Goal: Task Accomplishment & Management: Manage account settings

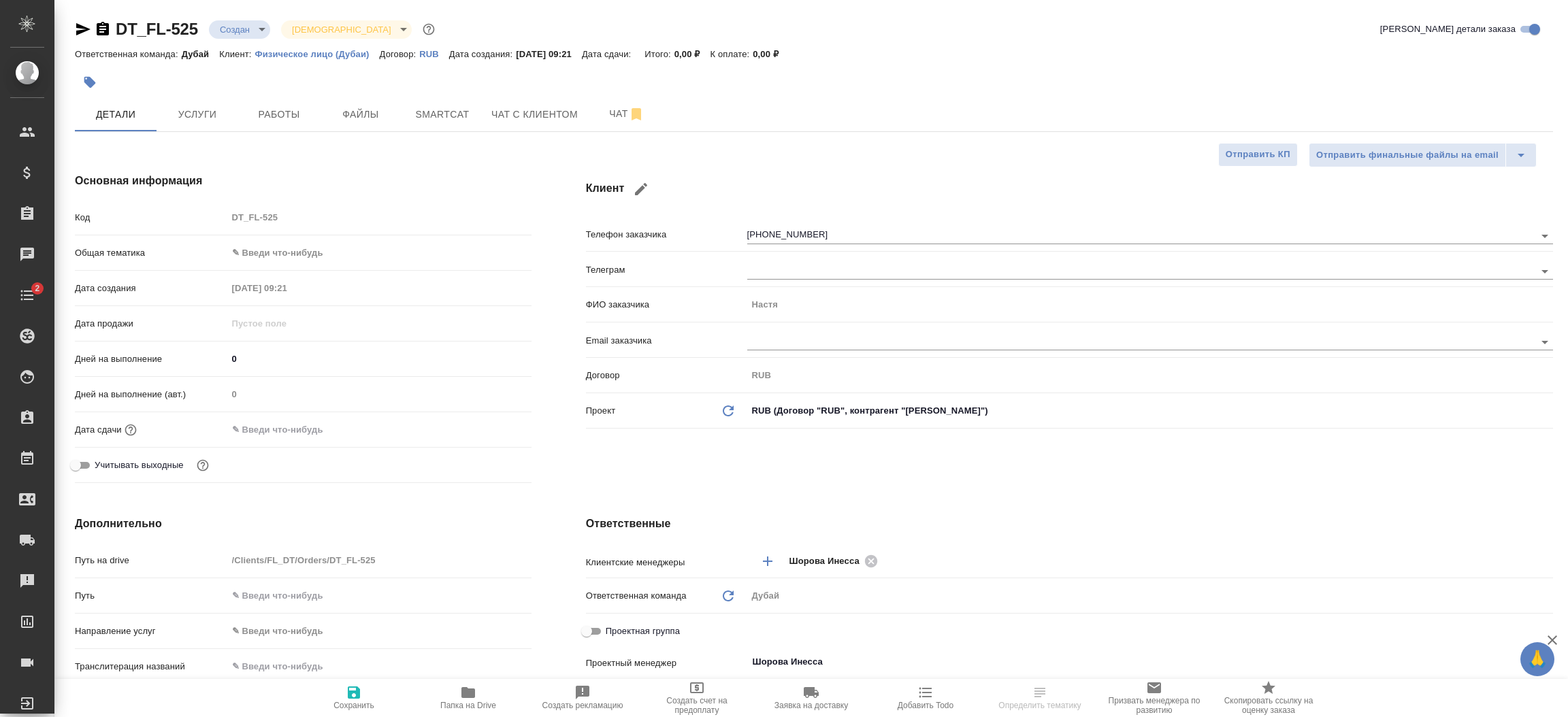
select select "RU"
click at [331, 53] on p "Физическое лицо (Дубаи)" at bounding box center [317, 54] width 124 height 11
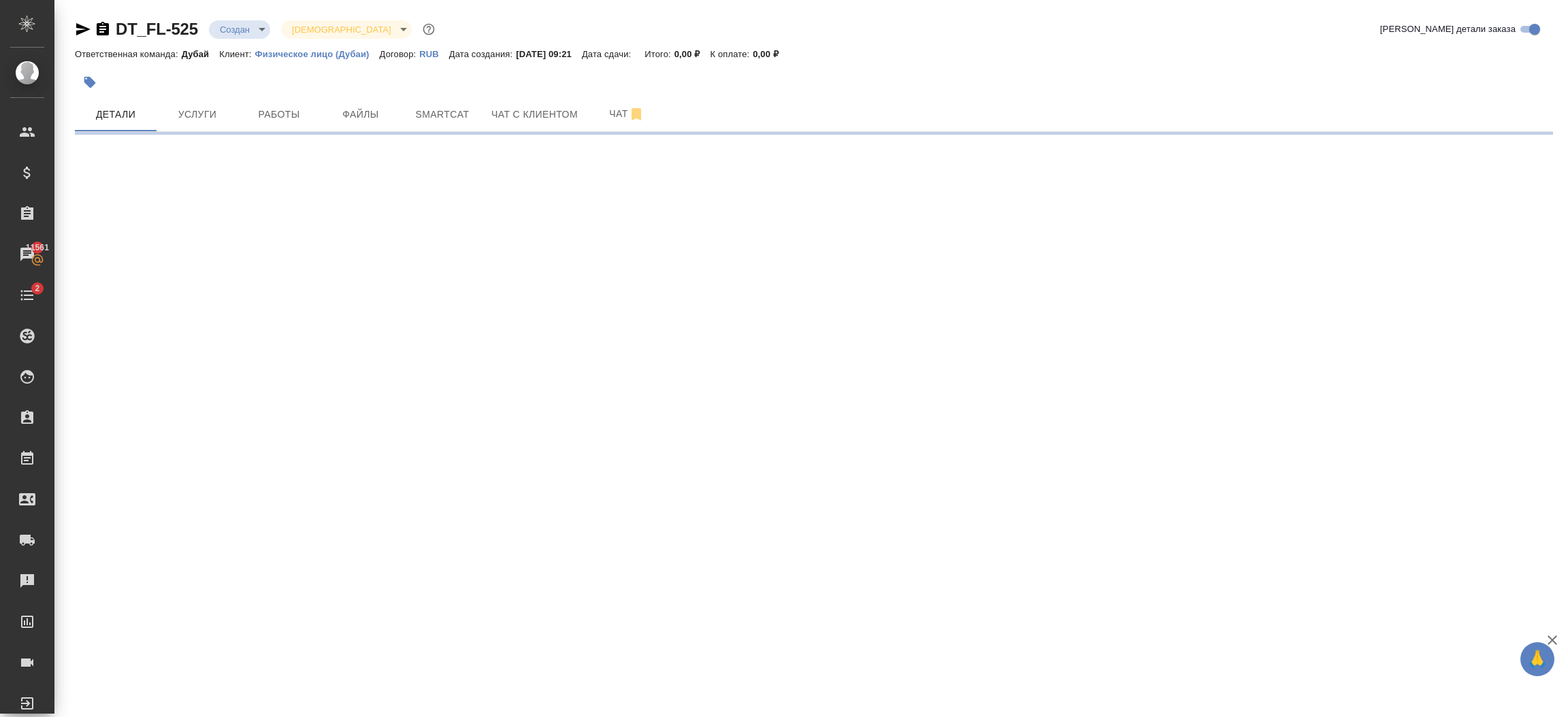
select select "RU"
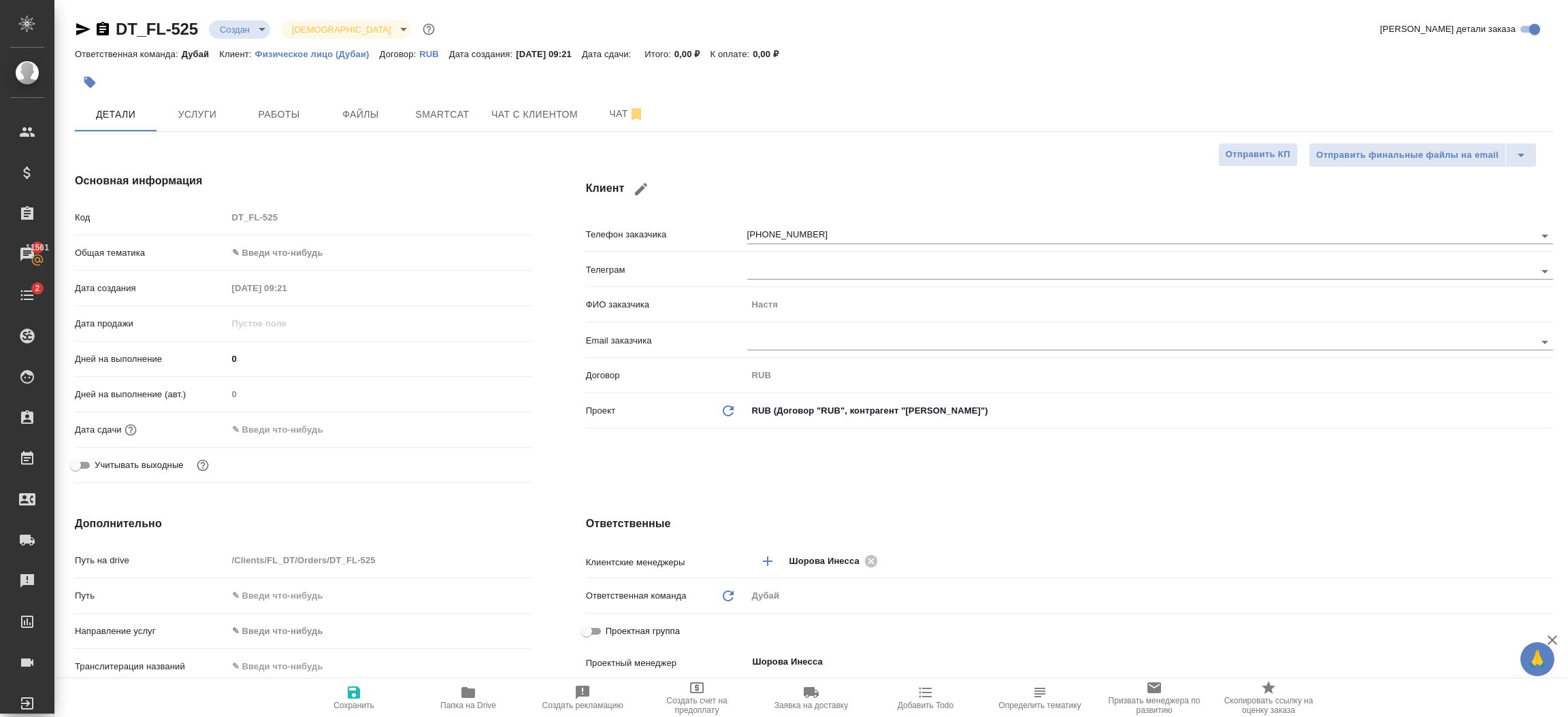
type textarea "x"
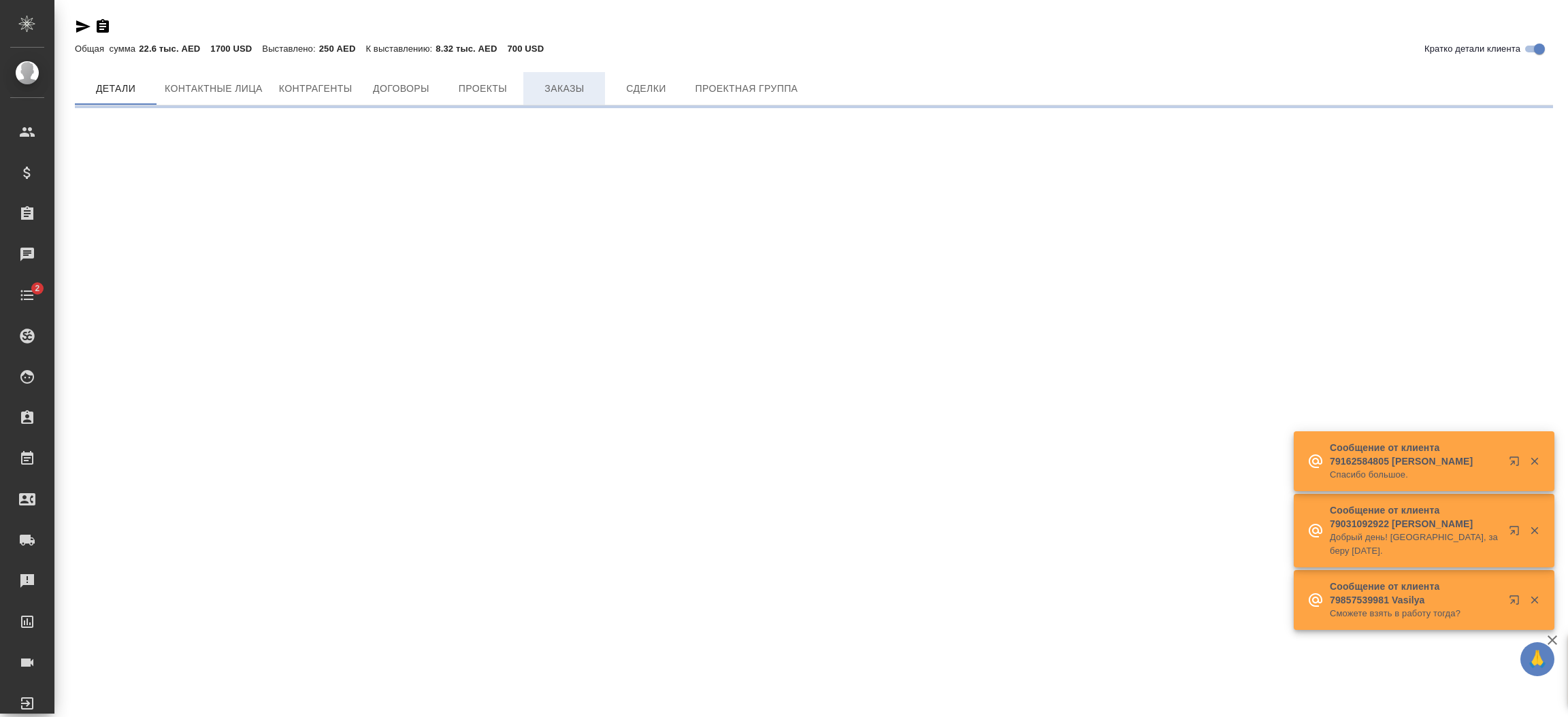
click at [569, 87] on span "Заказы" at bounding box center [564, 89] width 66 height 17
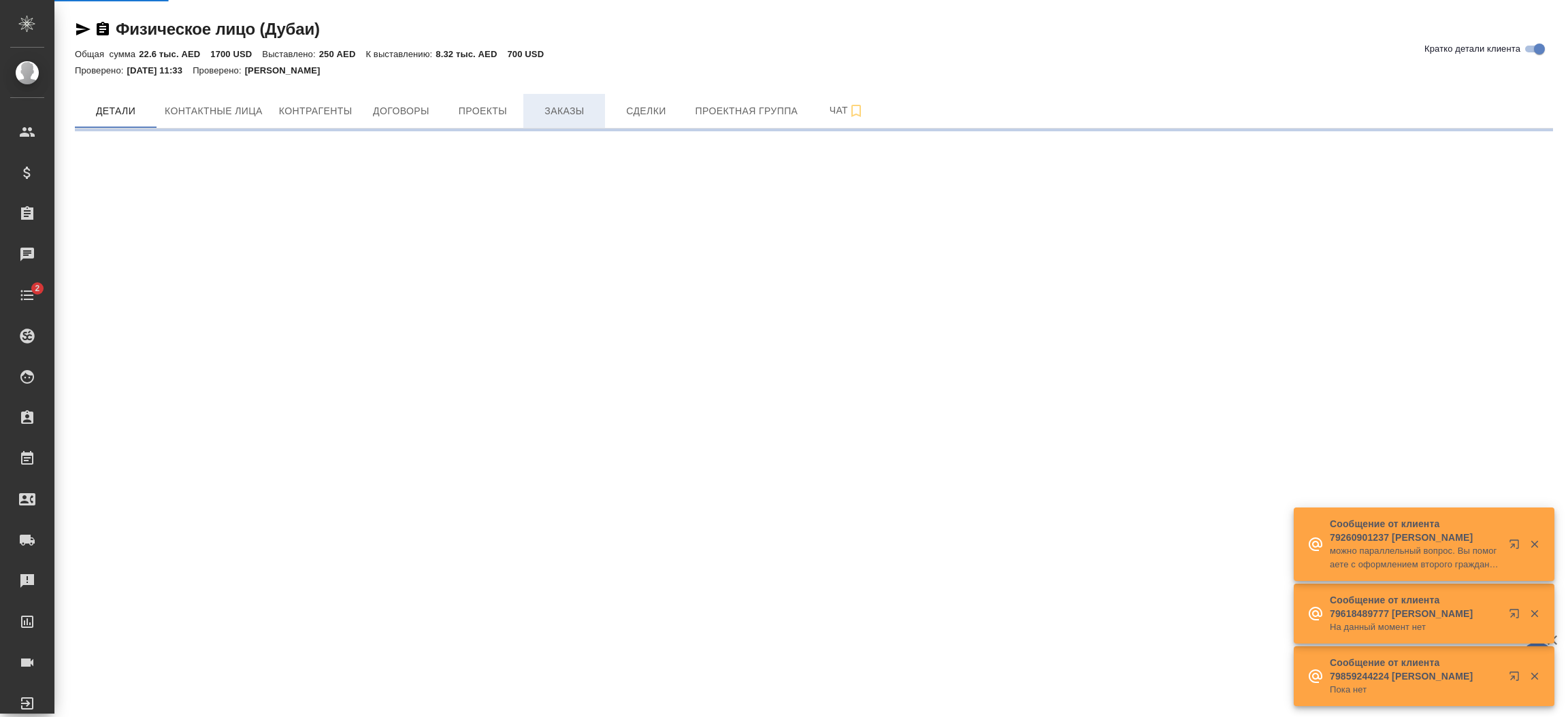
click at [567, 112] on span "Заказы" at bounding box center [564, 110] width 66 height 17
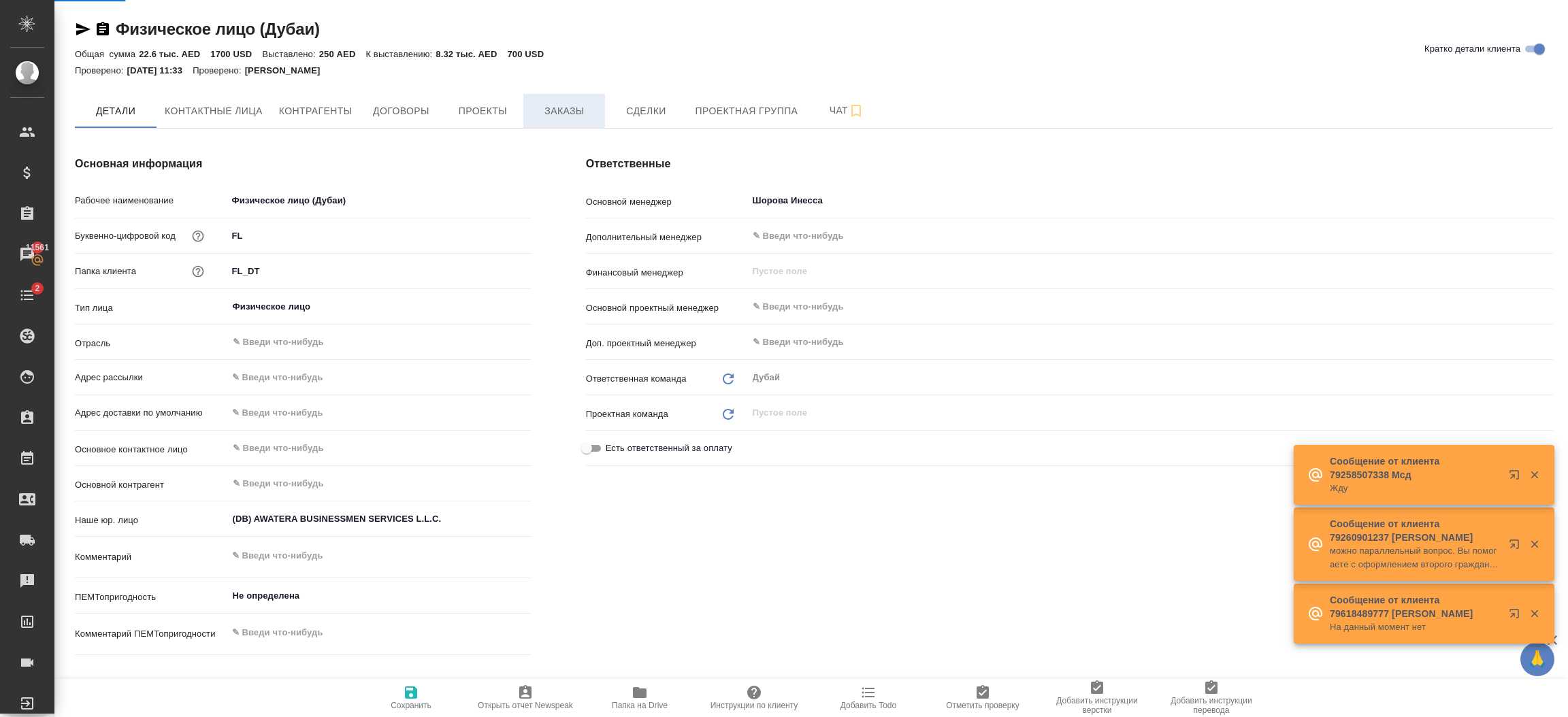
type textarea "x"
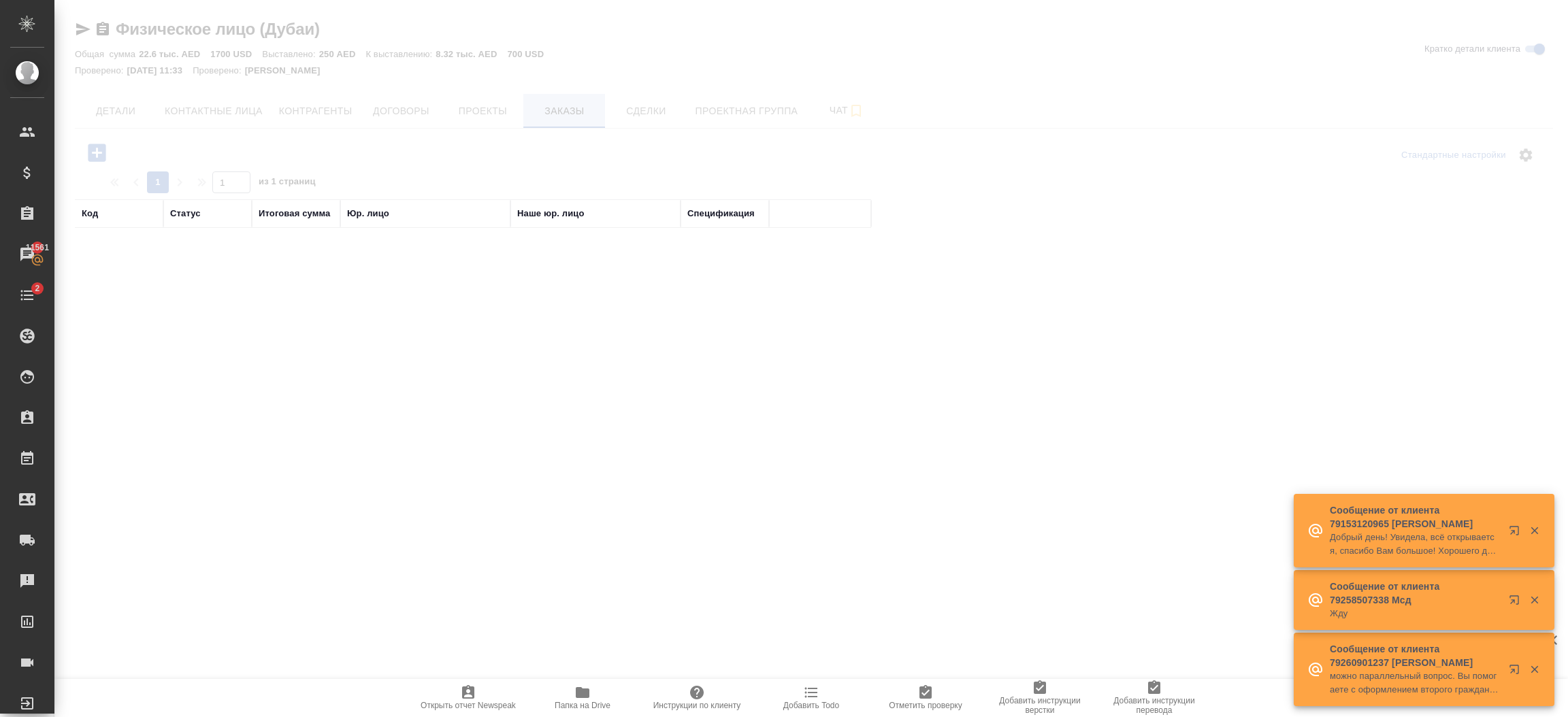
click at [567, 112] on div at bounding box center [811, 358] width 1514 height 717
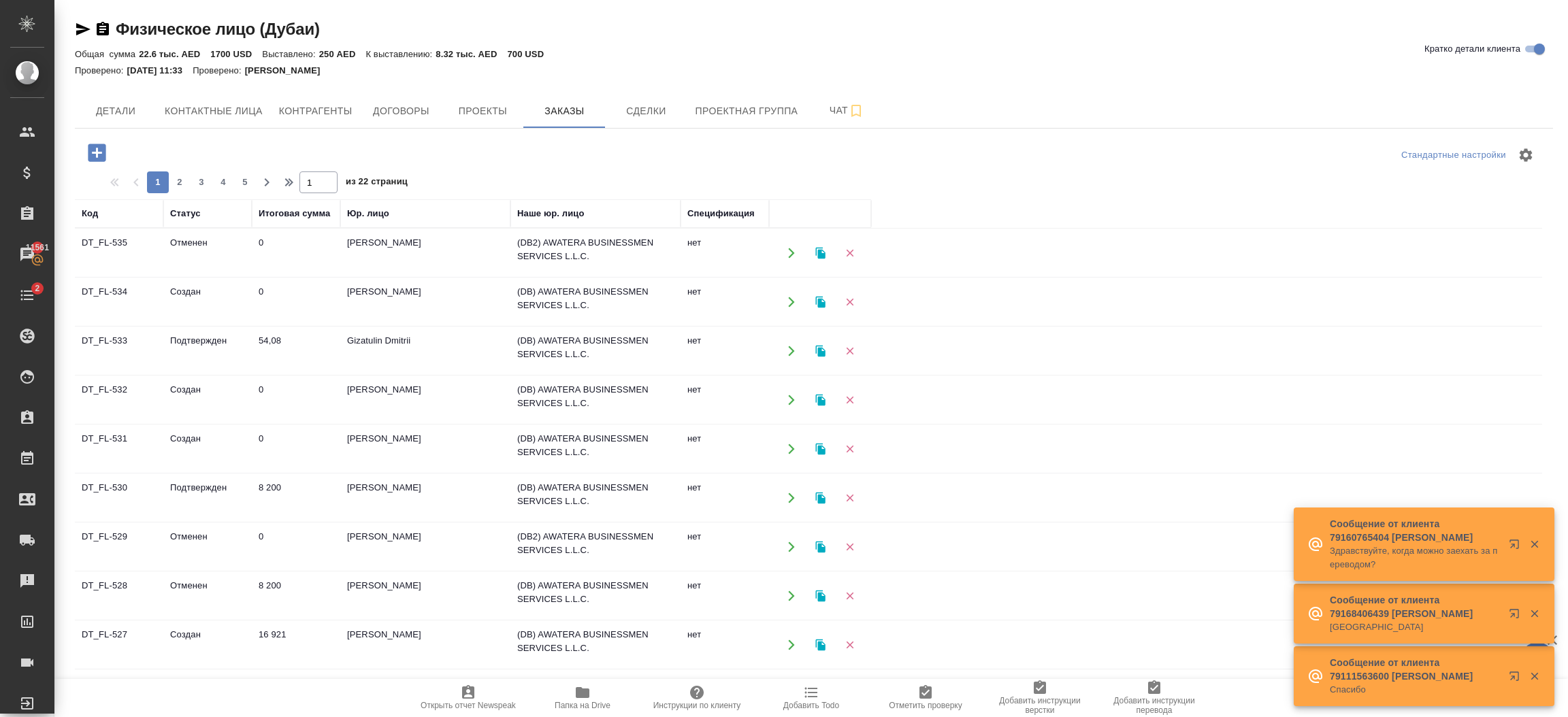
click at [91, 153] on icon "button" at bounding box center [96, 153] width 18 height 18
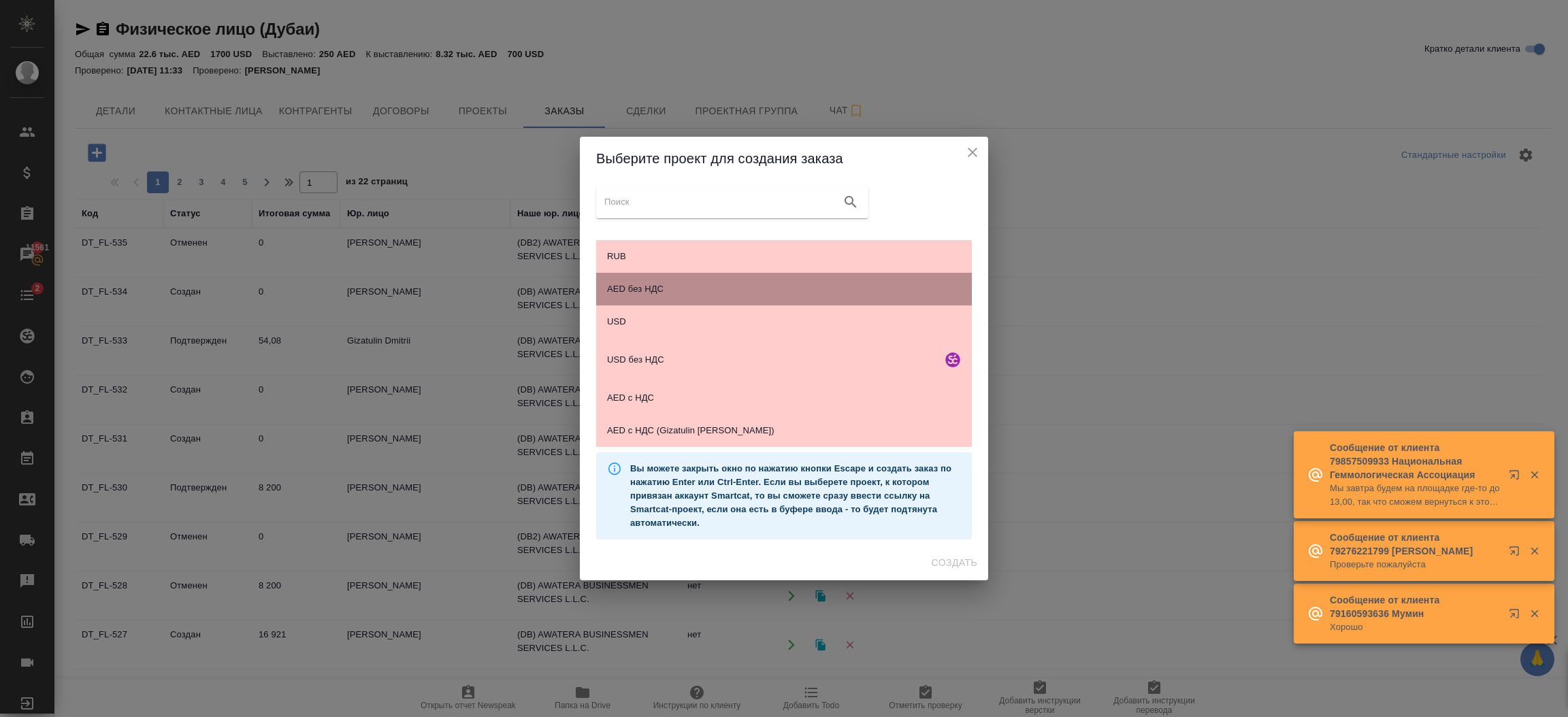
click at [681, 288] on span "AED без НДС" at bounding box center [784, 289] width 354 height 14
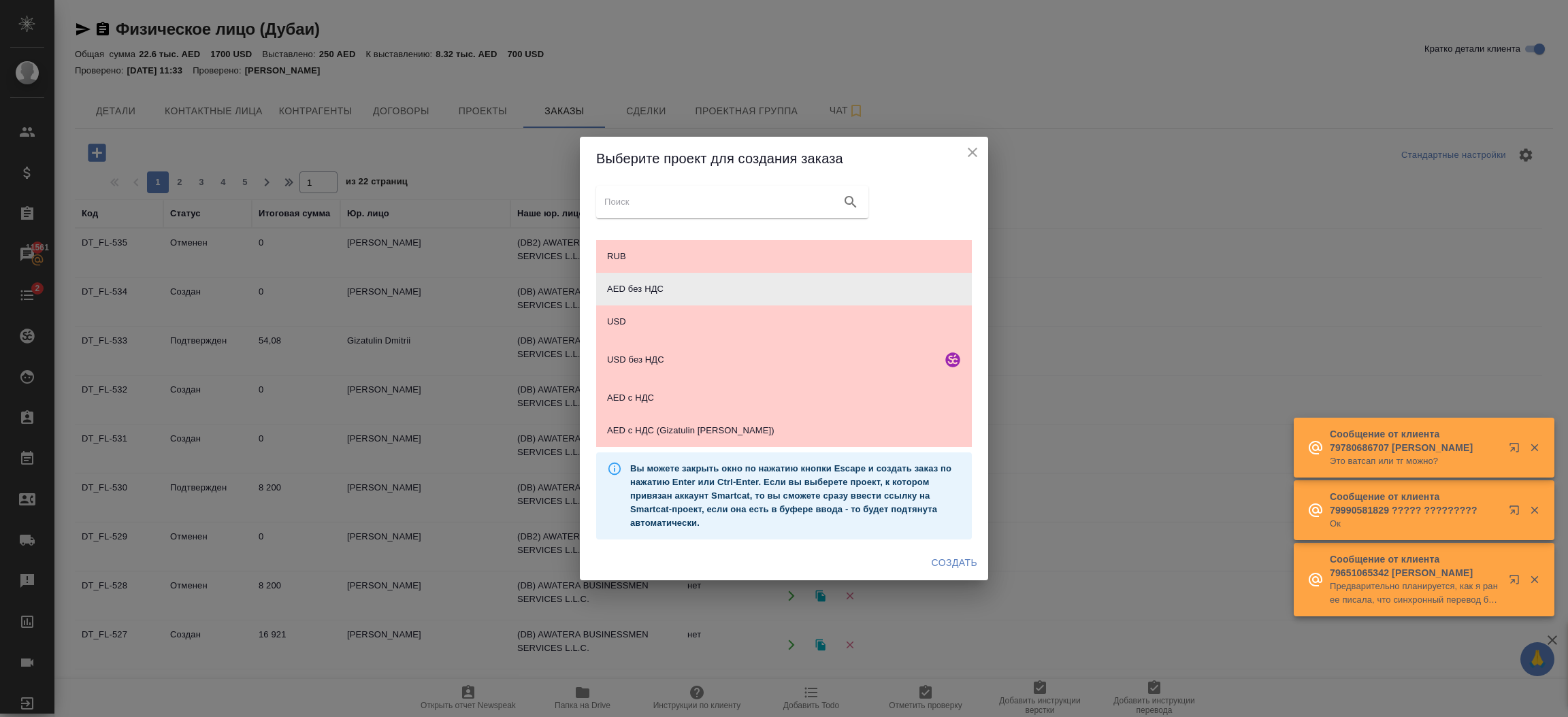
click at [962, 561] on span "Создать" at bounding box center [954, 563] width 46 height 17
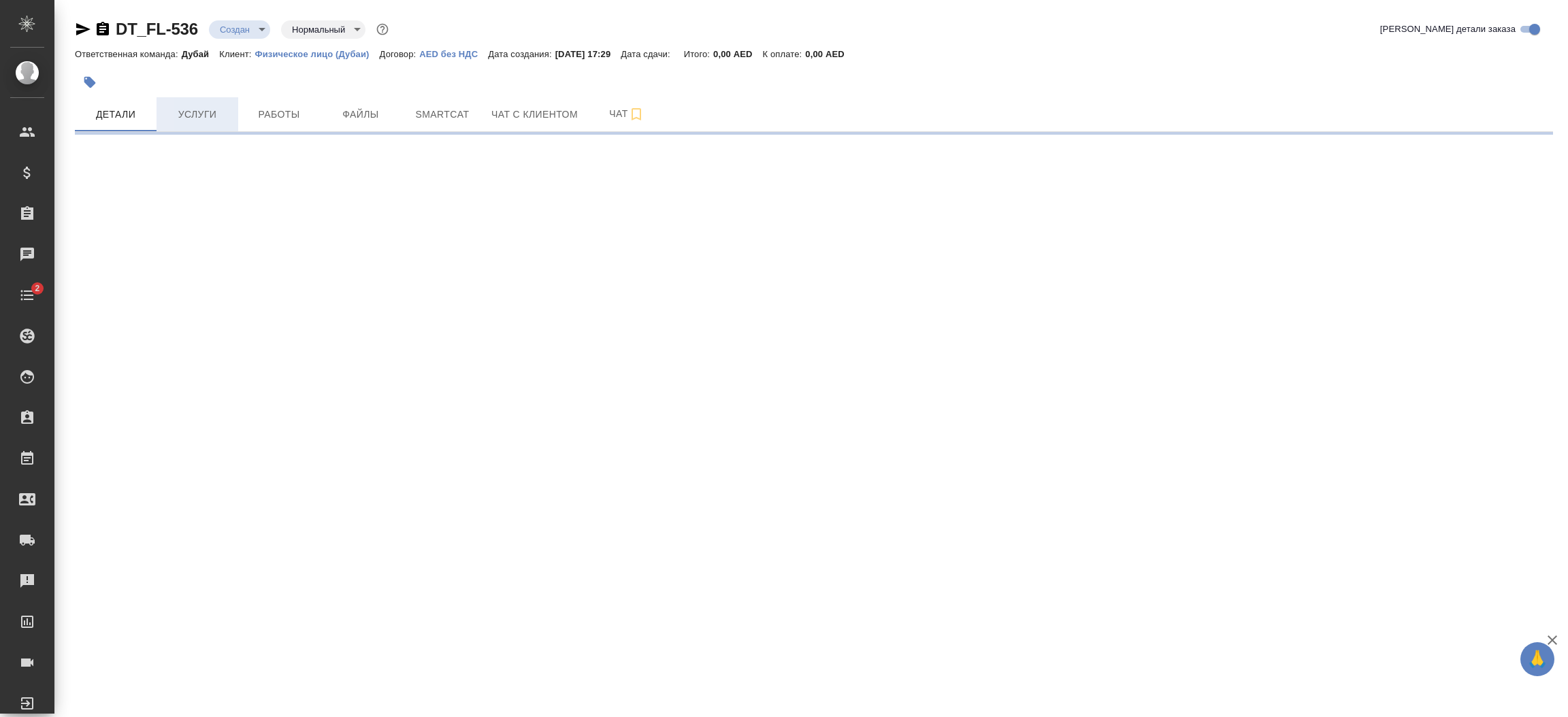
select select "RU"
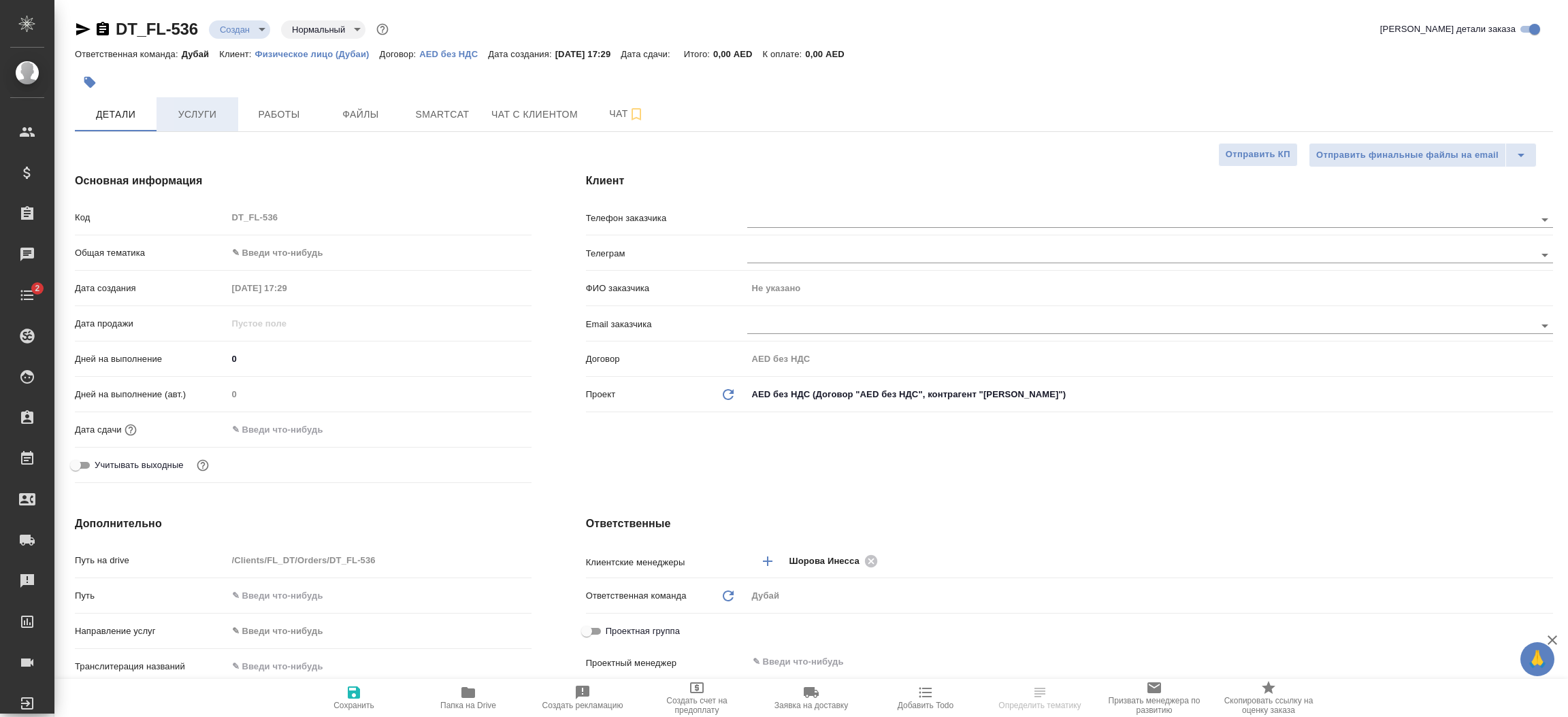
type textarea "x"
click at [197, 110] on span "Услуги" at bounding box center [197, 114] width 66 height 17
type textarea "x"
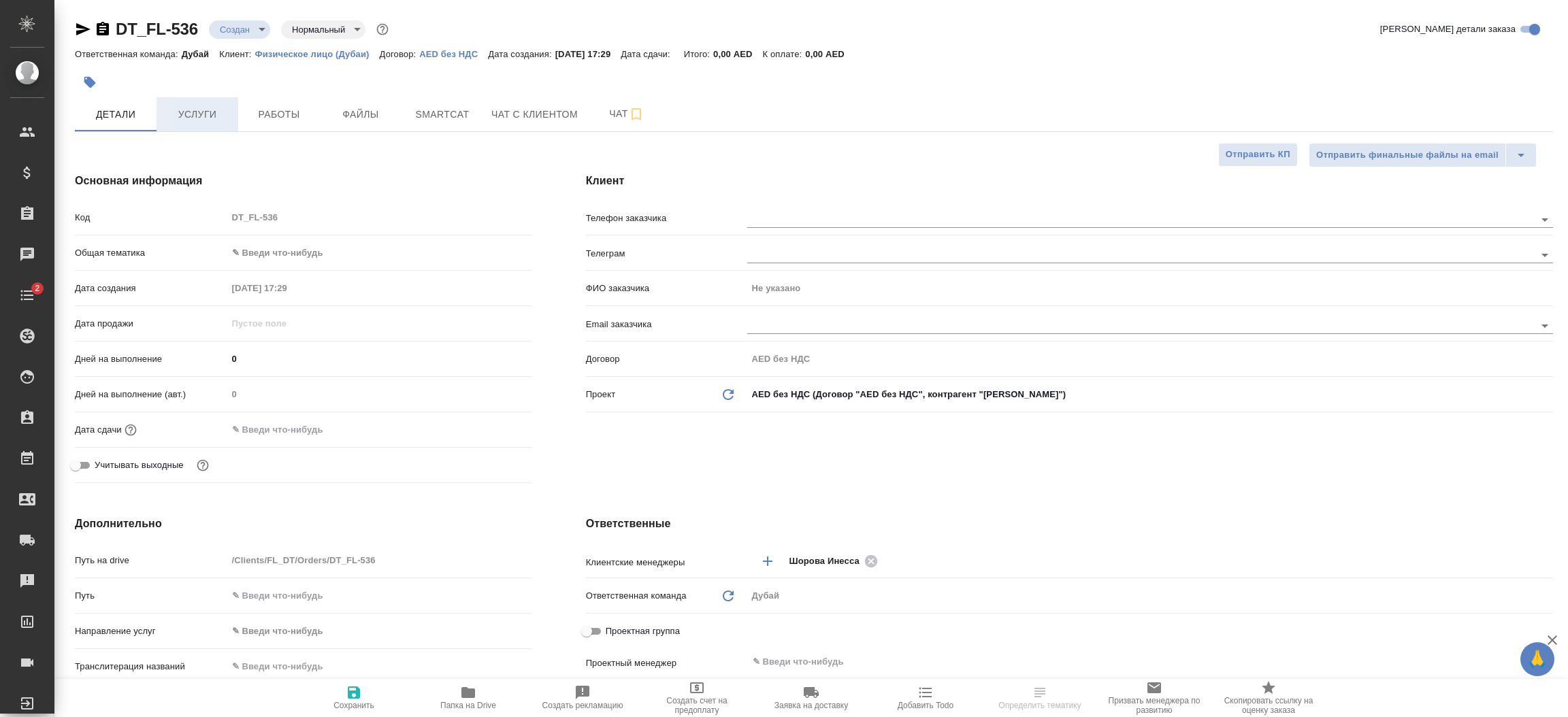
type textarea "x"
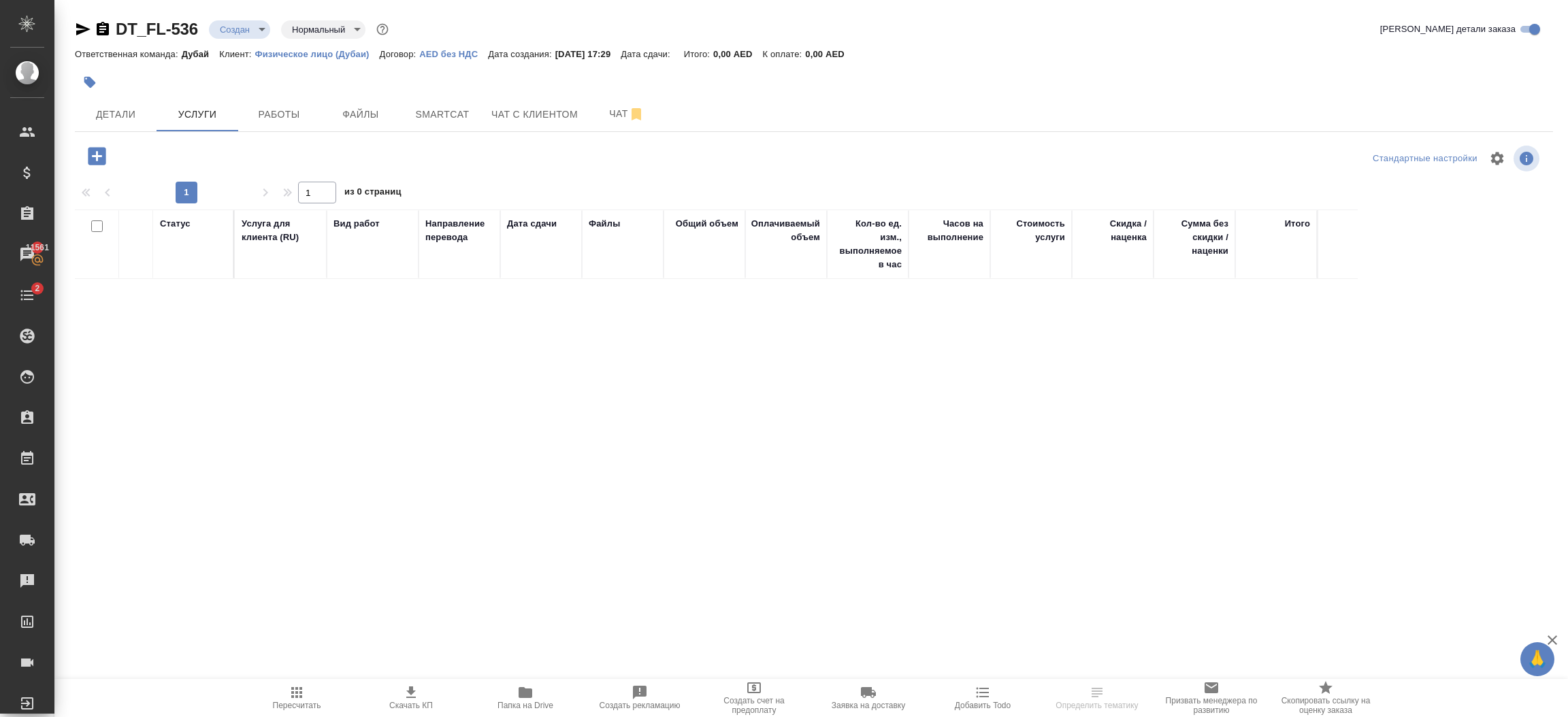
click at [96, 157] on icon "button" at bounding box center [96, 156] width 24 height 24
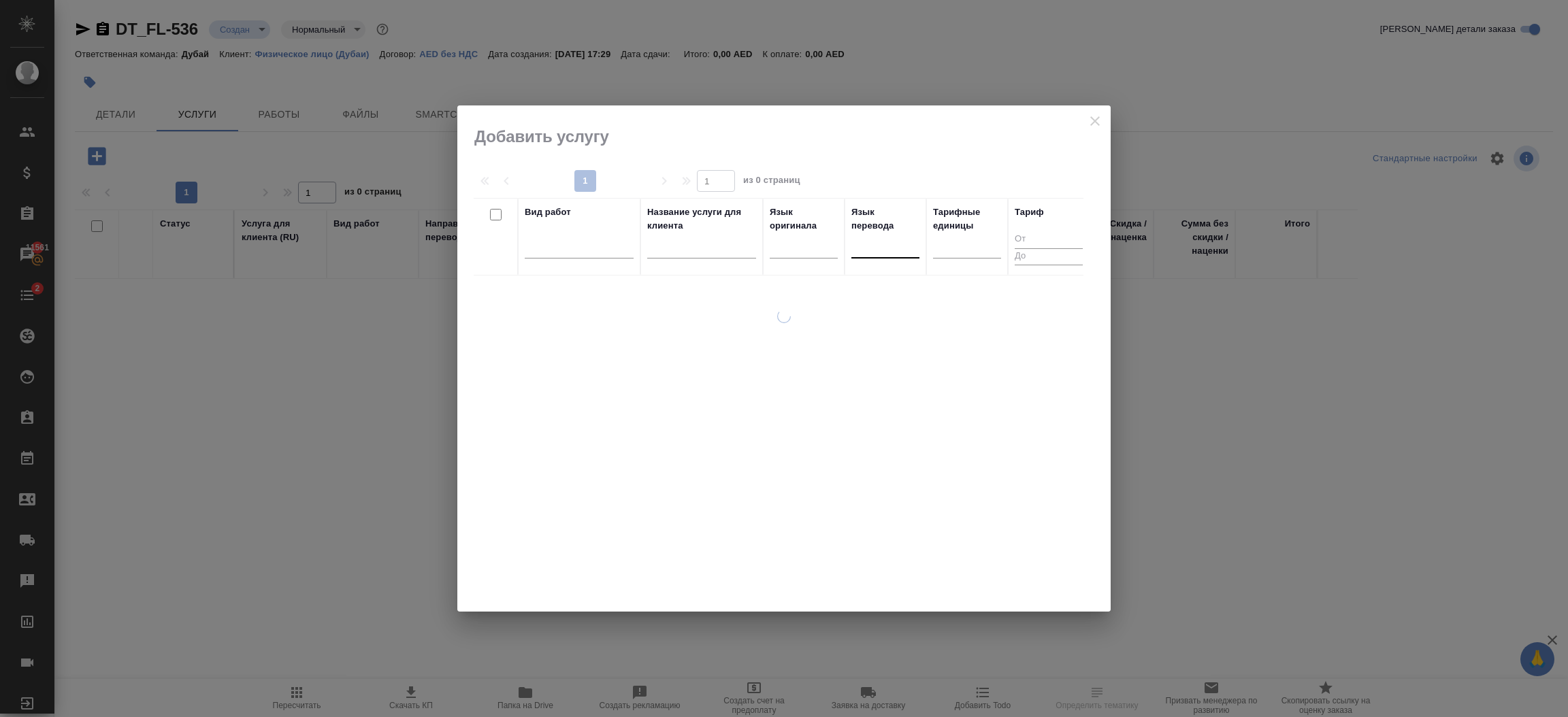
click at [875, 245] on div at bounding box center [885, 245] width 68 height 20
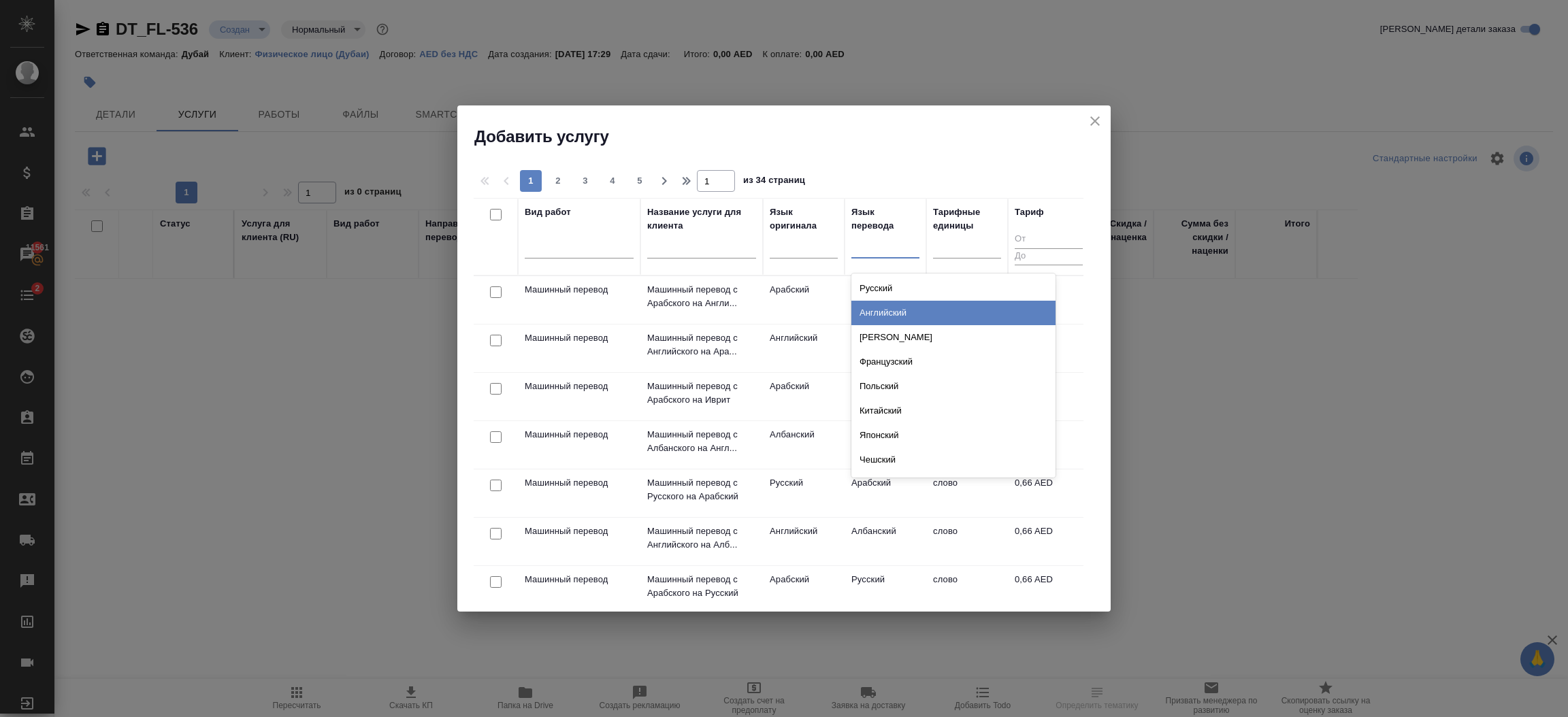
click at [893, 306] on div "Английский" at bounding box center [953, 313] width 204 height 25
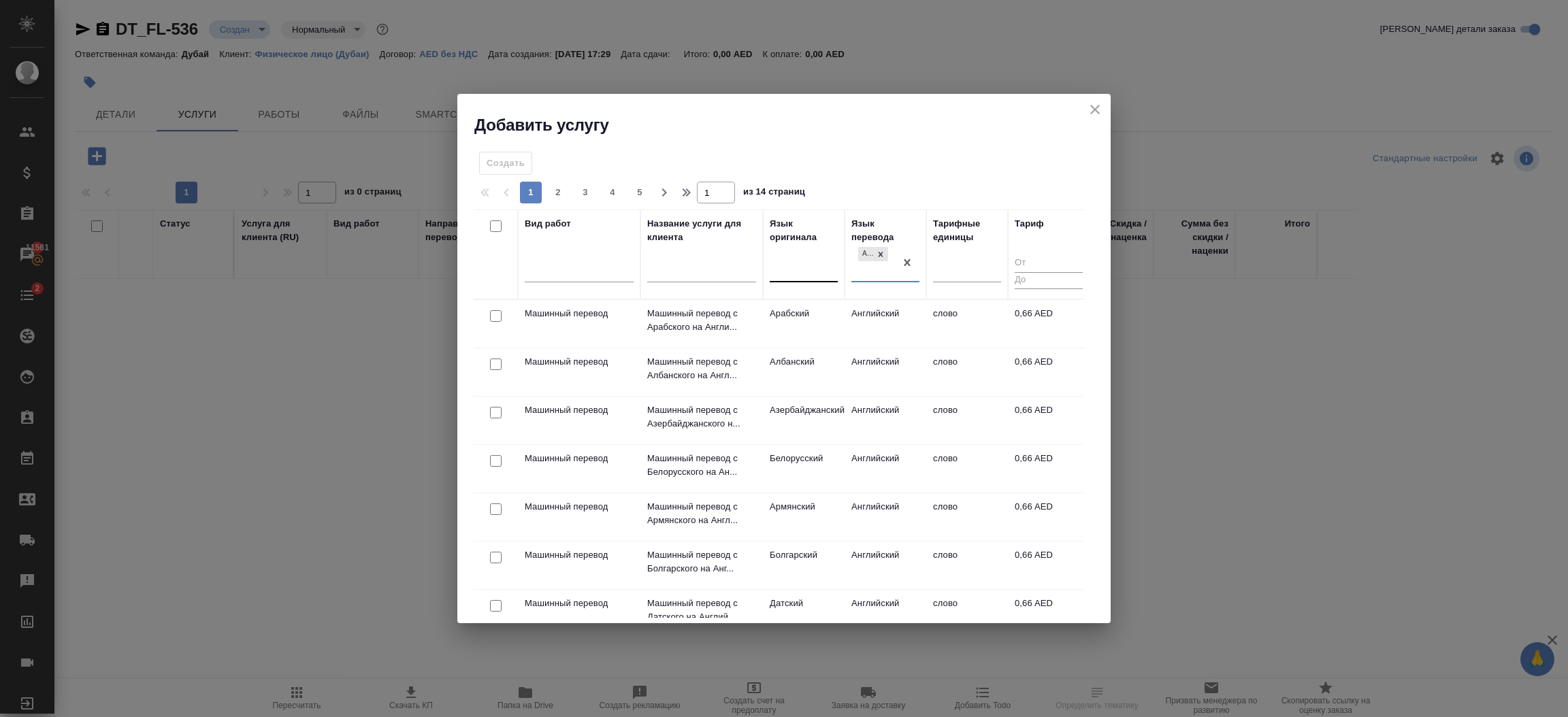
click at [805, 269] on div at bounding box center [804, 269] width 68 height 20
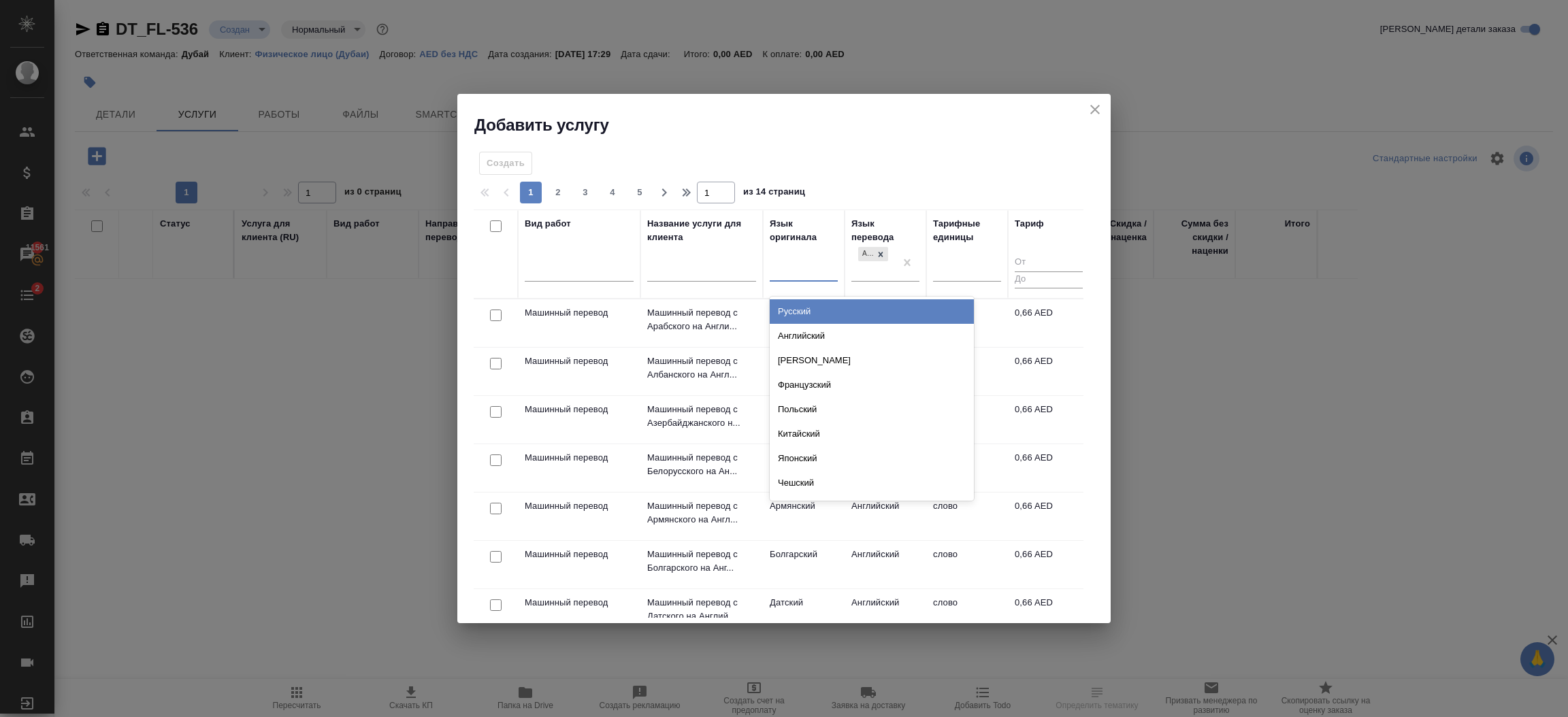
click at [807, 305] on div "Русский" at bounding box center [871, 312] width 204 height 25
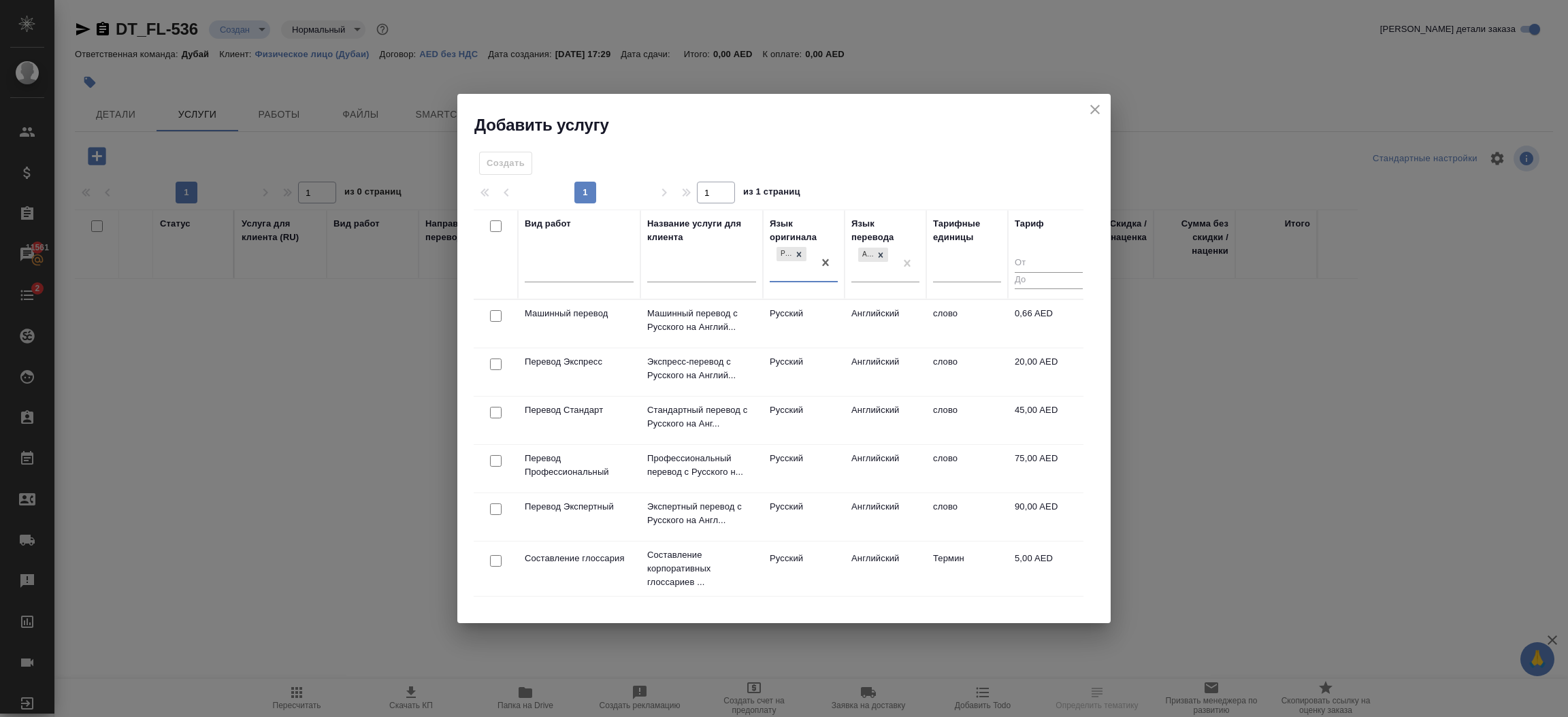
click at [497, 414] on input "checkbox" at bounding box center [495, 412] width 11 height 11
checkbox input "true"
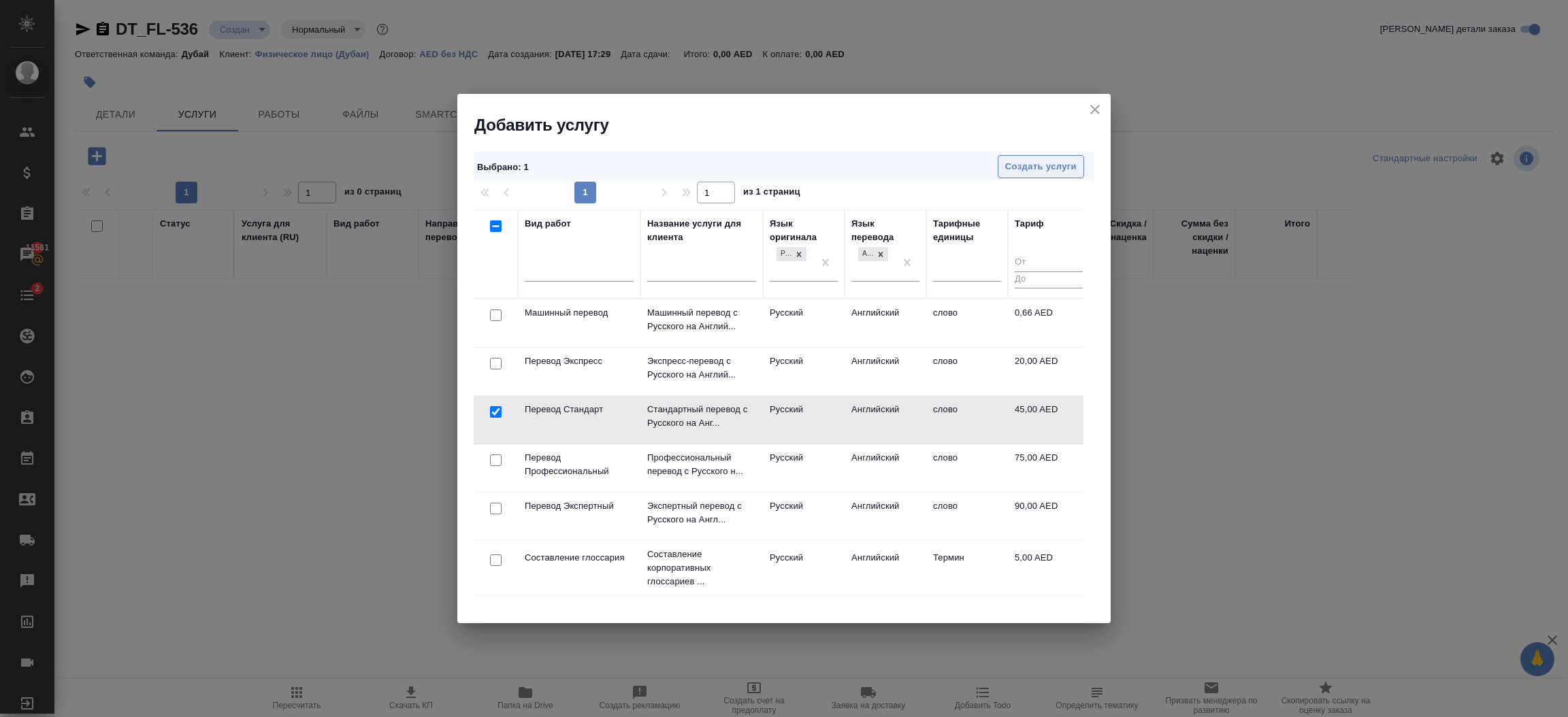
click at [1038, 161] on span "Создать услуги" at bounding box center [1041, 167] width 72 height 16
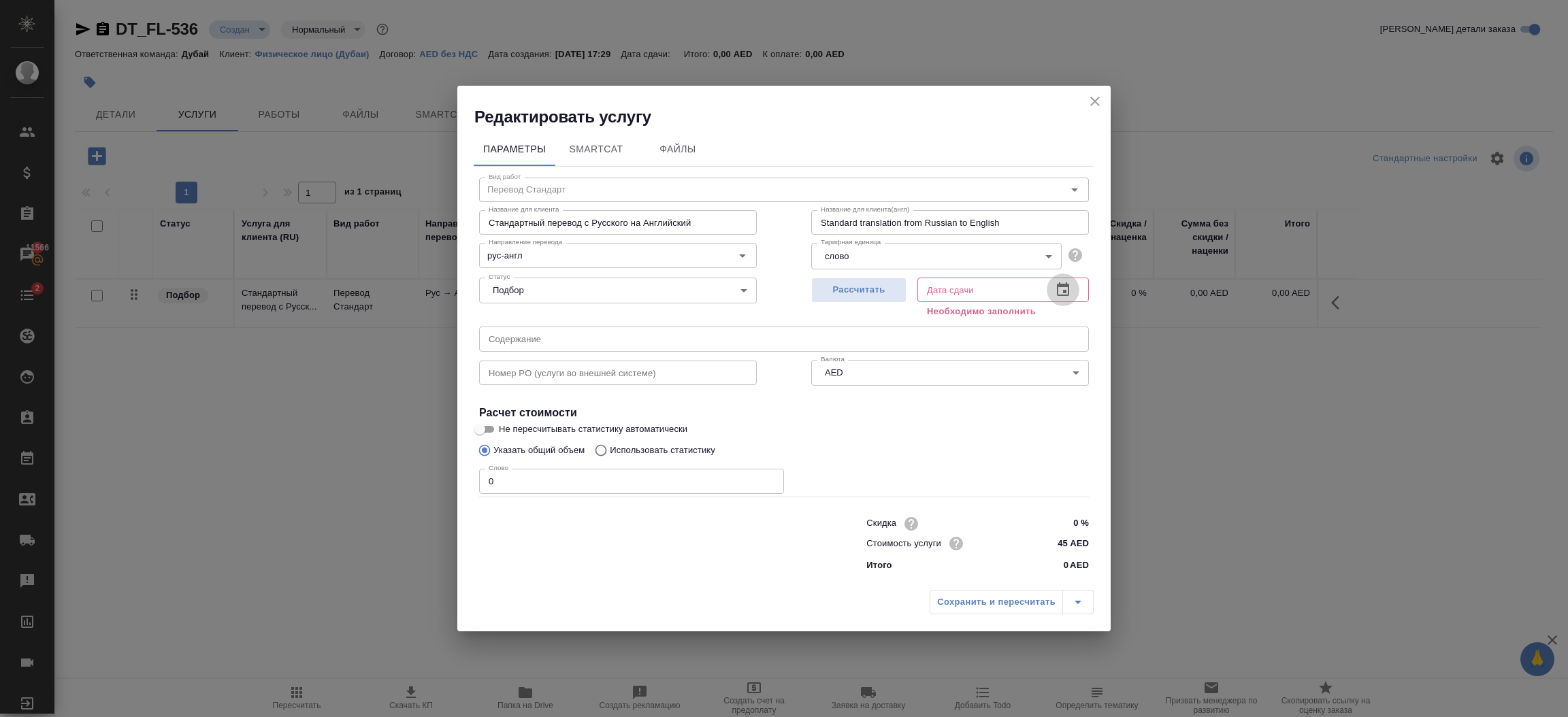
click at [1066, 284] on icon "button" at bounding box center [1063, 289] width 12 height 14
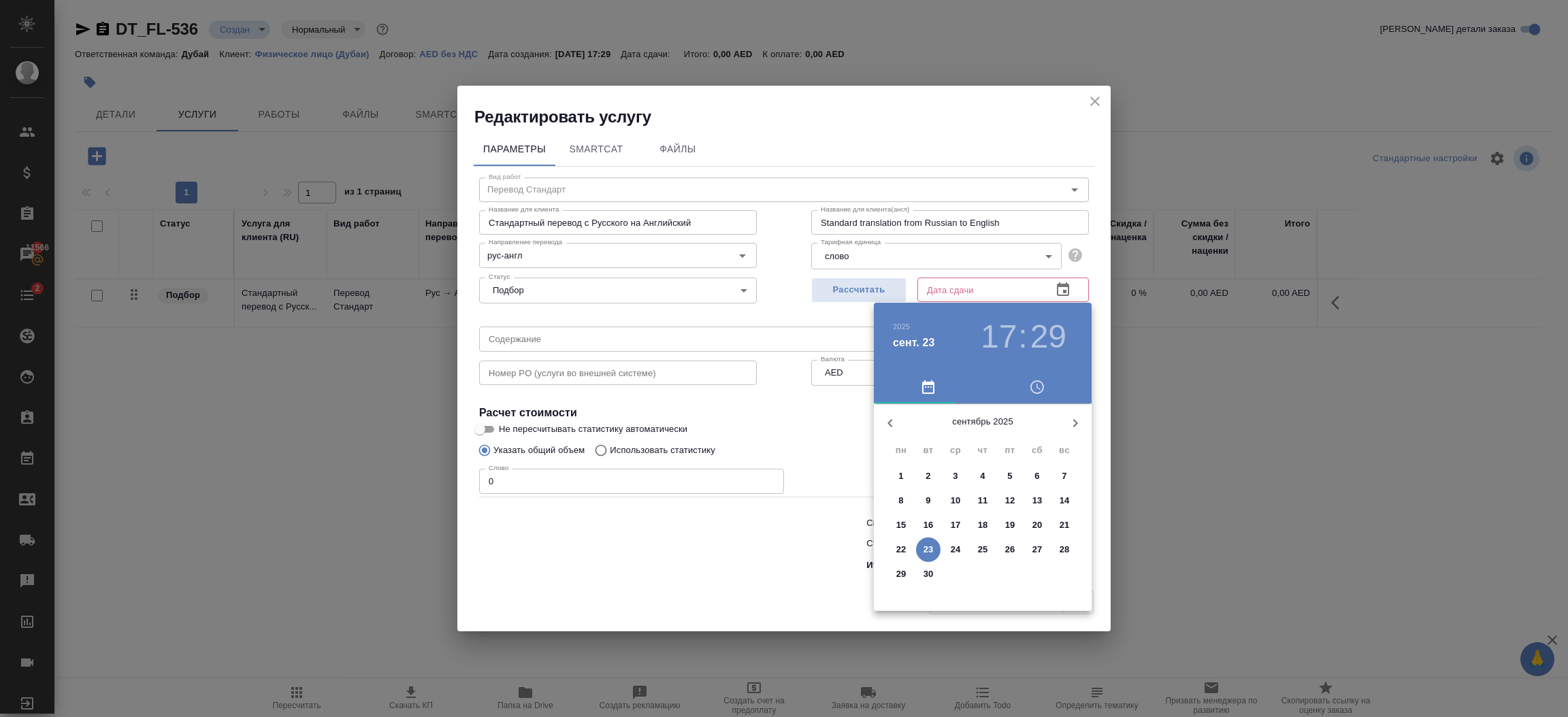
click at [923, 579] on p "30" at bounding box center [928, 574] width 11 height 14
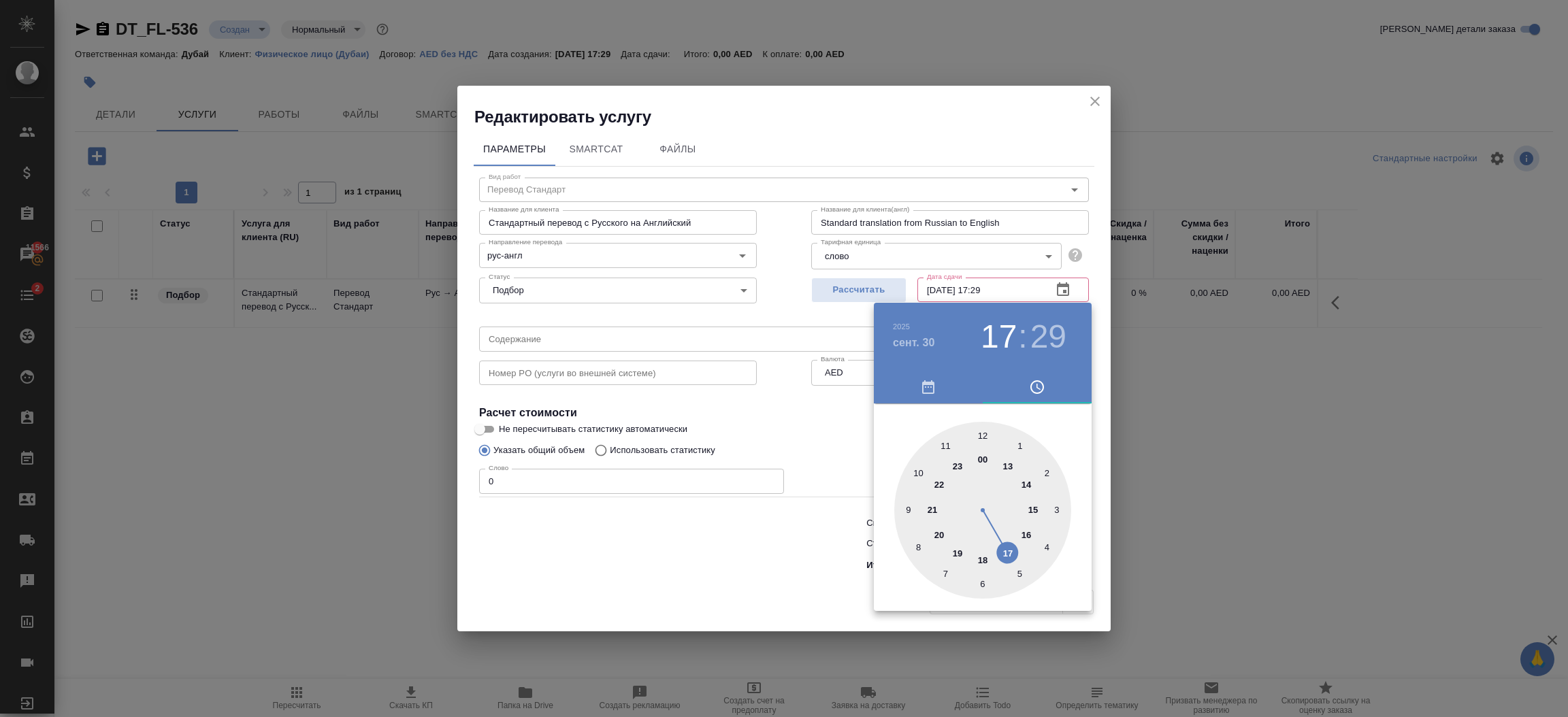
type input "30.09.2025 17:29"
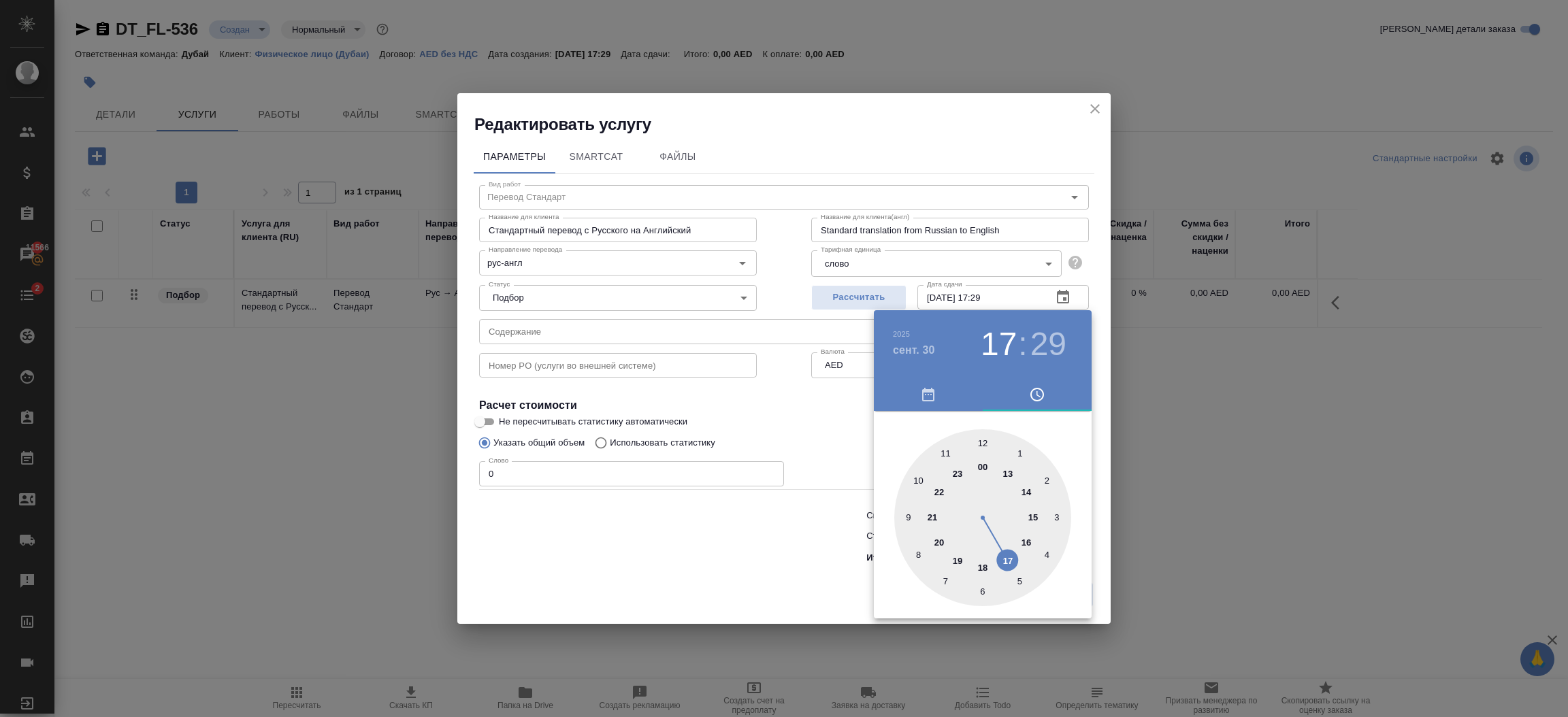
click at [761, 578] on div at bounding box center [784, 358] width 1568 height 717
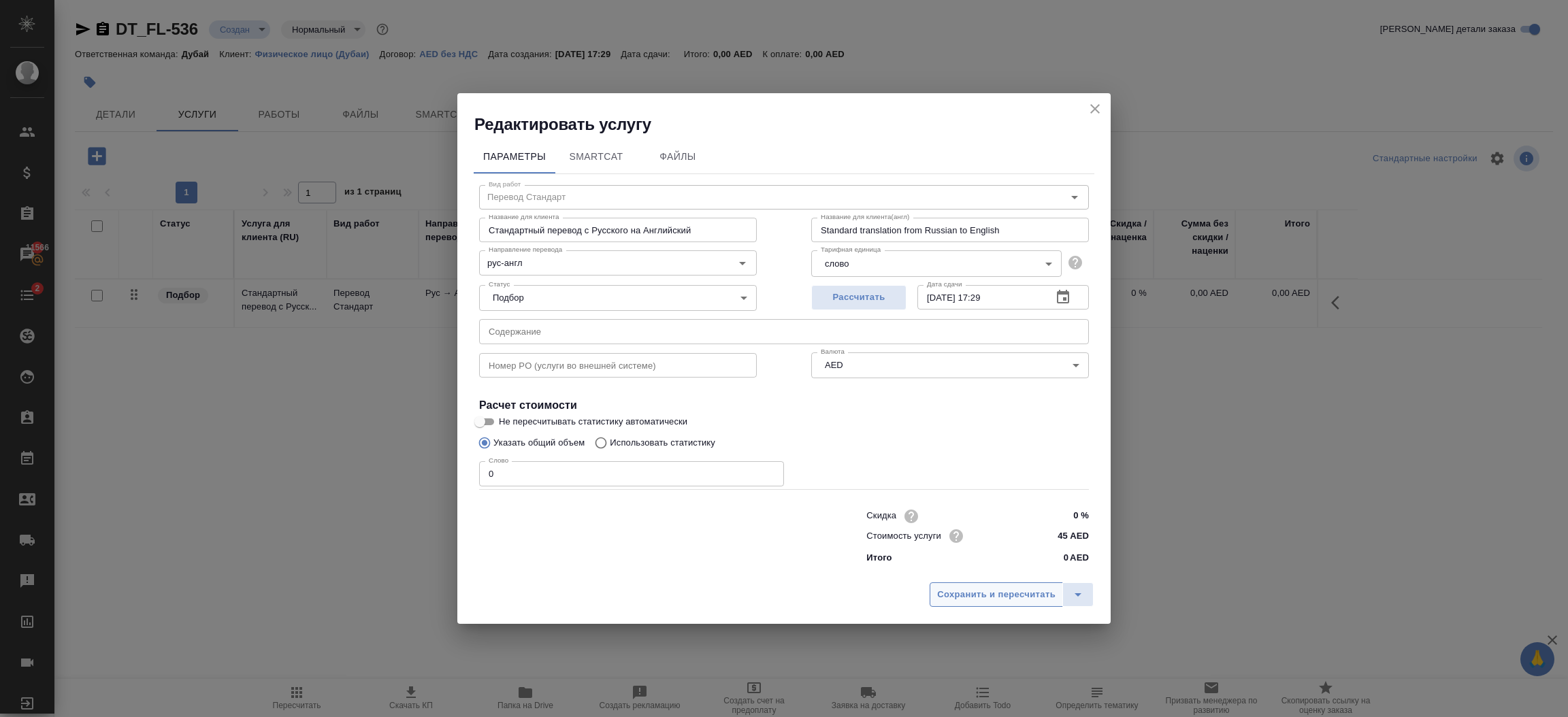
click at [974, 587] on span "Сохранить и пересчитать" at bounding box center [996, 595] width 118 height 16
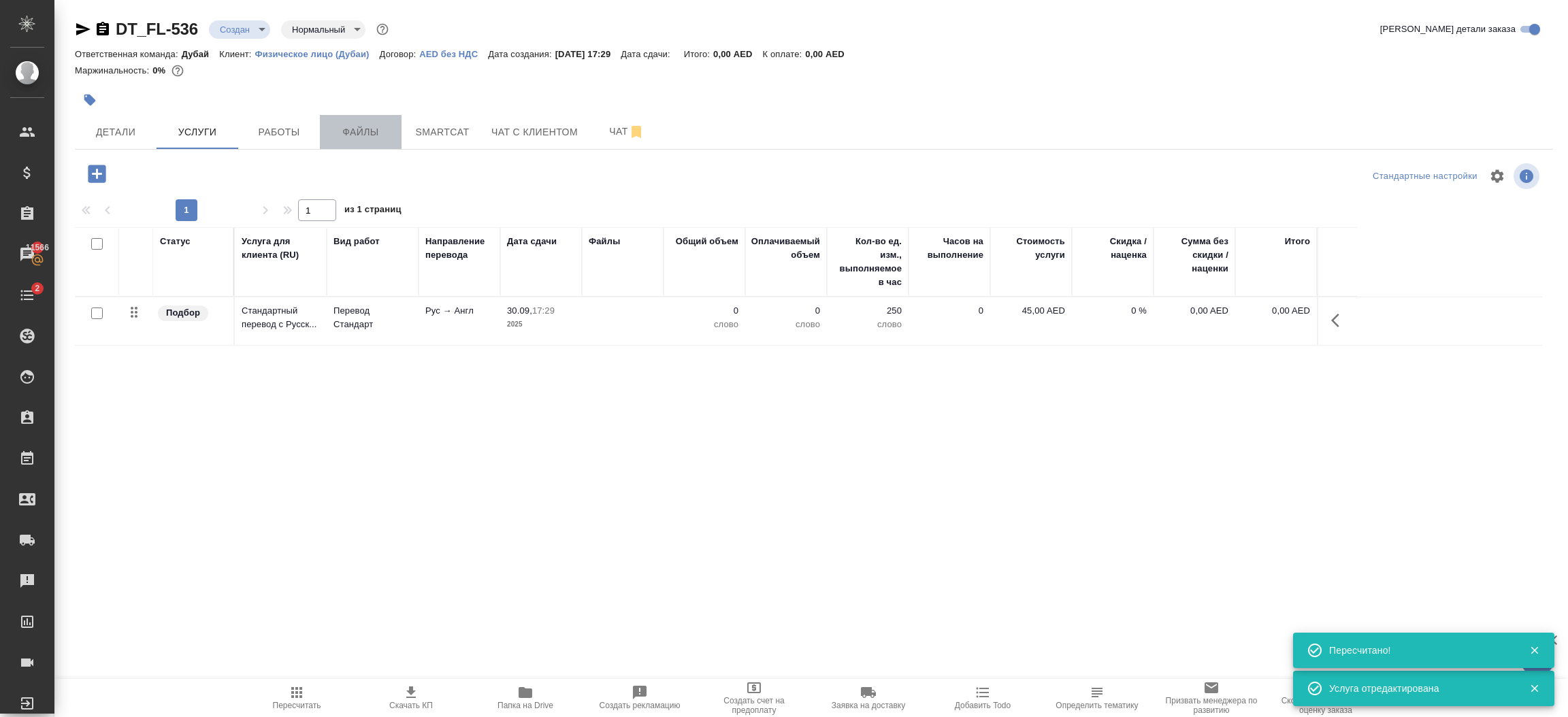
click at [371, 132] on span "Файлы" at bounding box center [360, 131] width 66 height 17
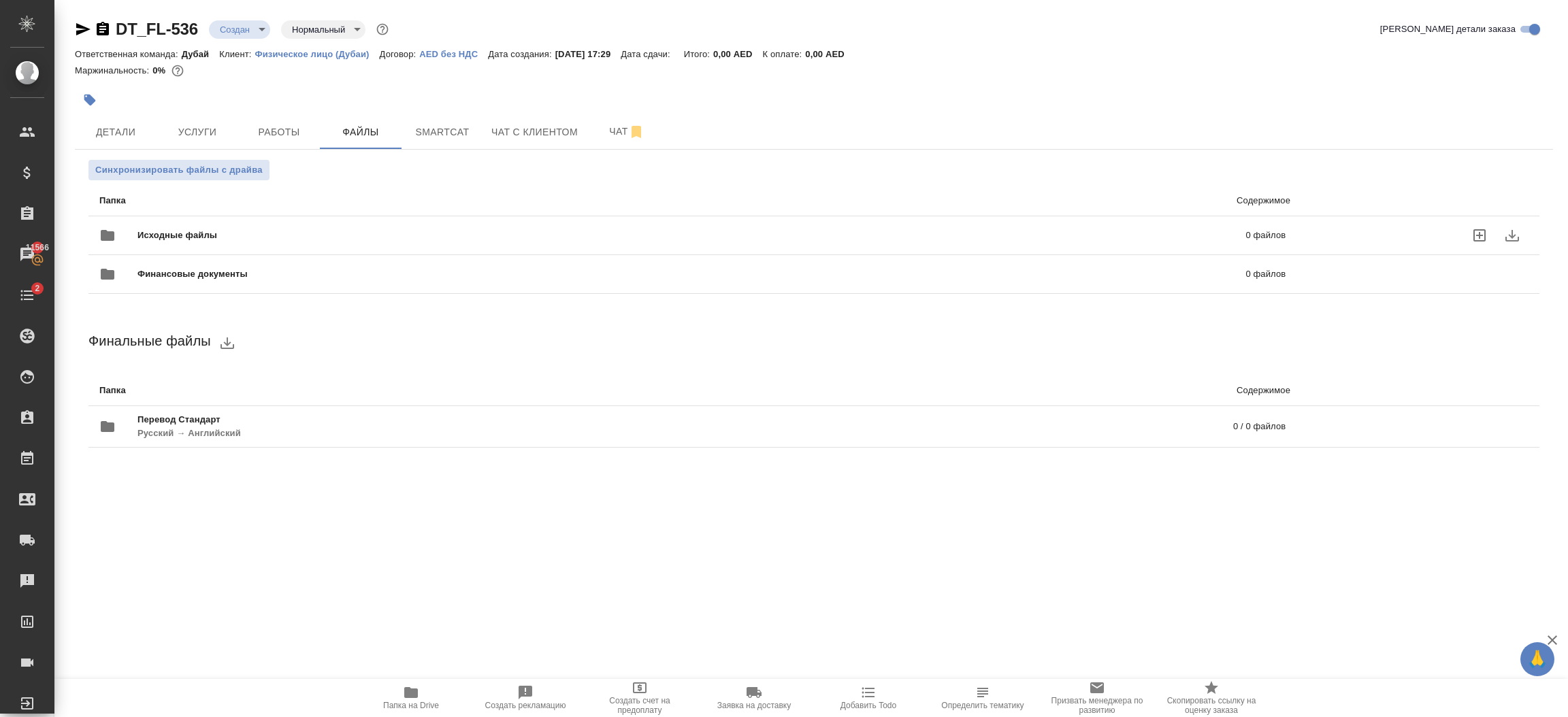
click at [205, 237] on span "Исходные файлы" at bounding box center [435, 236] width 594 height 14
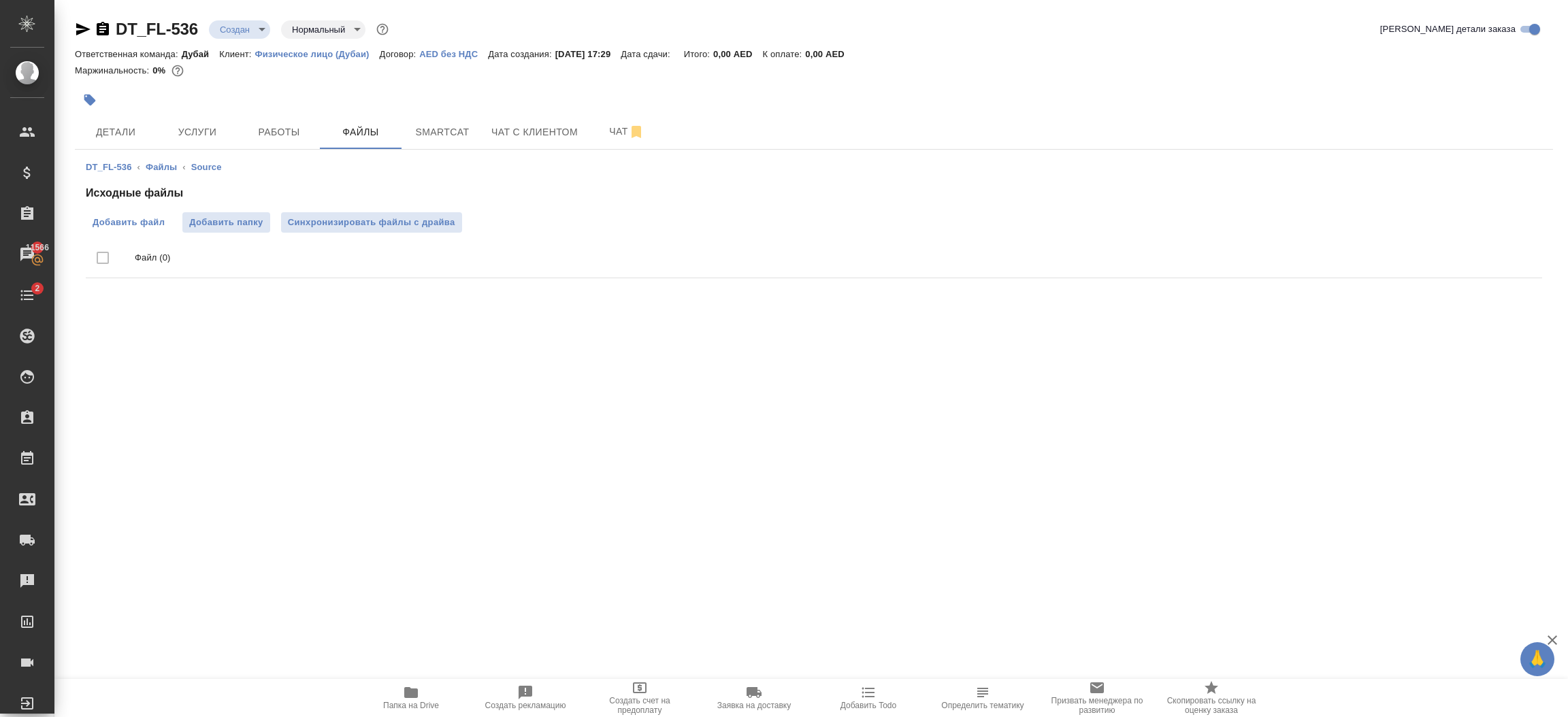
click at [129, 224] on span "Добавить файл" at bounding box center [129, 223] width 72 height 14
click at [0, 0] on input "Добавить файл" at bounding box center [0, 0] width 0 height 0
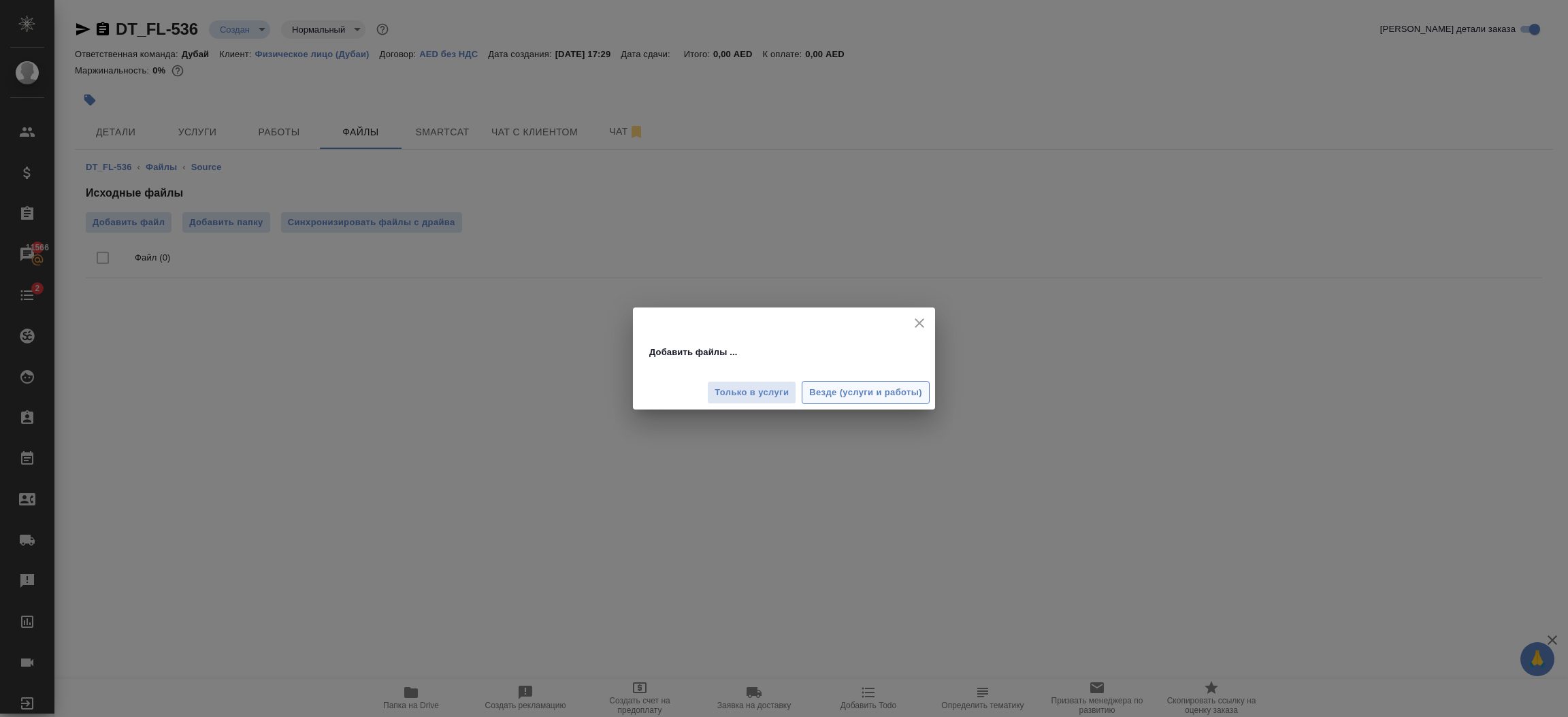
click at [832, 397] on span "Везде (услуги и работы)" at bounding box center [865, 393] width 113 height 16
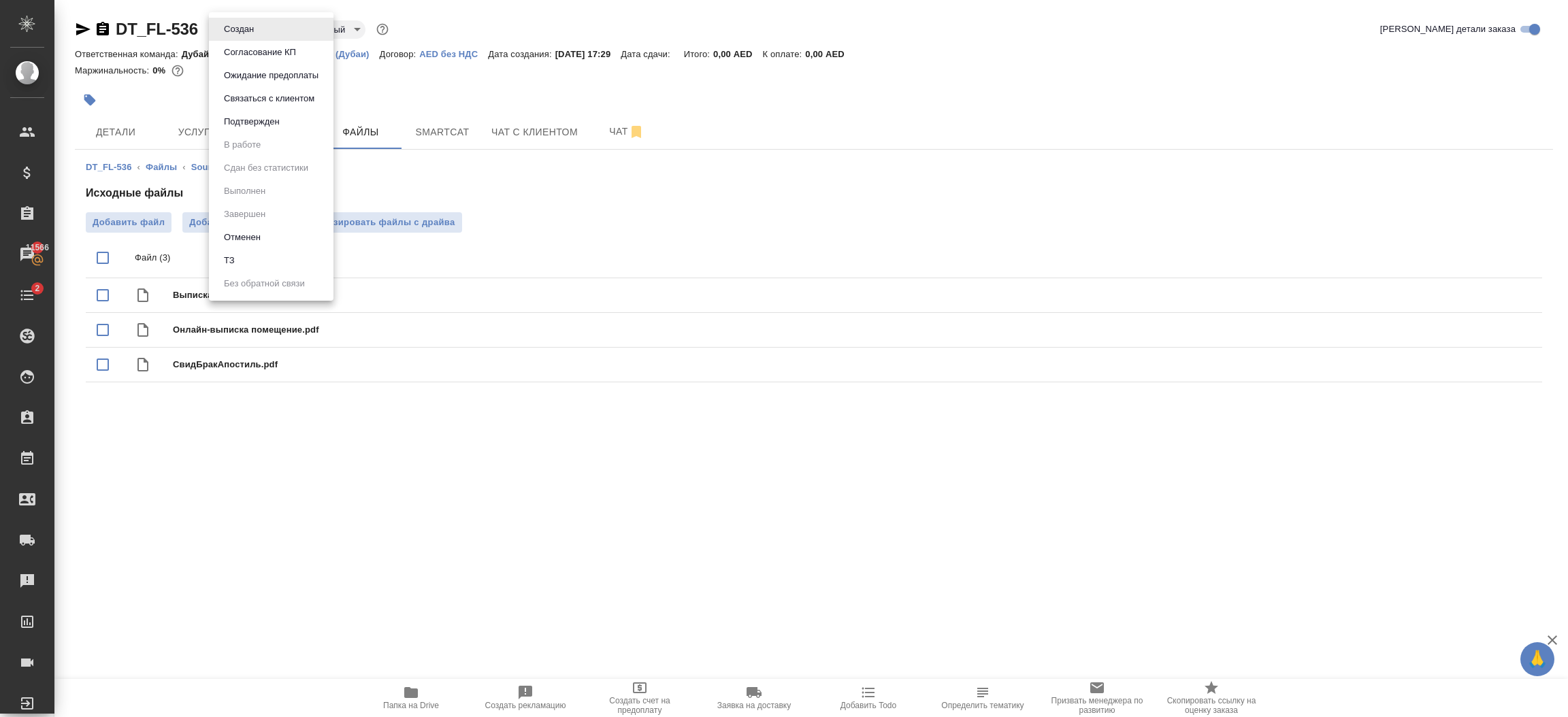
click at [258, 32] on body "🙏 .cls-1 fill:#fff; AWATERA Шорова Инесса i.shorova_kiev Клиенты Спецификации З…" at bounding box center [784, 358] width 1568 height 717
click at [283, 126] on button "Подтвержден" at bounding box center [252, 121] width 64 height 15
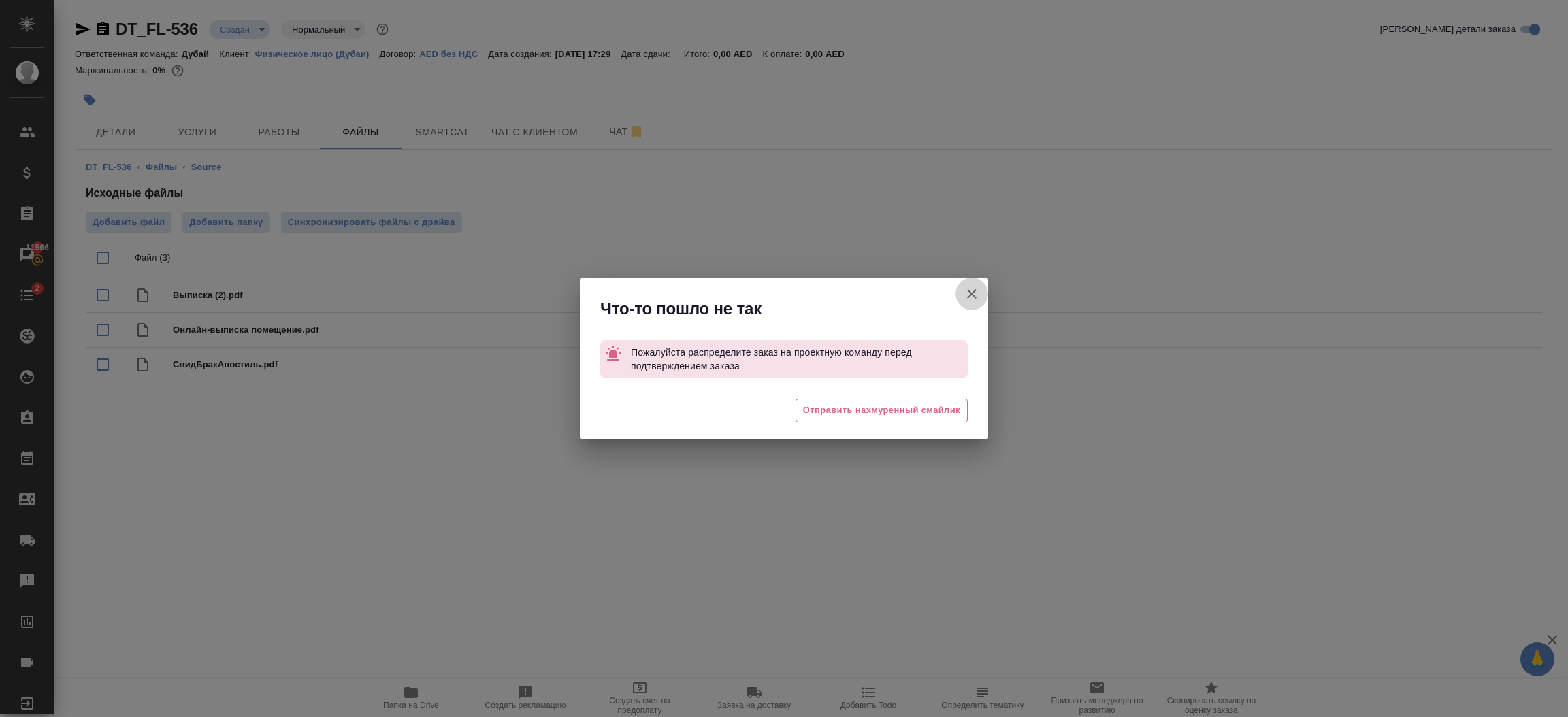
click at [968, 300] on icon "button" at bounding box center [971, 294] width 17 height 17
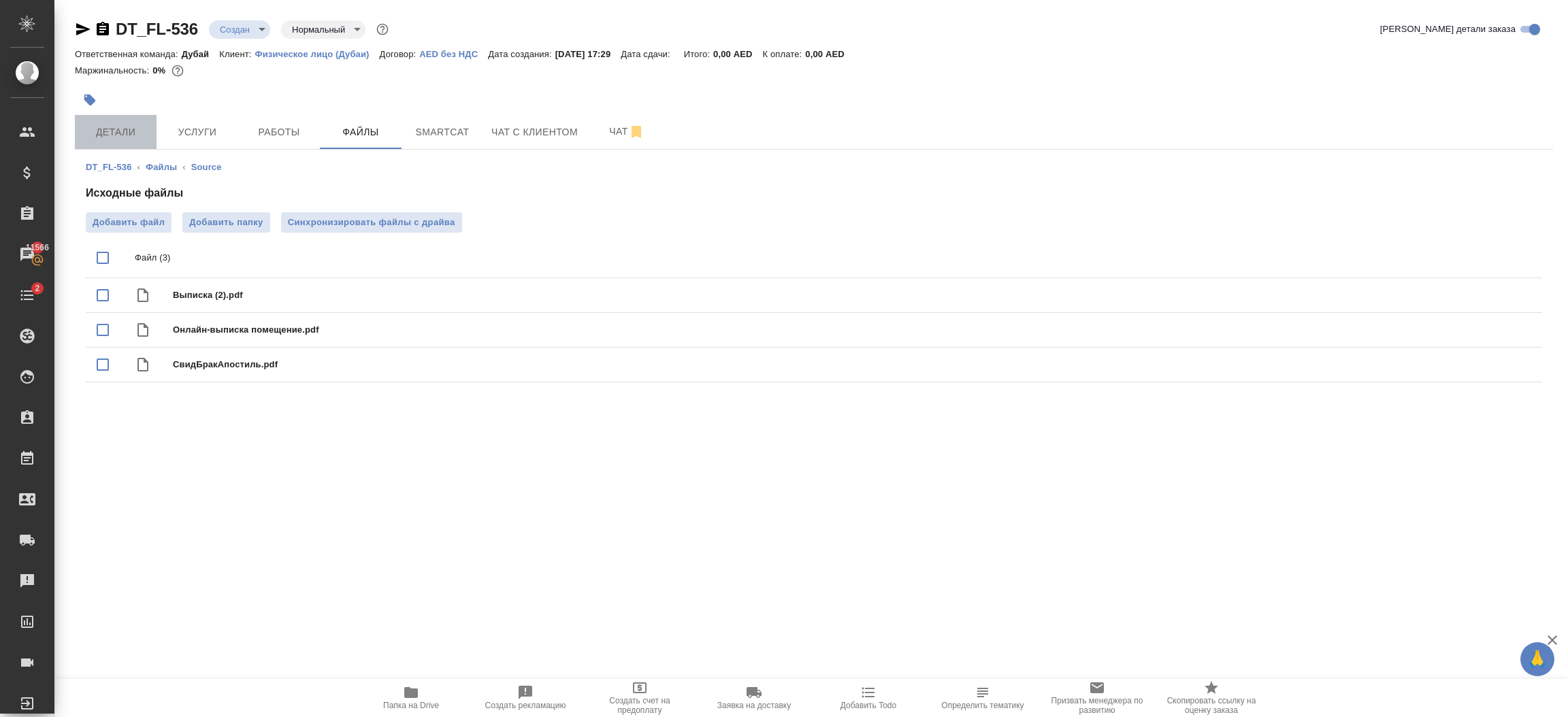
click at [127, 138] on span "Детали" at bounding box center [116, 131] width 66 height 17
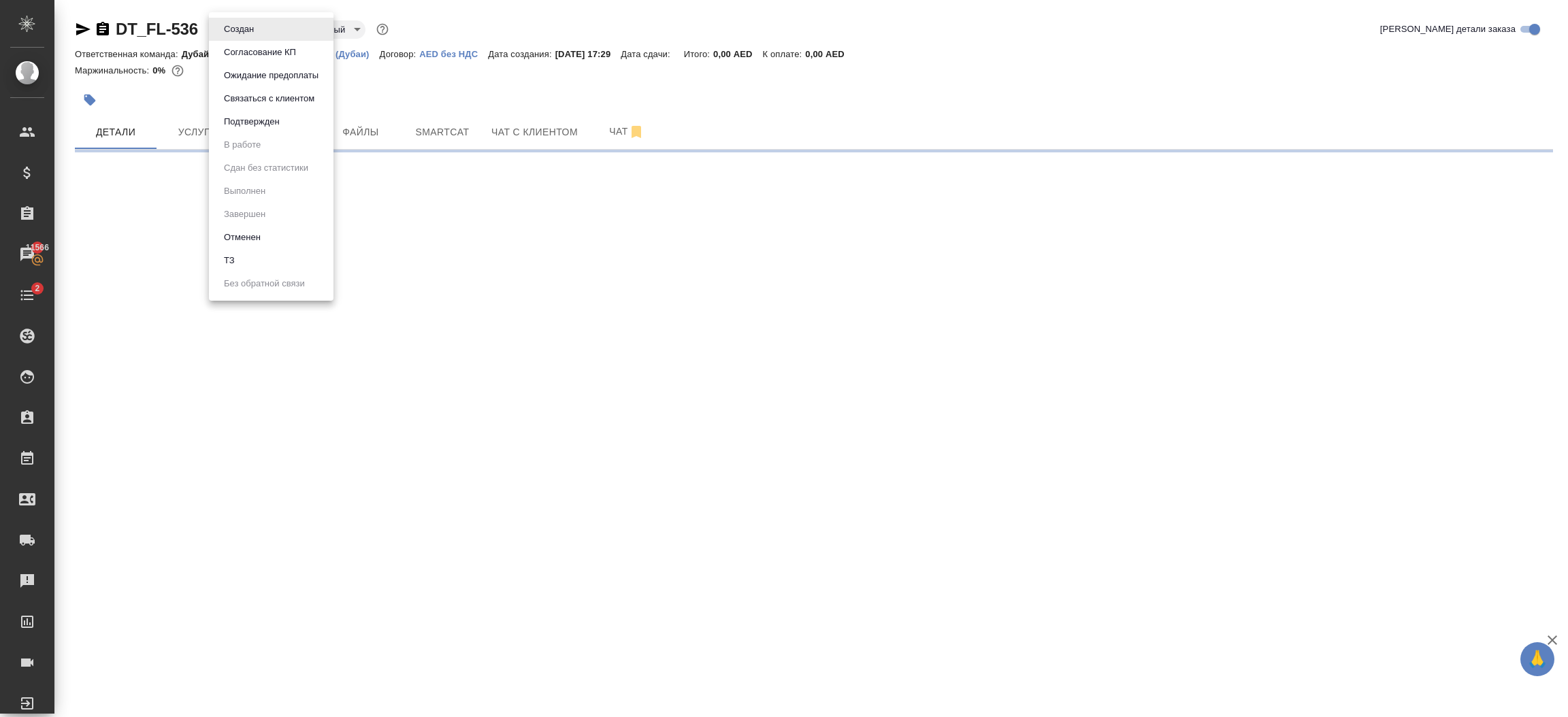
click at [263, 36] on body "🙏 .cls-1 fill:#fff; AWATERA Шорова Инесса i.shorova_kiev Клиенты Спецификации З…" at bounding box center [784, 358] width 1568 height 717
select select "RU"
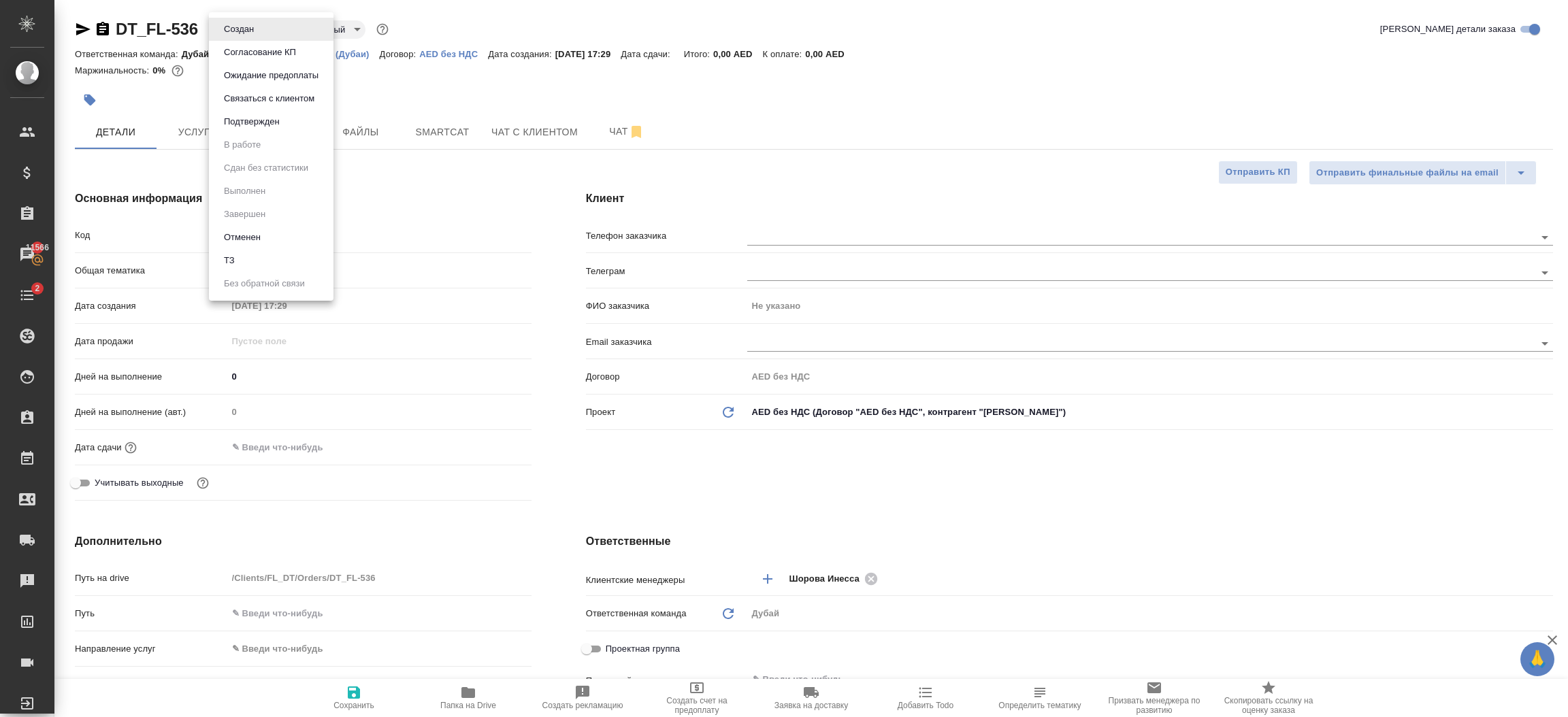
type textarea "x"
click at [262, 267] on li "ТЗ" at bounding box center [271, 260] width 124 height 23
type textarea "x"
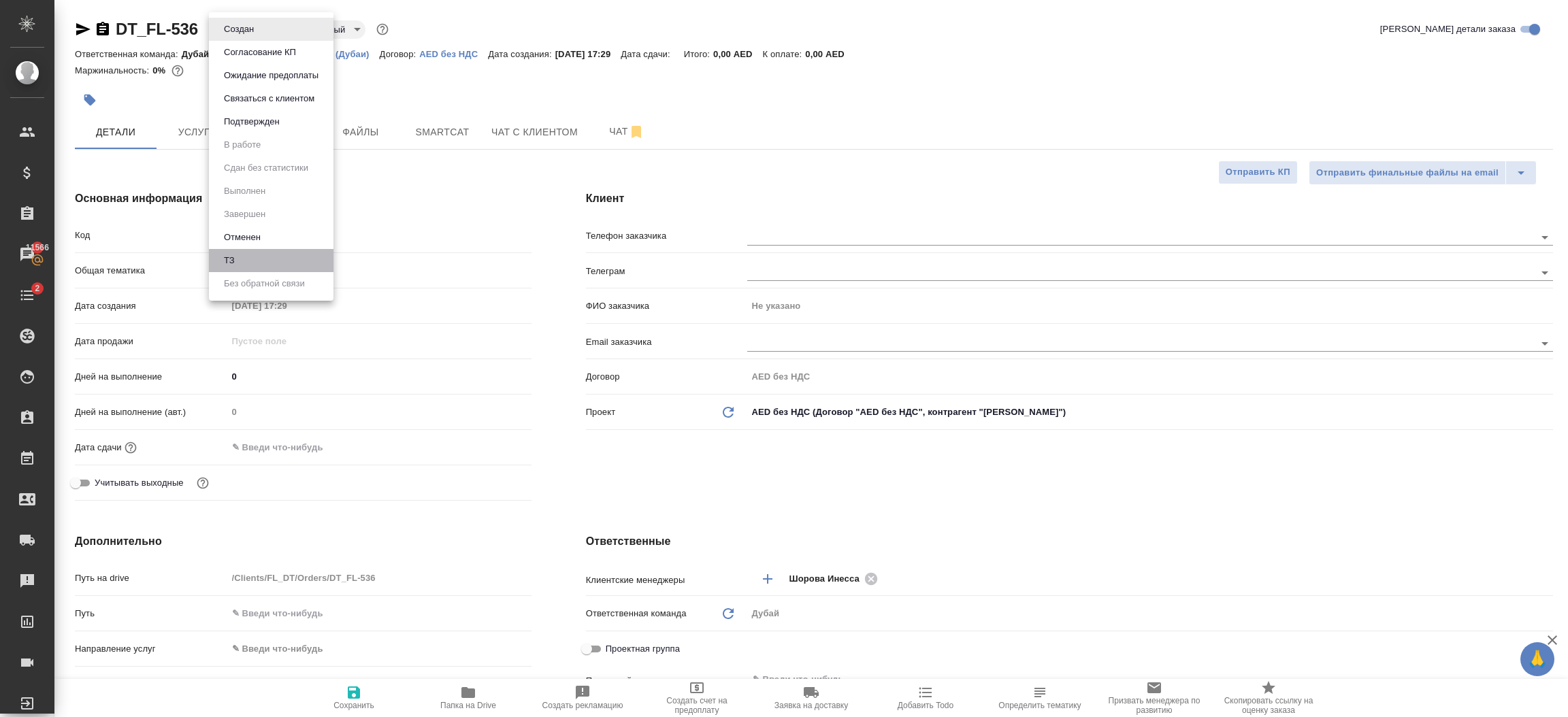
type textarea "x"
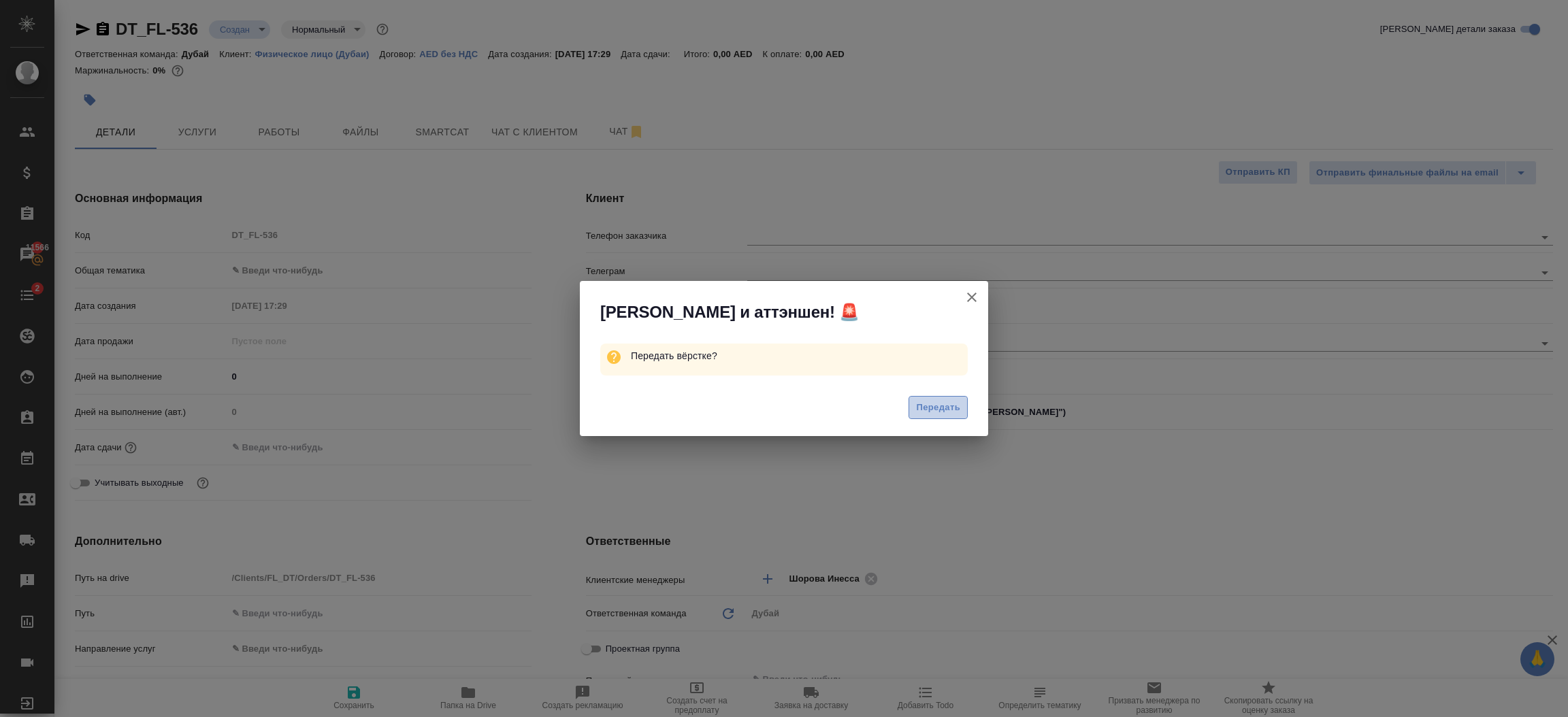
click at [933, 414] on span "Передать" at bounding box center [938, 408] width 44 height 16
type textarea "x"
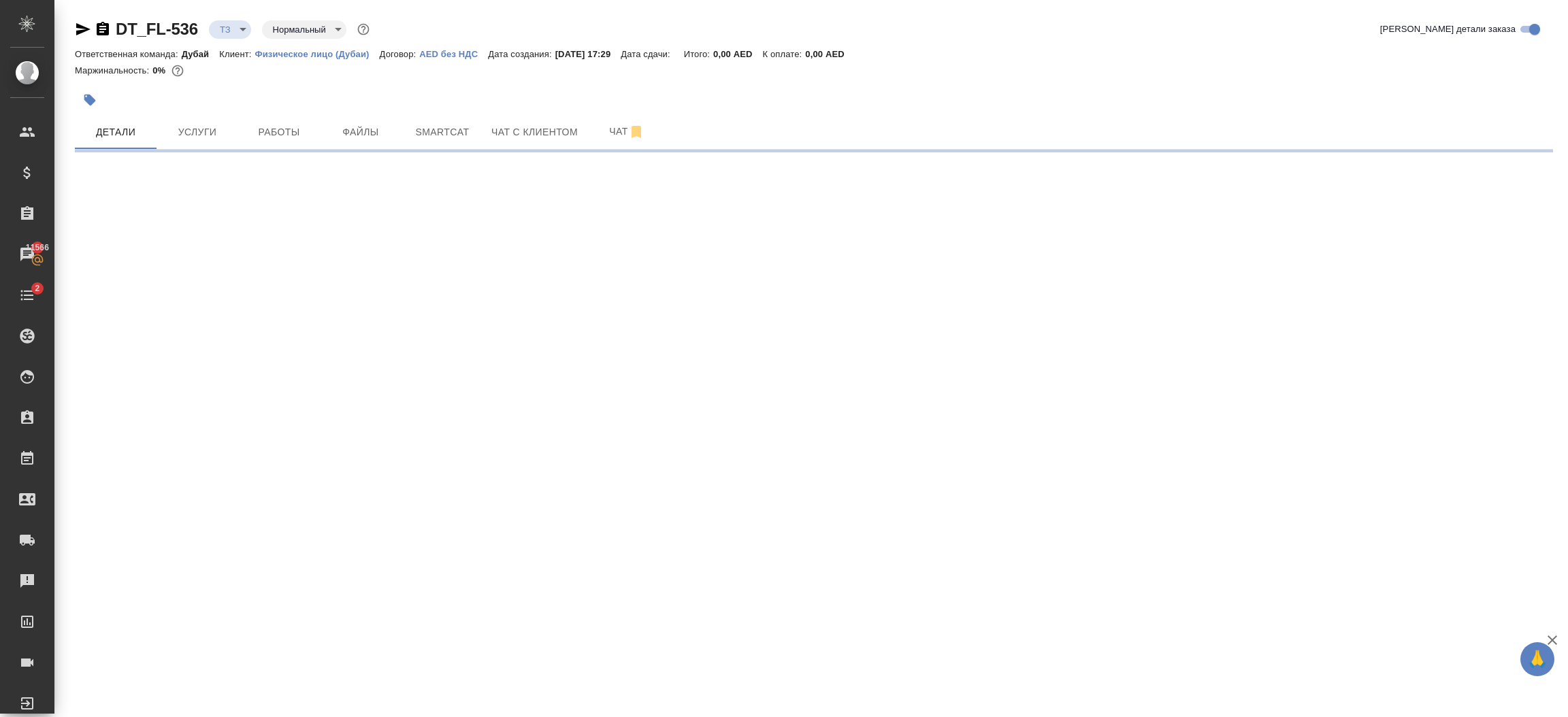
select select "RU"
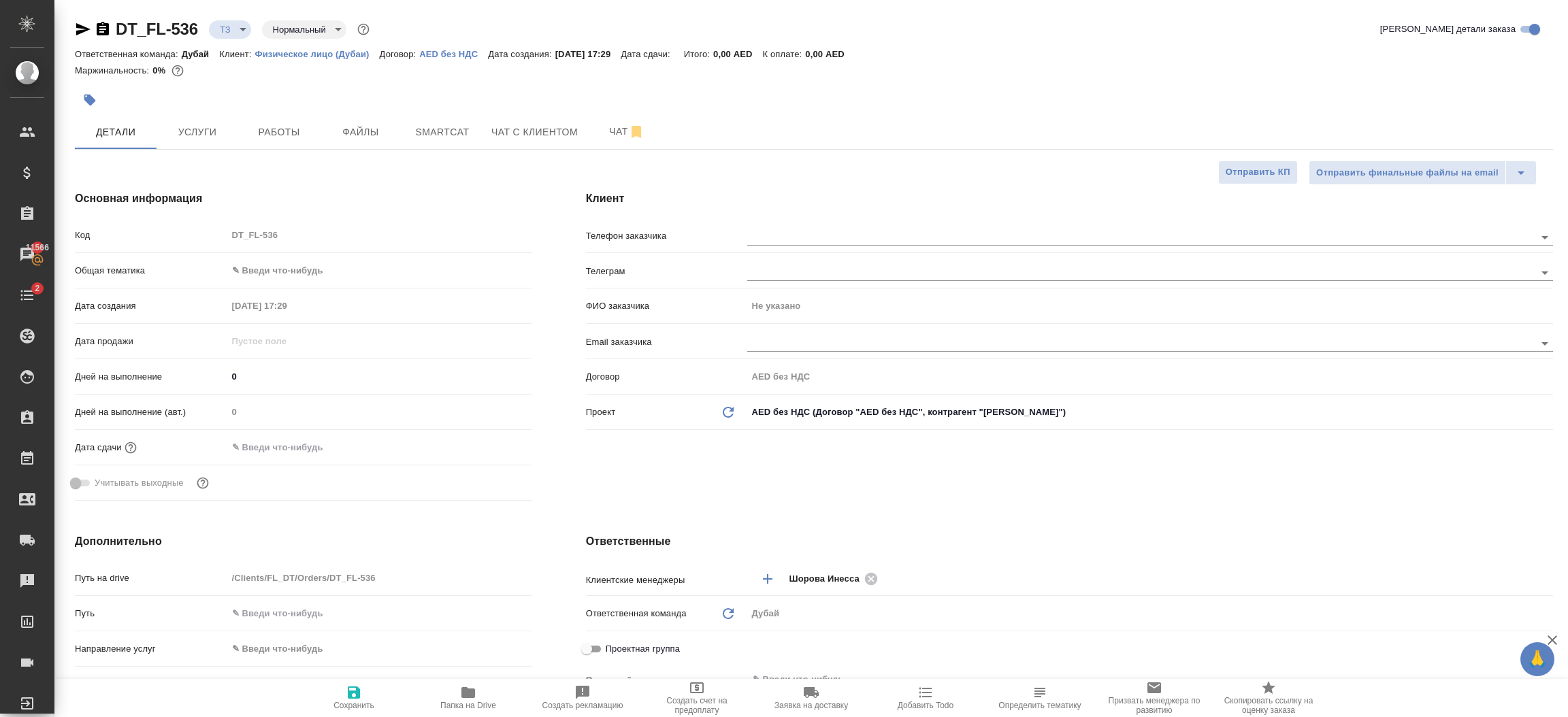
type textarea "x"
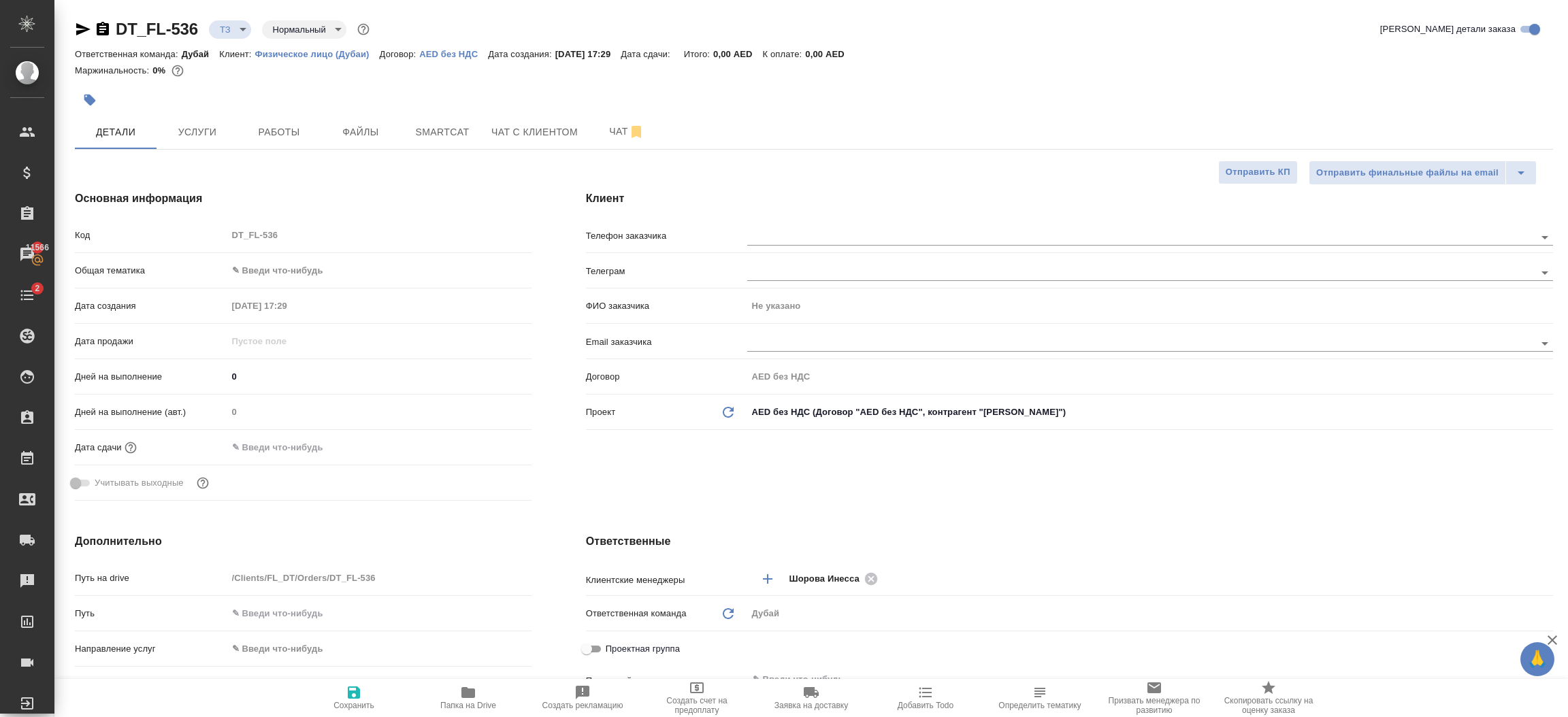
type textarea "x"
click at [80, 34] on icon "button" at bounding box center [82, 29] width 17 height 17
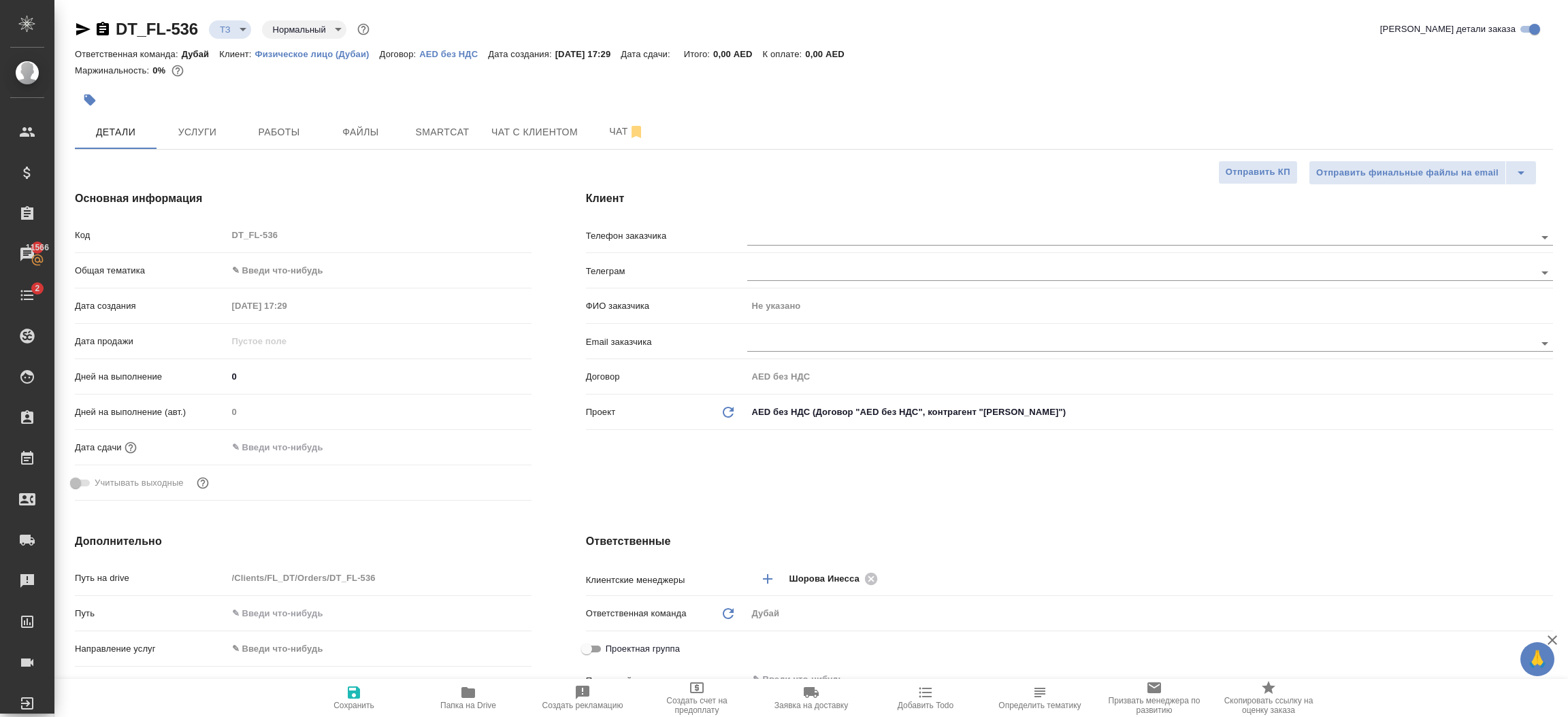
type textarea "x"
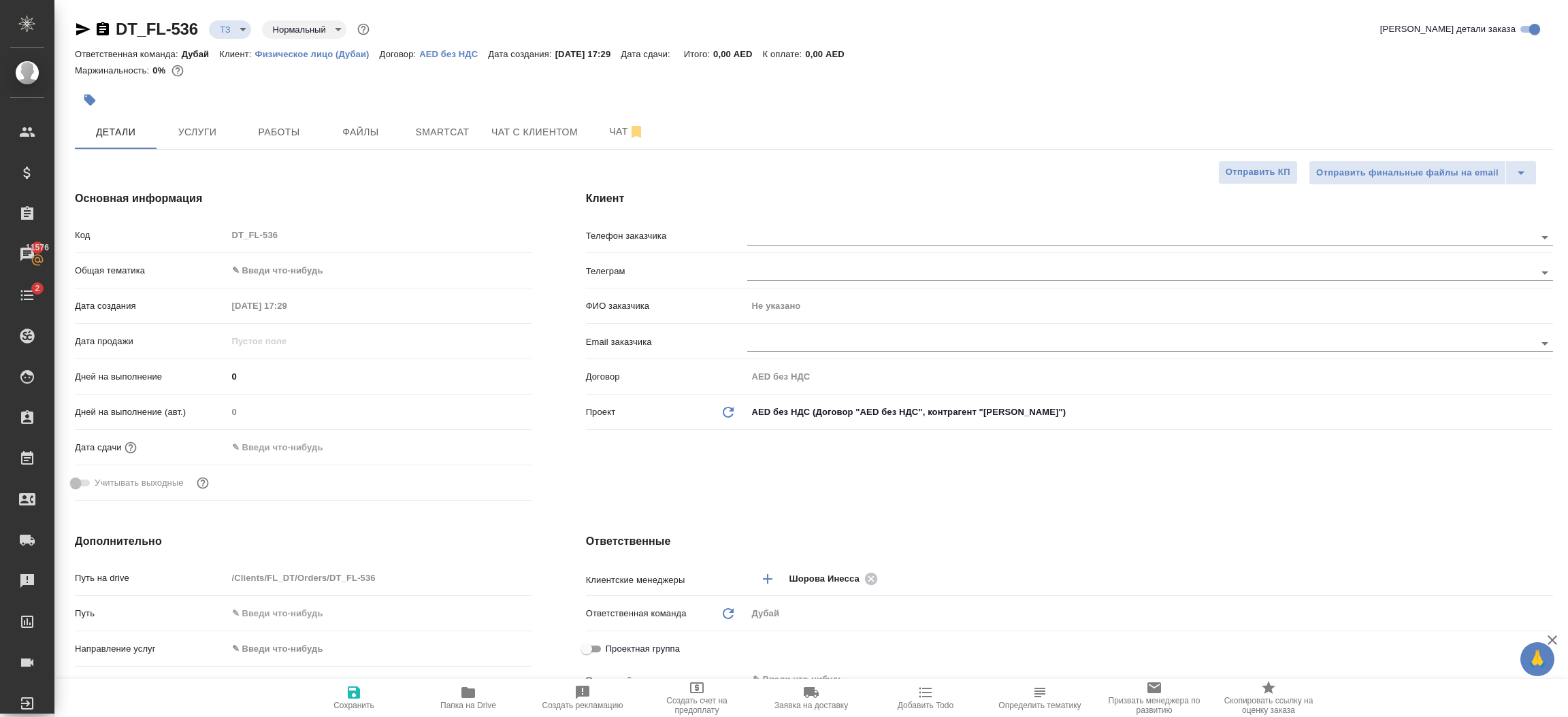
type textarea "x"
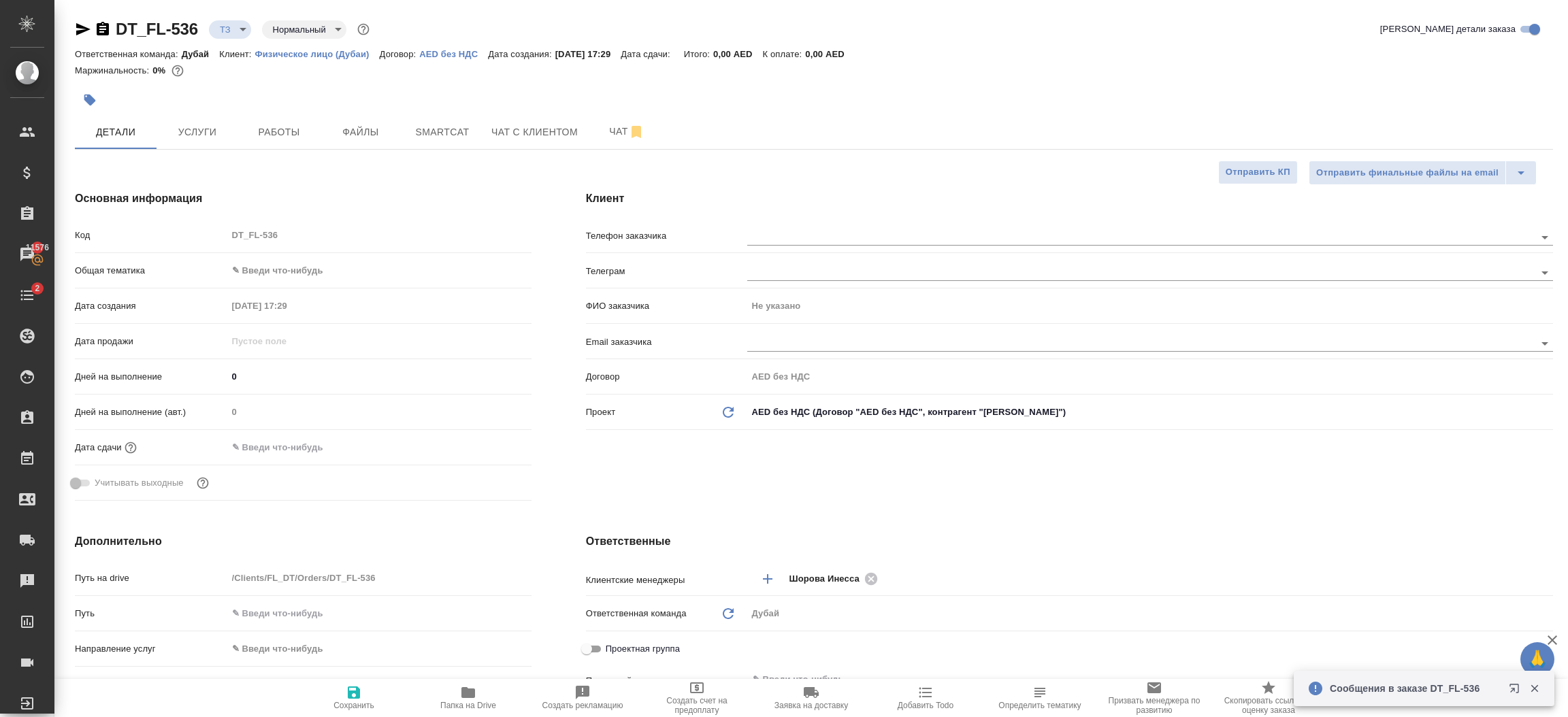
type textarea "x"
click at [363, 132] on span "Файлы" at bounding box center [360, 131] width 66 height 17
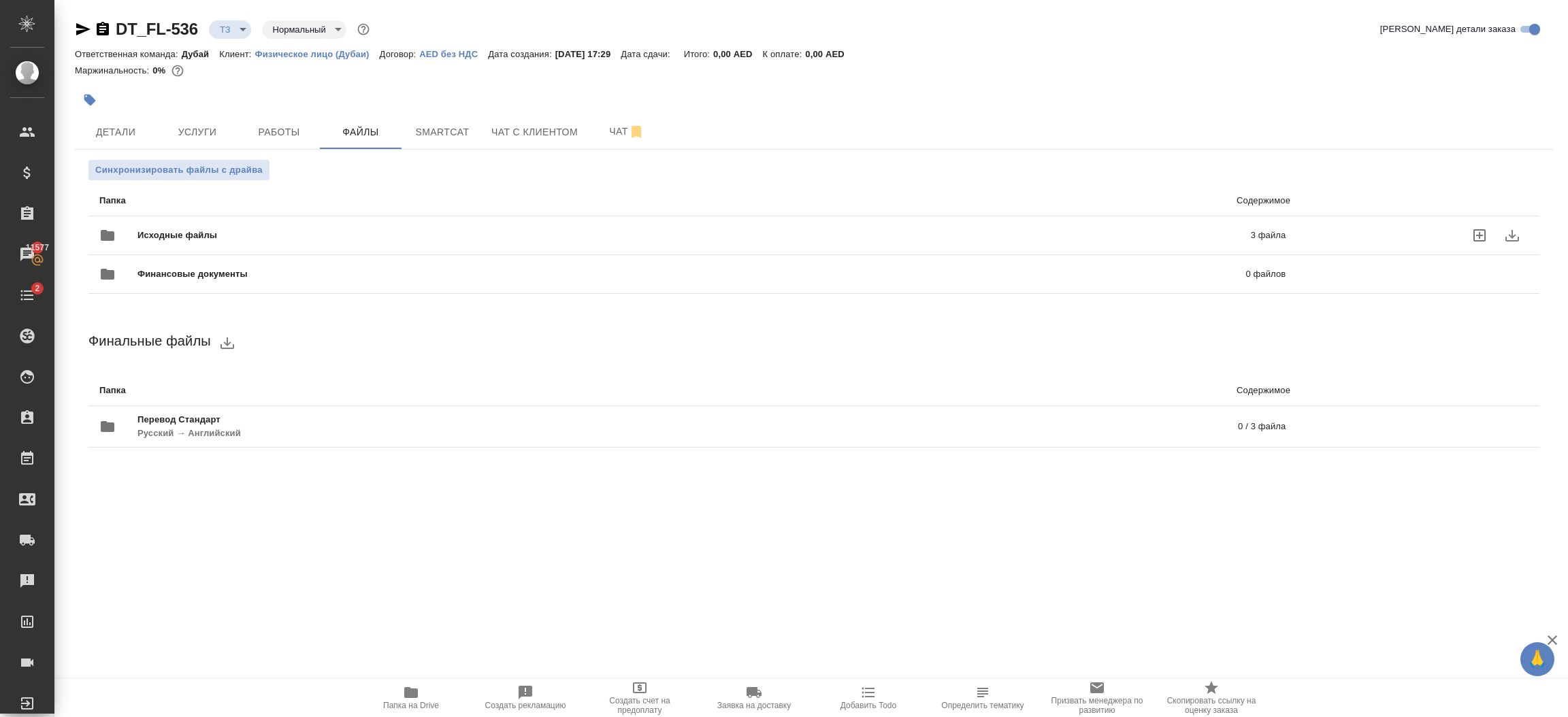
click at [1413, 231] on div at bounding box center [1420, 235] width 216 height 32
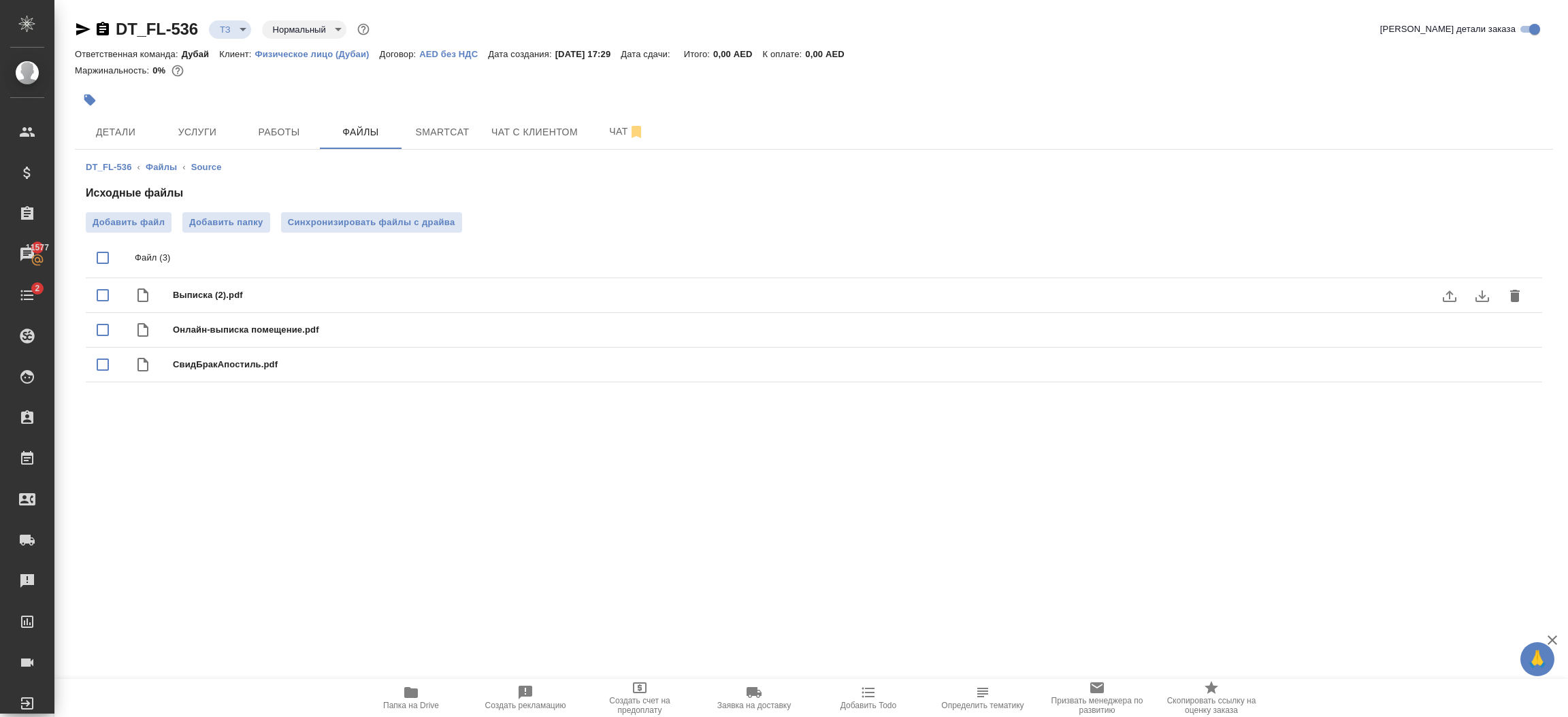
click at [103, 292] on input "checkbox" at bounding box center [103, 295] width 29 height 29
checkbox input "true"
click at [1514, 252] on icon "delete" at bounding box center [1515, 259] width 10 height 12
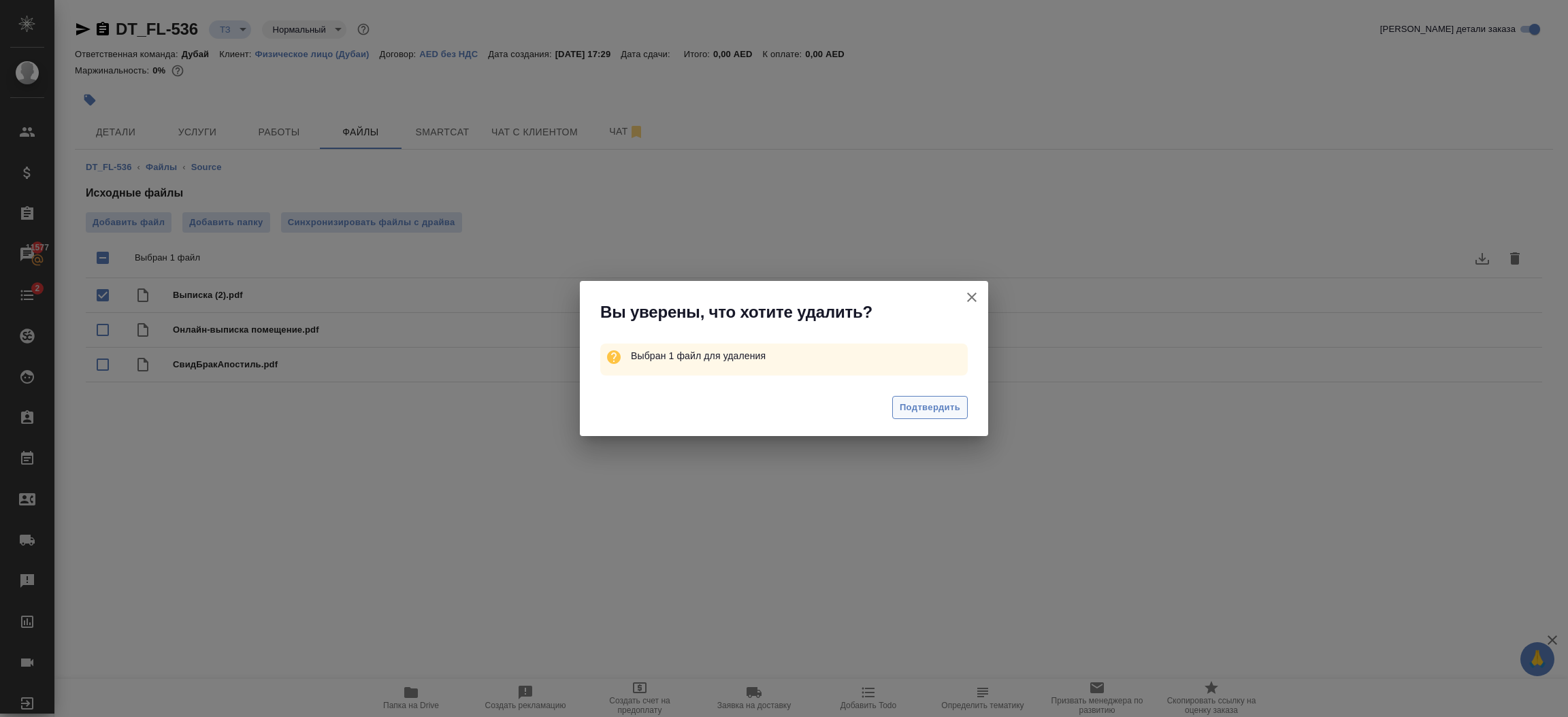
click at [940, 414] on span "Подтвердить" at bounding box center [929, 408] width 60 height 16
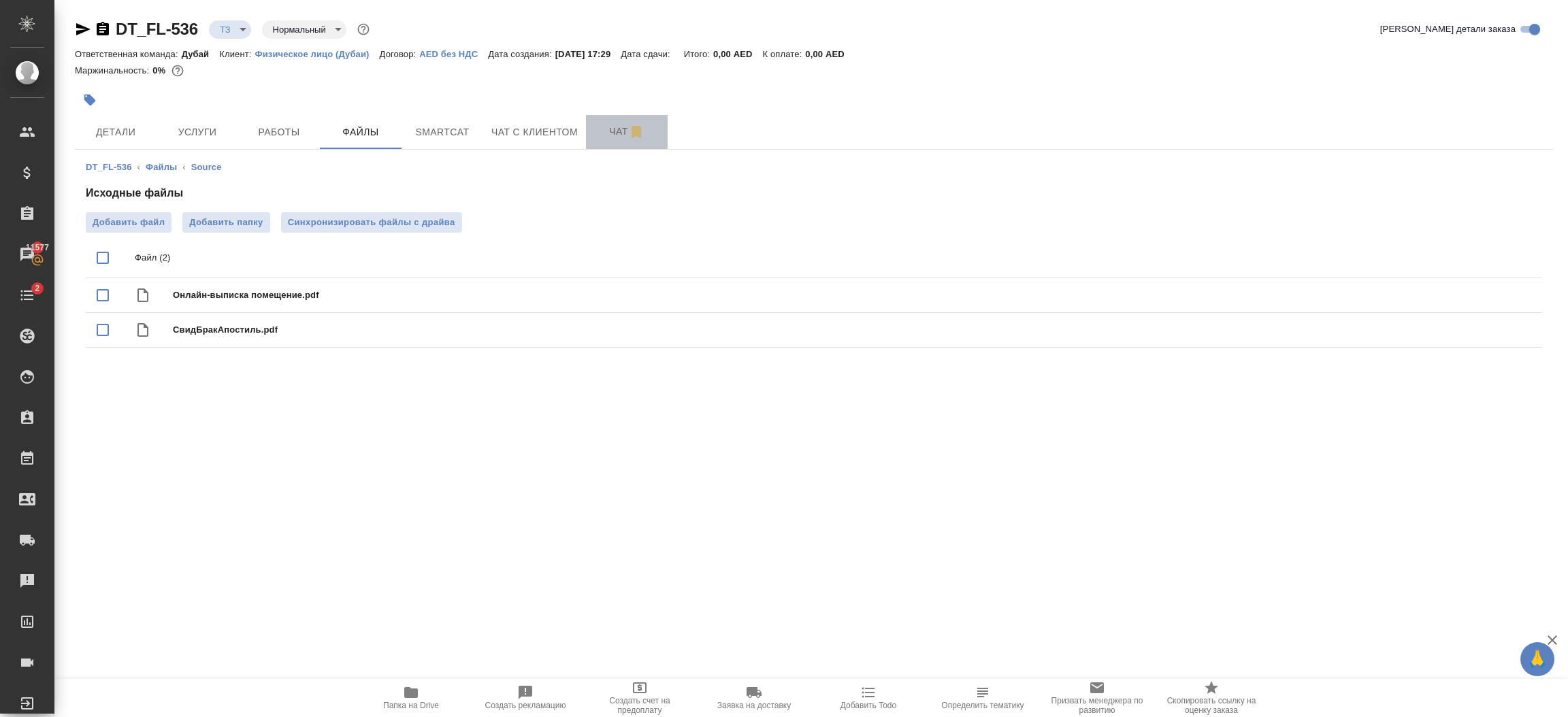
click at [627, 143] on button "Чат" at bounding box center [626, 131] width 82 height 34
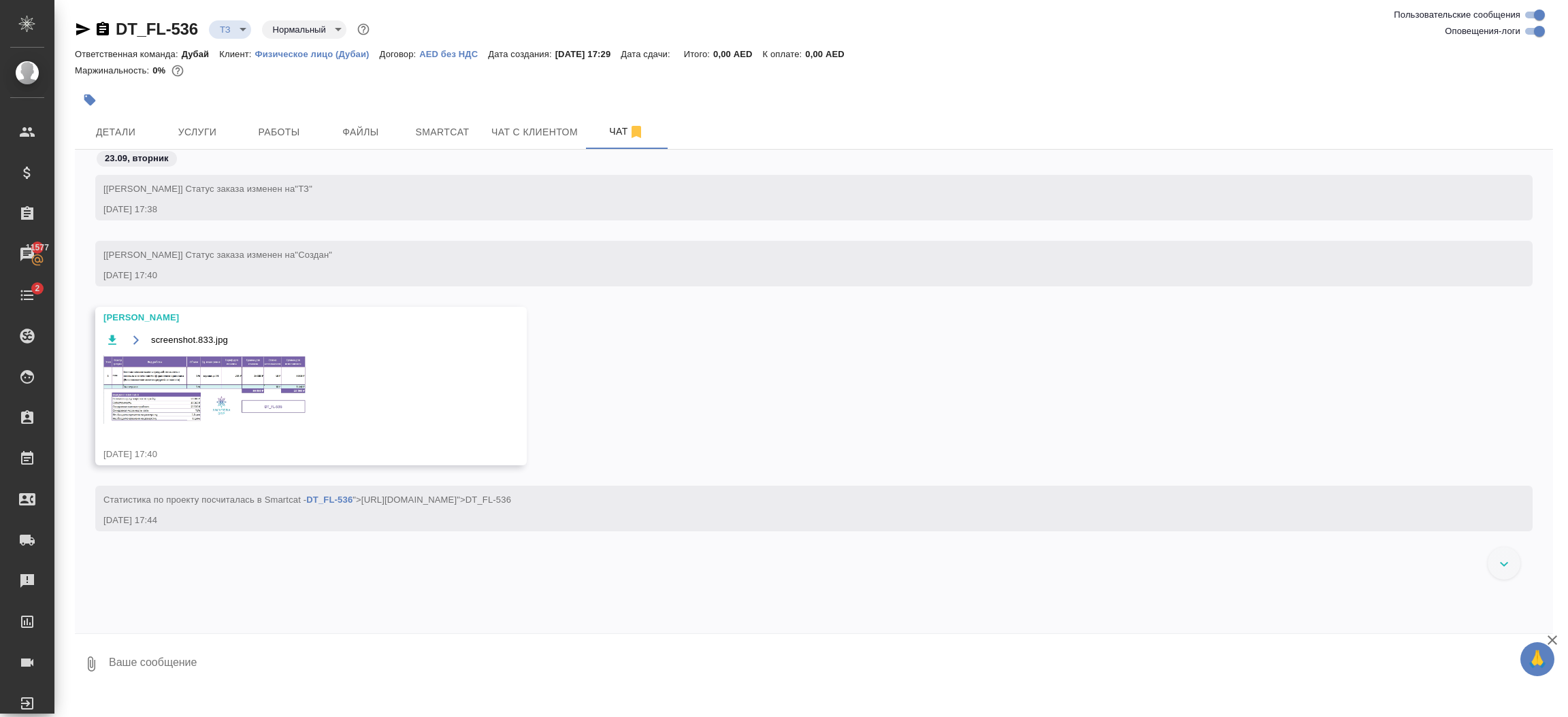
click at [257, 664] on textarea at bounding box center [830, 664] width 1445 height 46
click at [239, 371] on img at bounding box center [205, 389] width 204 height 68
click at [207, 136] on span "Услуги" at bounding box center [197, 131] width 66 height 17
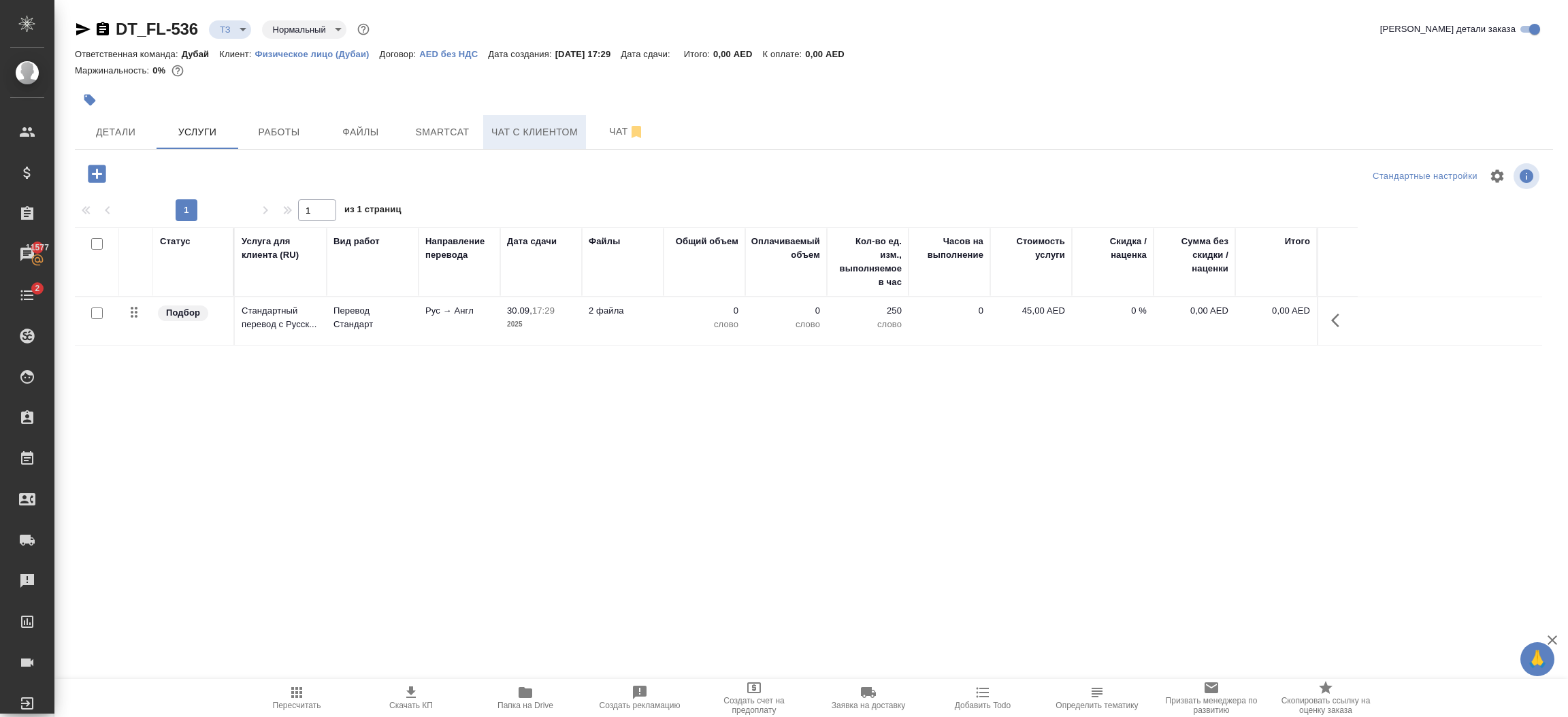
click at [540, 143] on button "Чат с клиентом" at bounding box center [534, 131] width 103 height 34
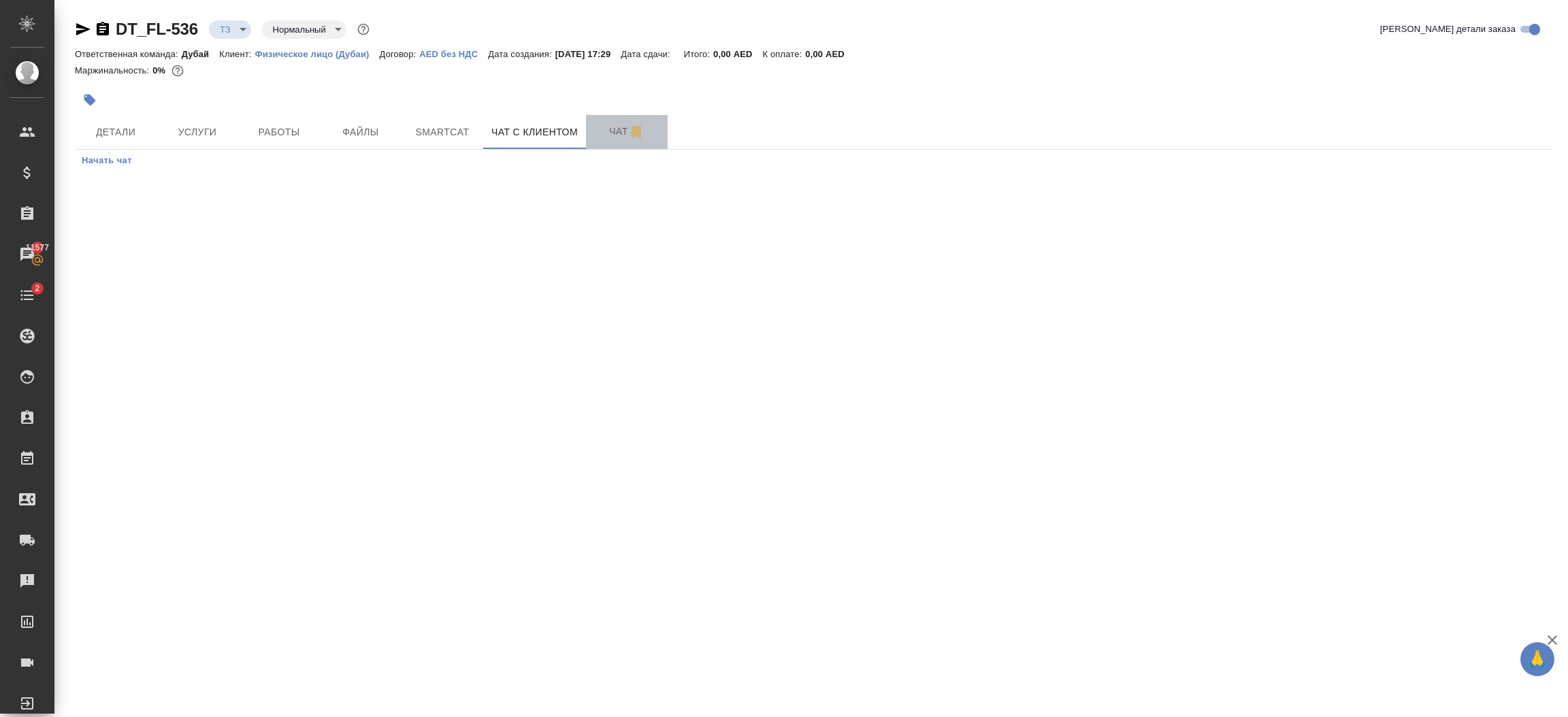
click at [605, 136] on span "Чат" at bounding box center [627, 131] width 66 height 17
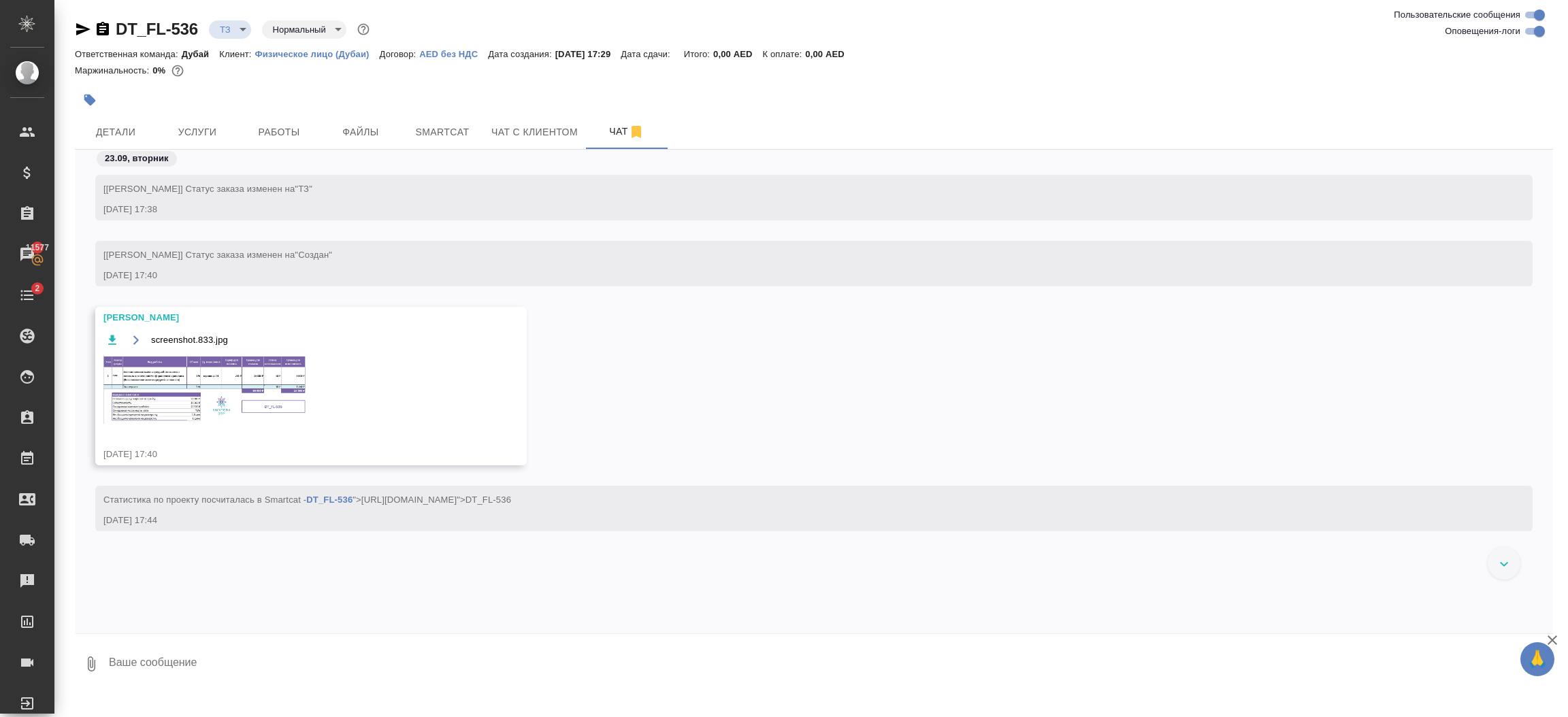
click at [252, 387] on img at bounding box center [205, 389] width 204 height 68
click at [230, 415] on img at bounding box center [205, 389] width 204 height 68
click at [209, 129] on span "Услуги" at bounding box center [197, 131] width 66 height 17
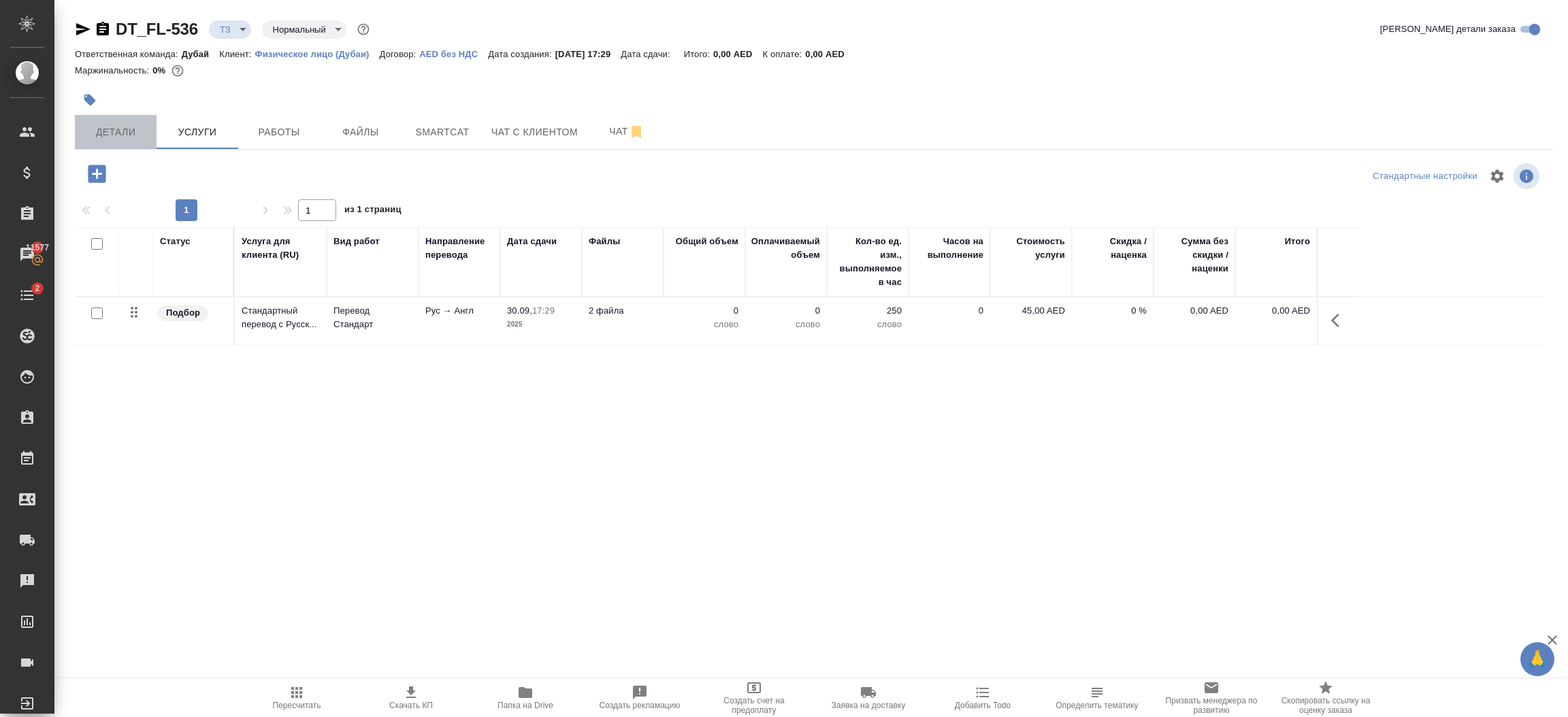
click at [114, 132] on span "Детали" at bounding box center [116, 131] width 66 height 17
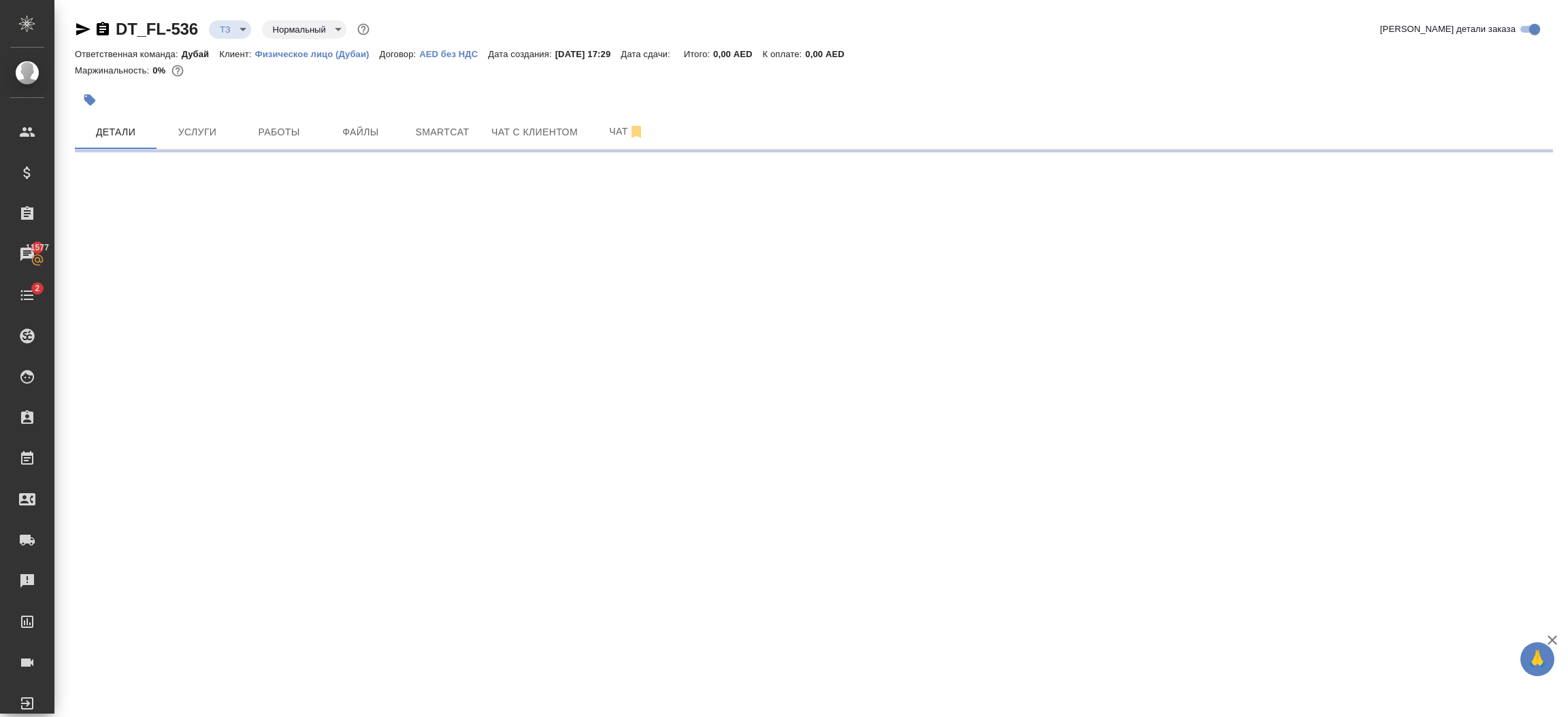
select select "RU"
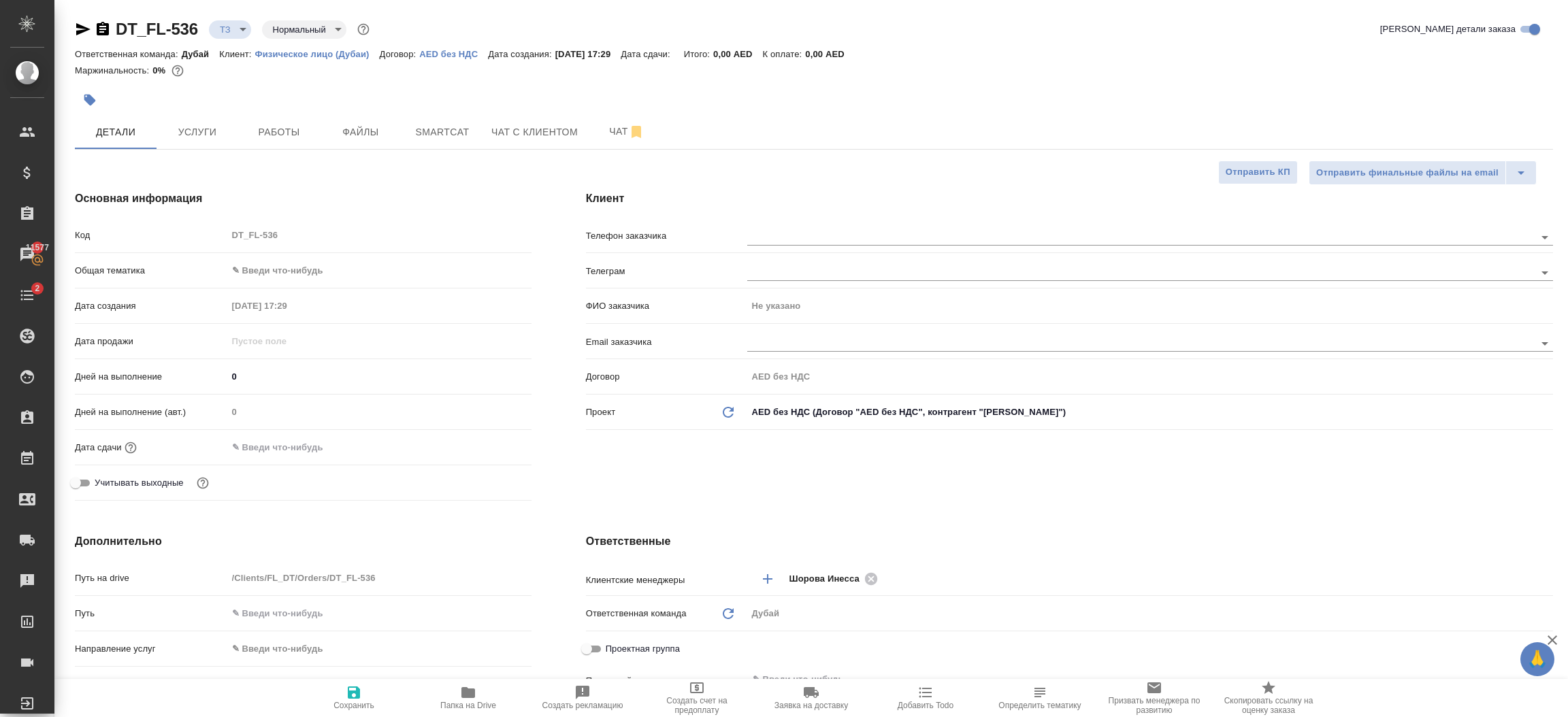
type textarea "x"
click at [321, 269] on body "🙏 .cls-1 fill:#fff; AWATERA Шорова Инесса i.shorova_kiev Клиенты Спецификации З…" at bounding box center [784, 358] width 1568 height 717
click at [333, 400] on li "Юридическая/Финансовая" at bounding box center [379, 401] width 304 height 22
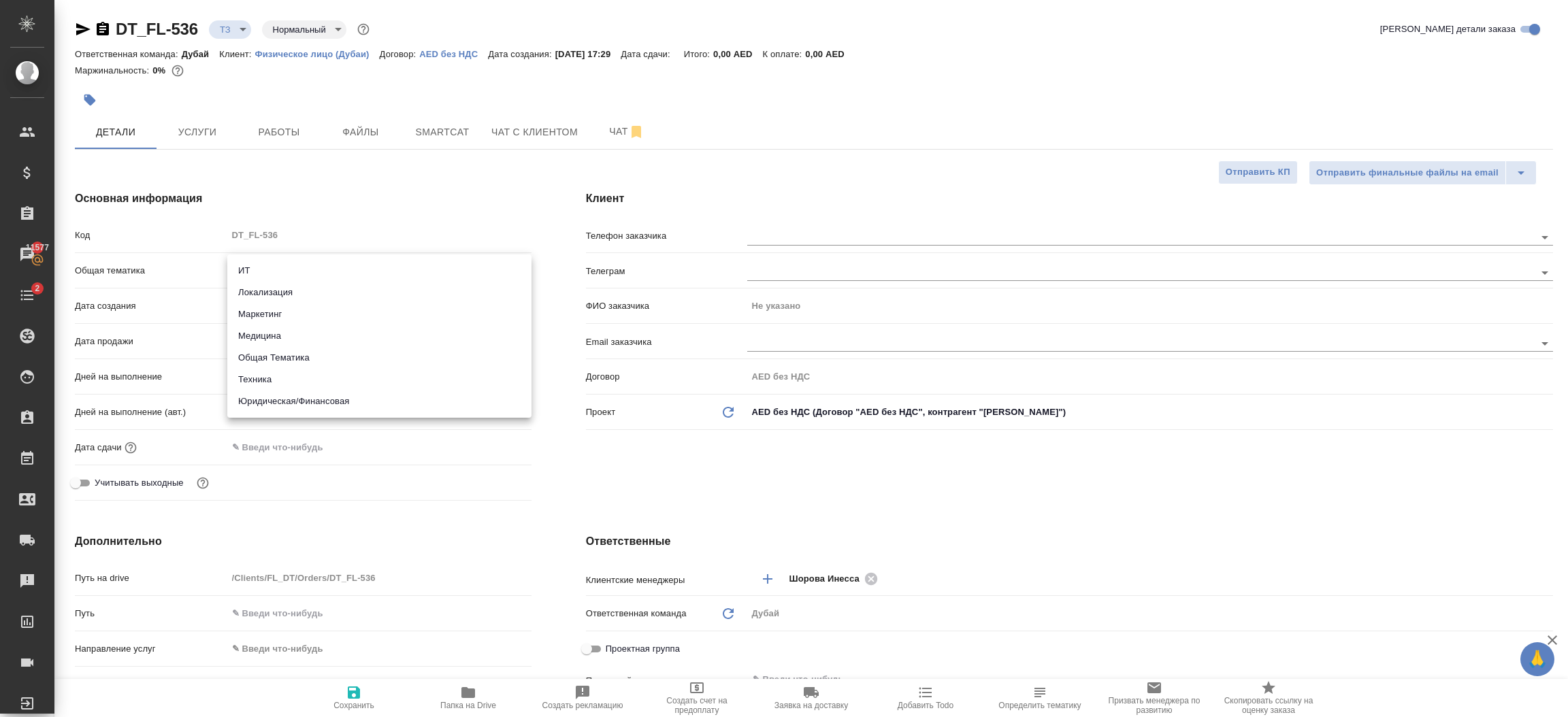
type input "yr-fn"
type textarea "x"
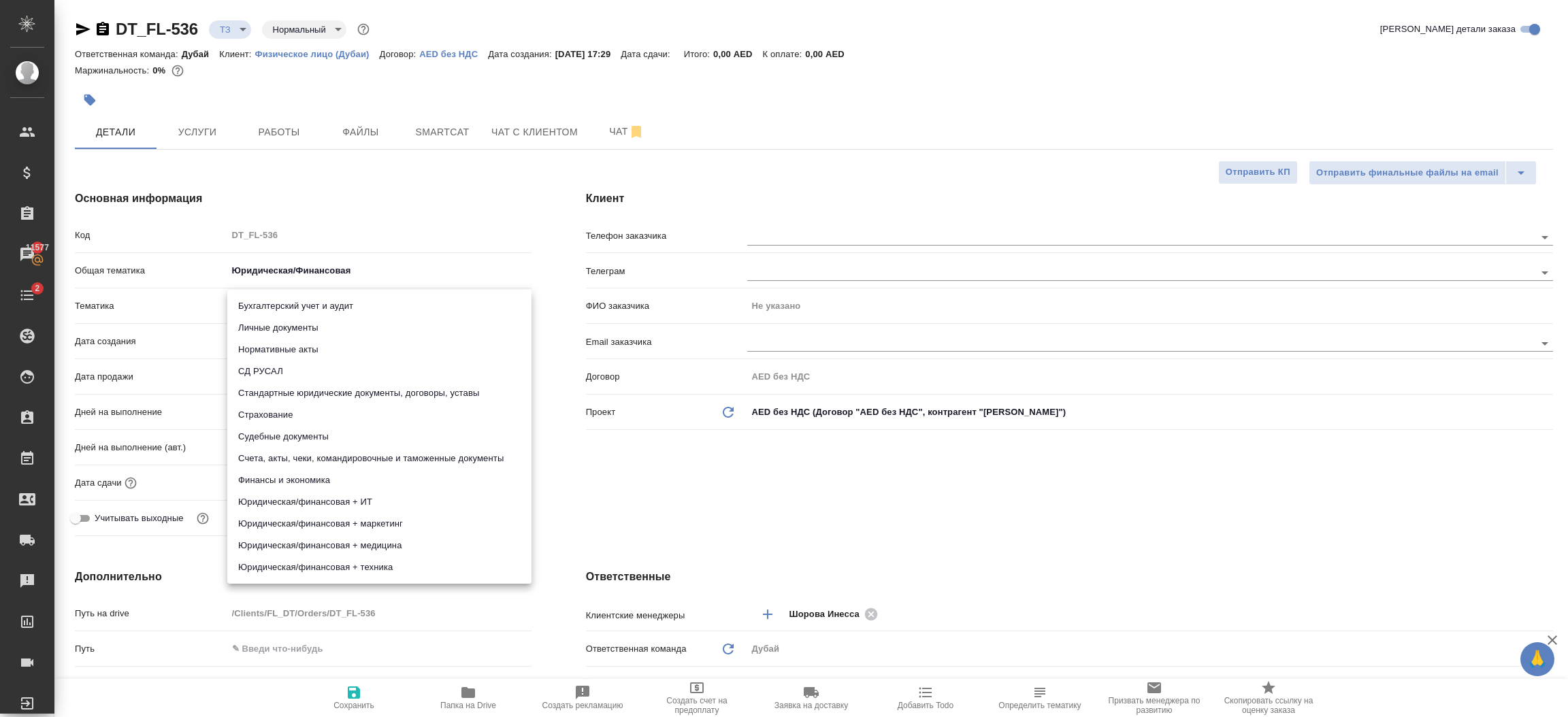
click at [321, 297] on body "🙏 .cls-1 fill:#fff; AWATERA Шорова Инесса i.shorova_kiev Клиенты Спецификации З…" at bounding box center [784, 358] width 1568 height 717
click at [394, 332] on li "Личные документы" at bounding box center [379, 328] width 304 height 22
type textarea "x"
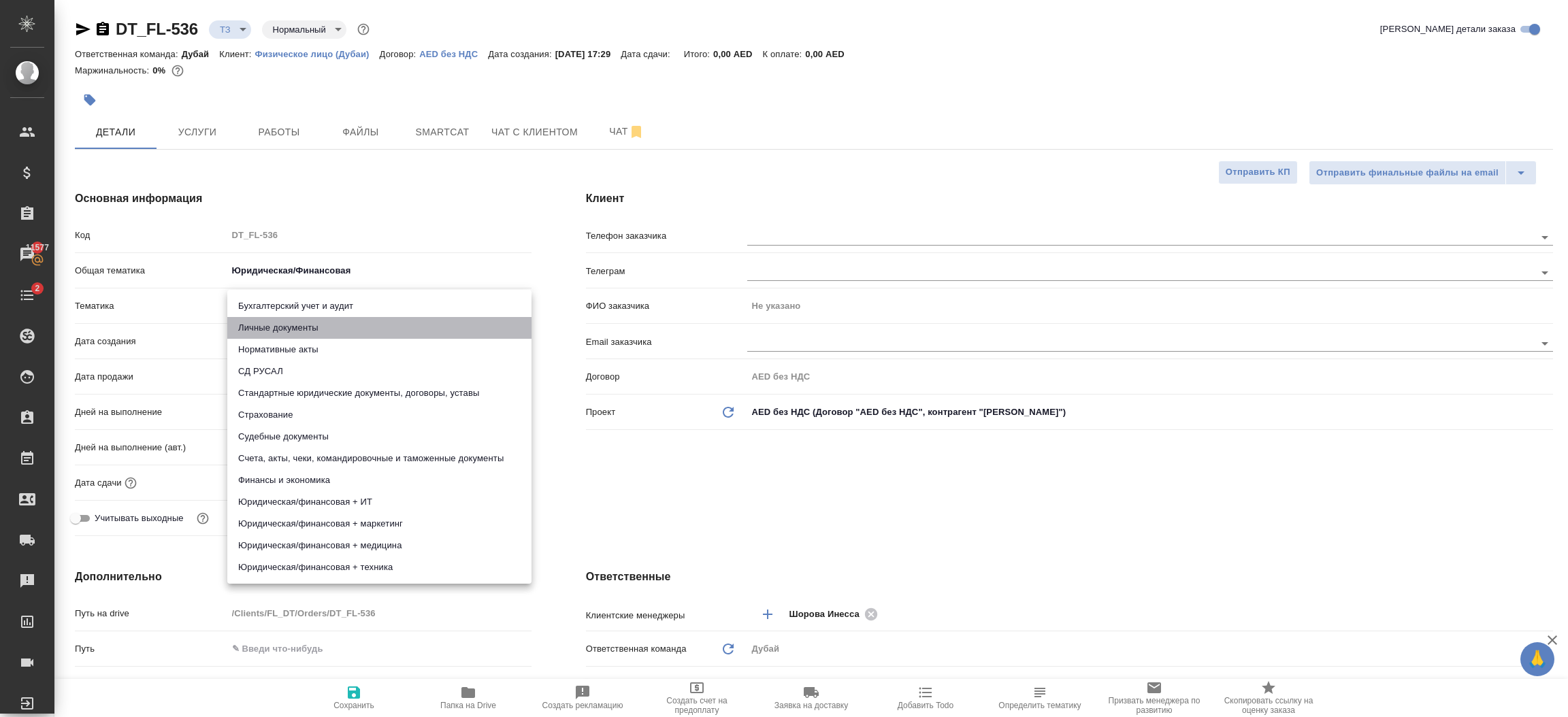
type input "5a8b8b956a9677013d343cfe"
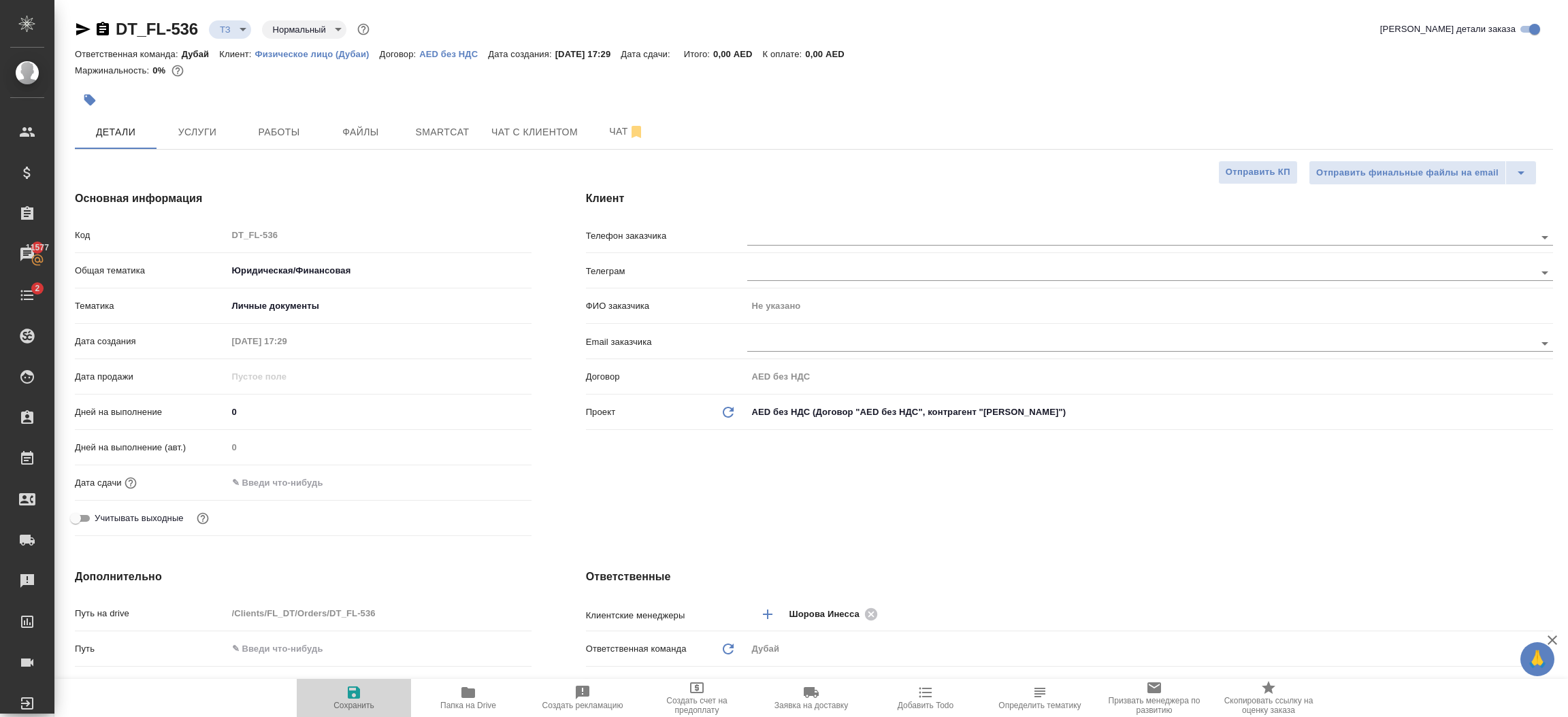
click at [358, 693] on icon "button" at bounding box center [354, 692] width 12 height 12
type textarea "x"
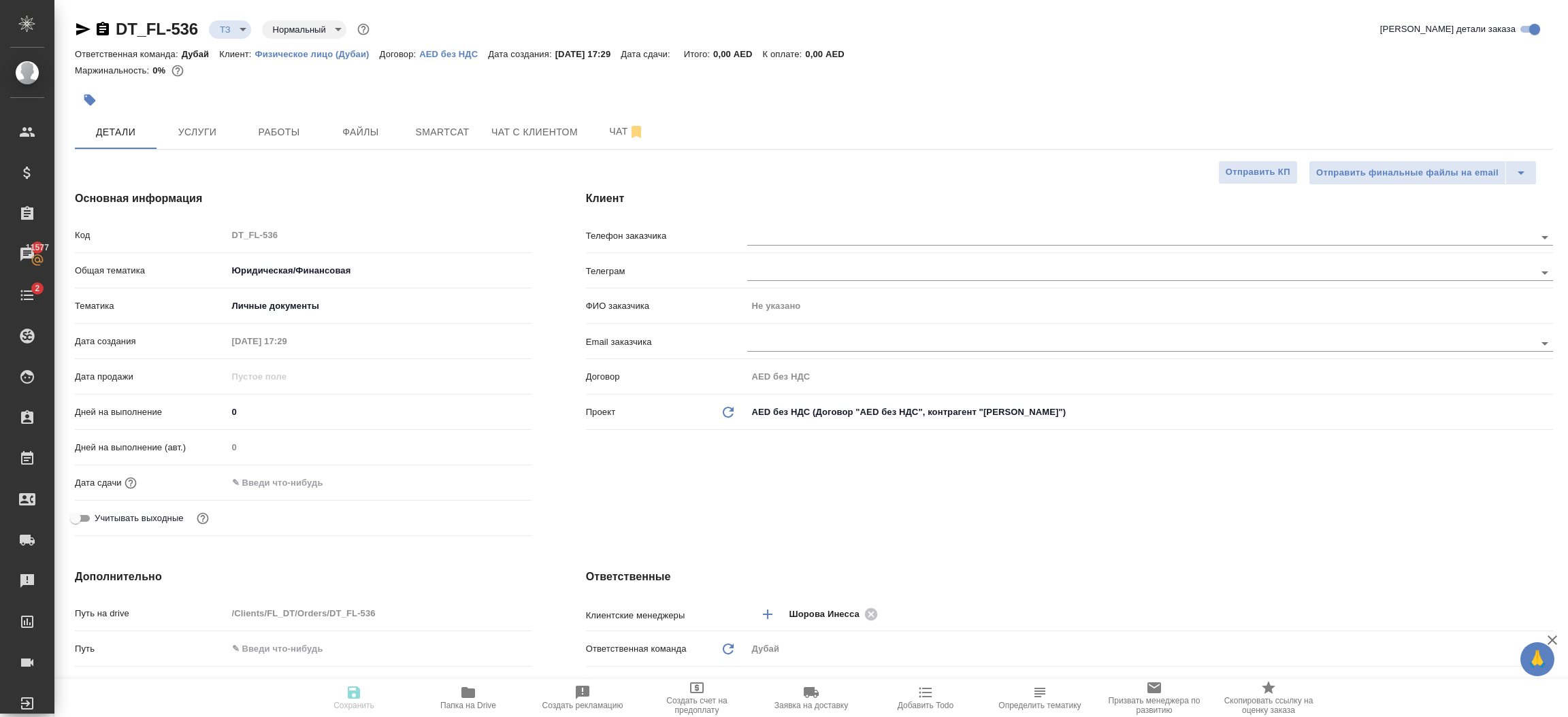
type textarea "x"
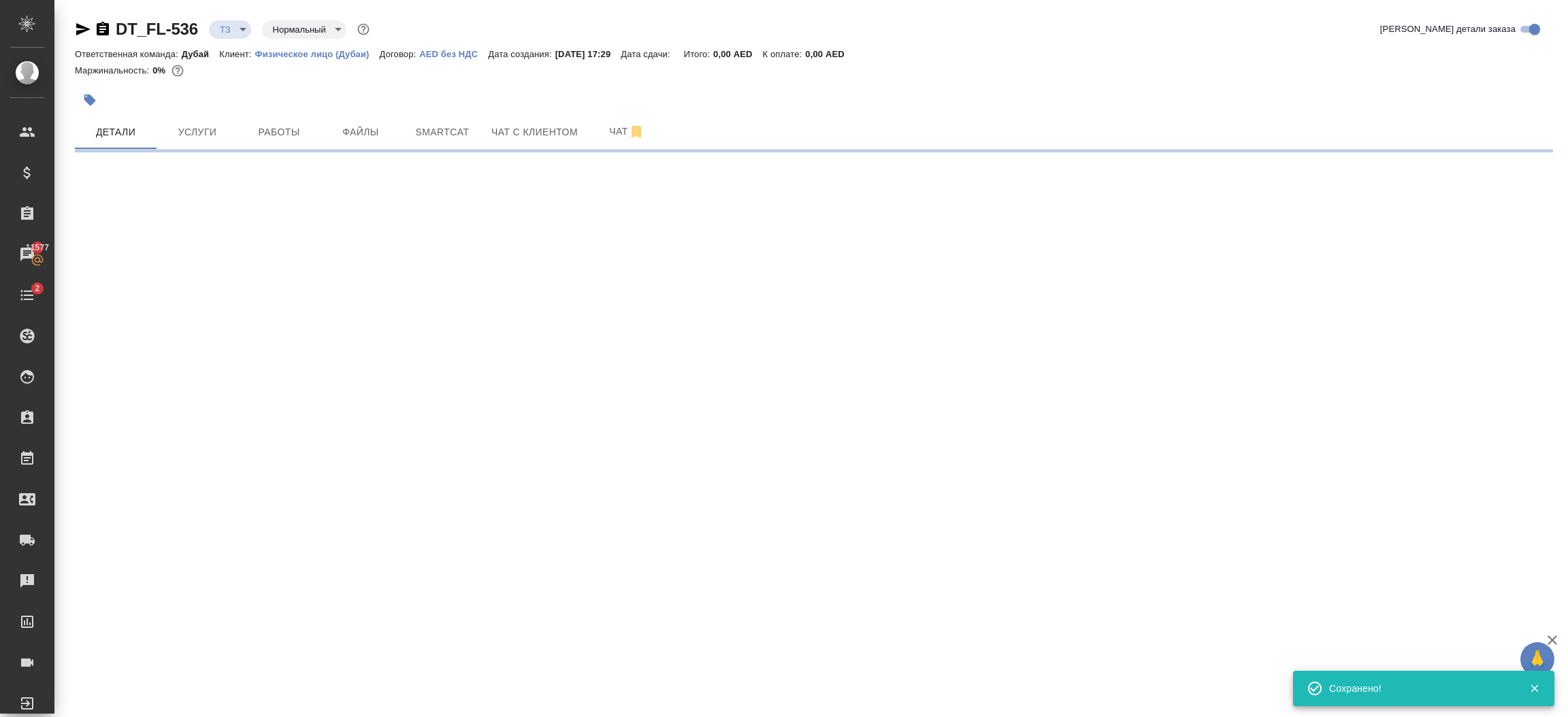
type input "new"
select select "RU"
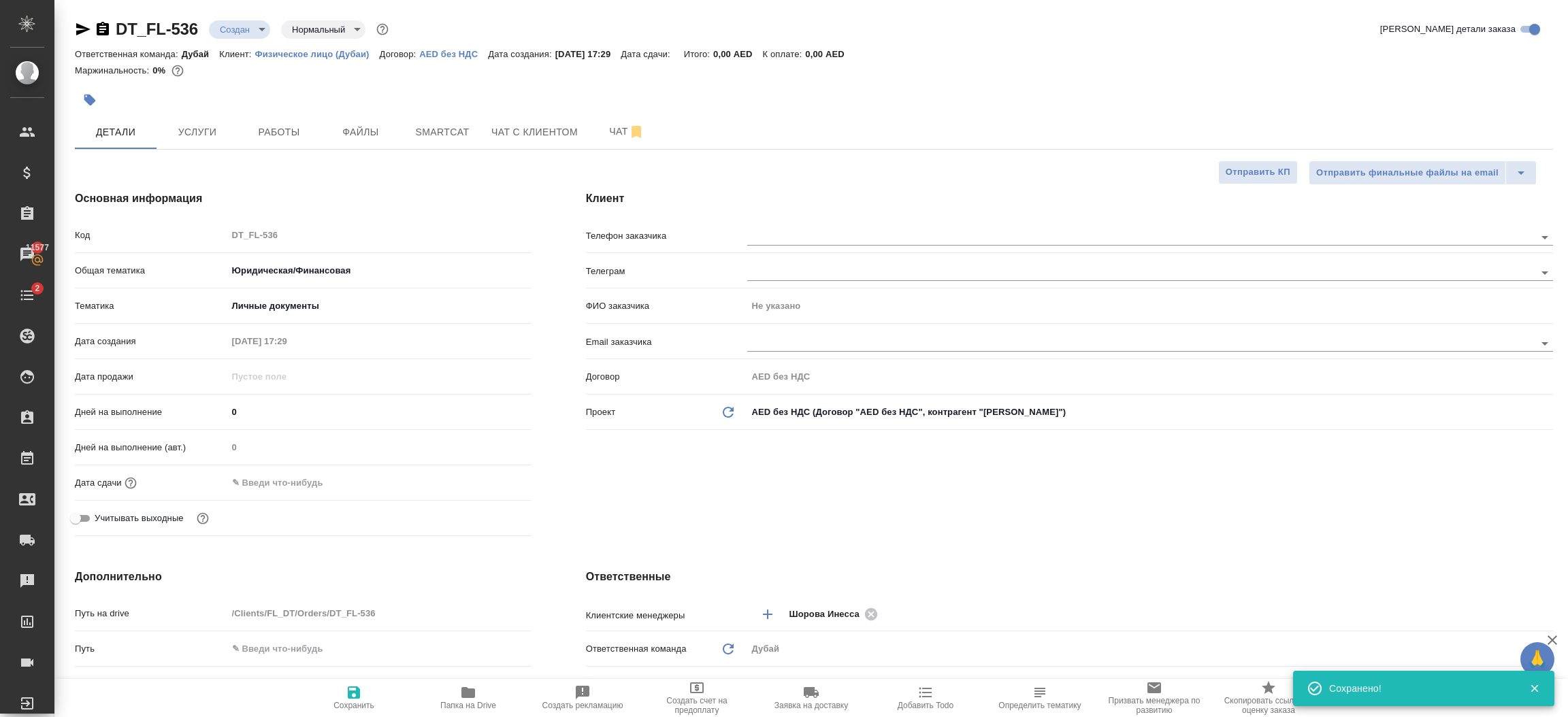
type textarea "x"
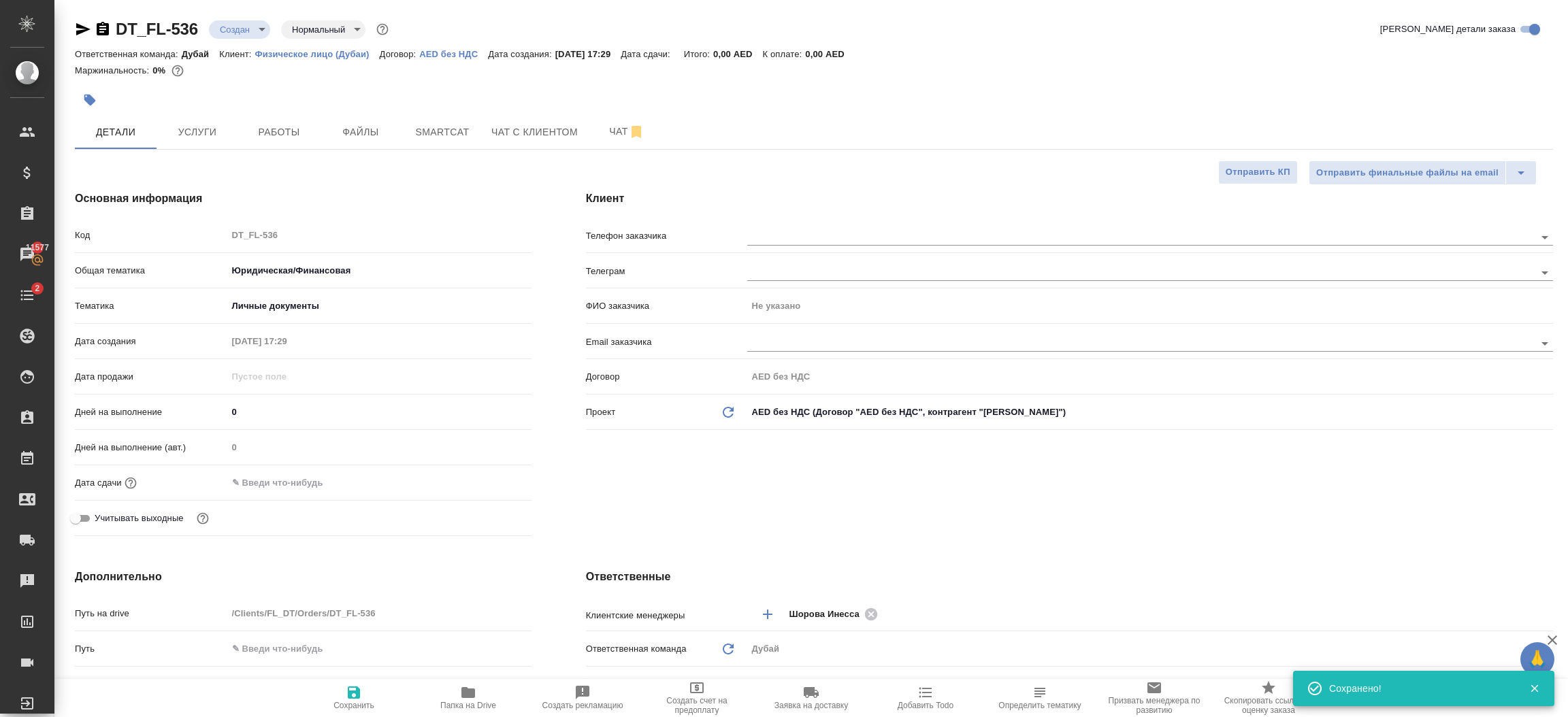
type textarea "x"
click at [203, 138] on span "Услуги" at bounding box center [197, 131] width 66 height 17
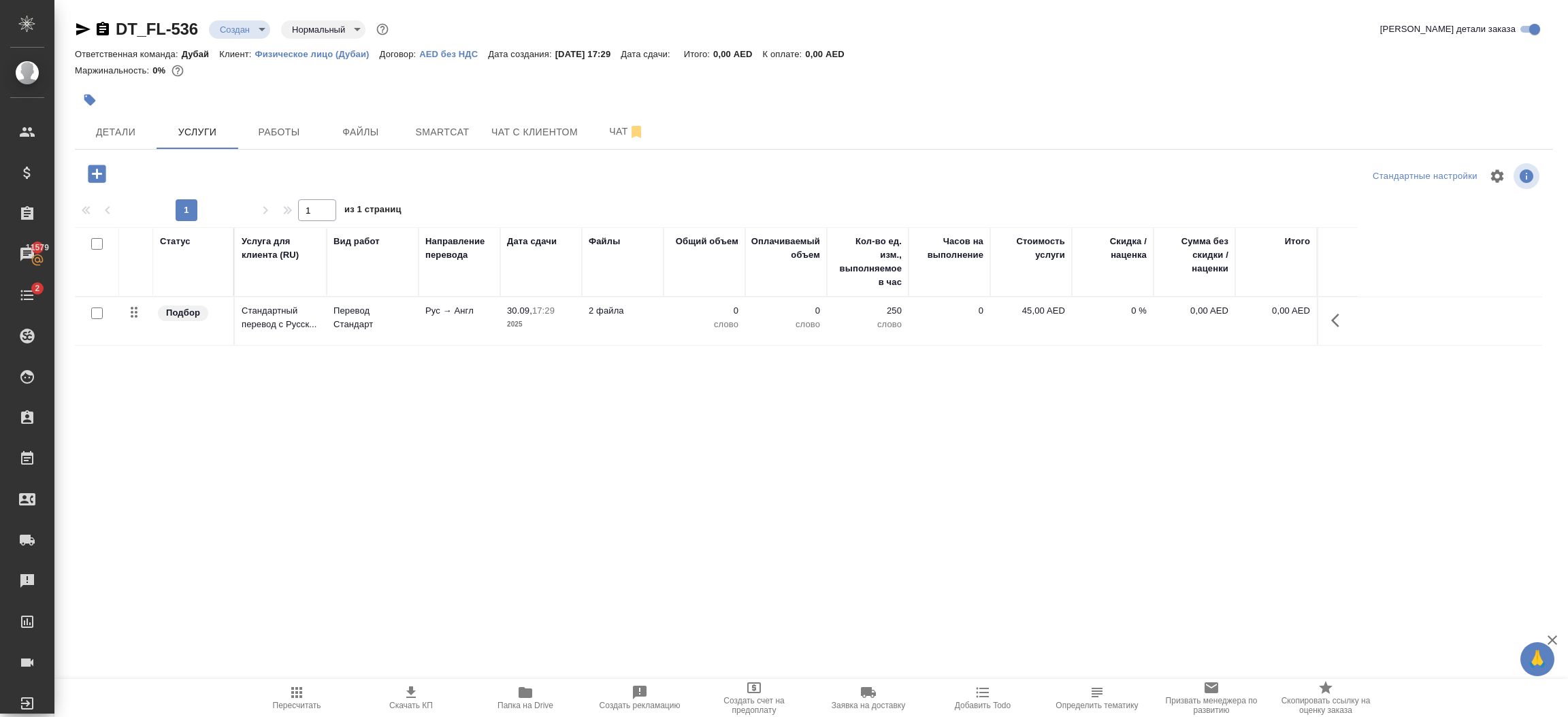
click at [1333, 338] on td at bounding box center [1337, 321] width 41 height 47
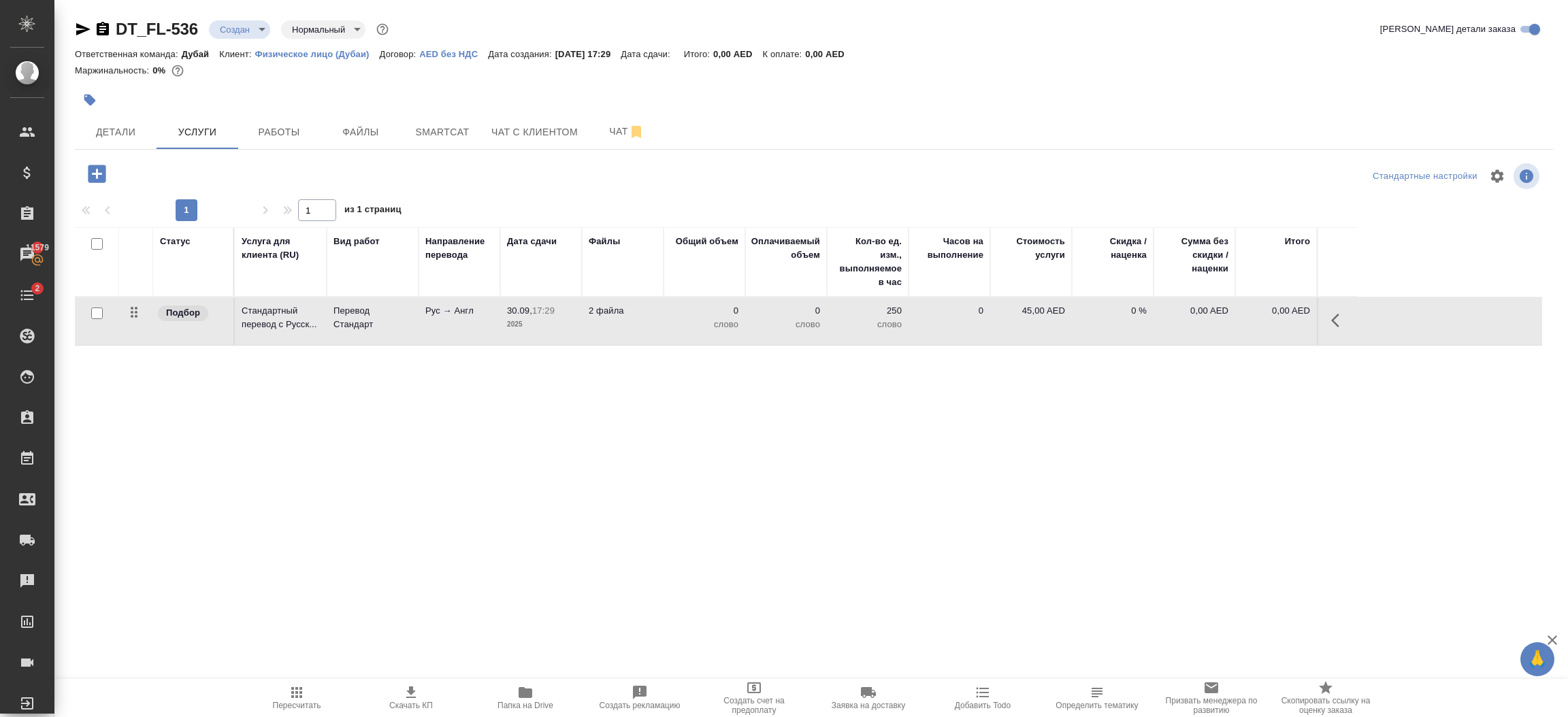
click at [1333, 325] on icon "button" at bounding box center [1338, 320] width 17 height 17
click at [1267, 324] on icon "button" at bounding box center [1262, 320] width 17 height 17
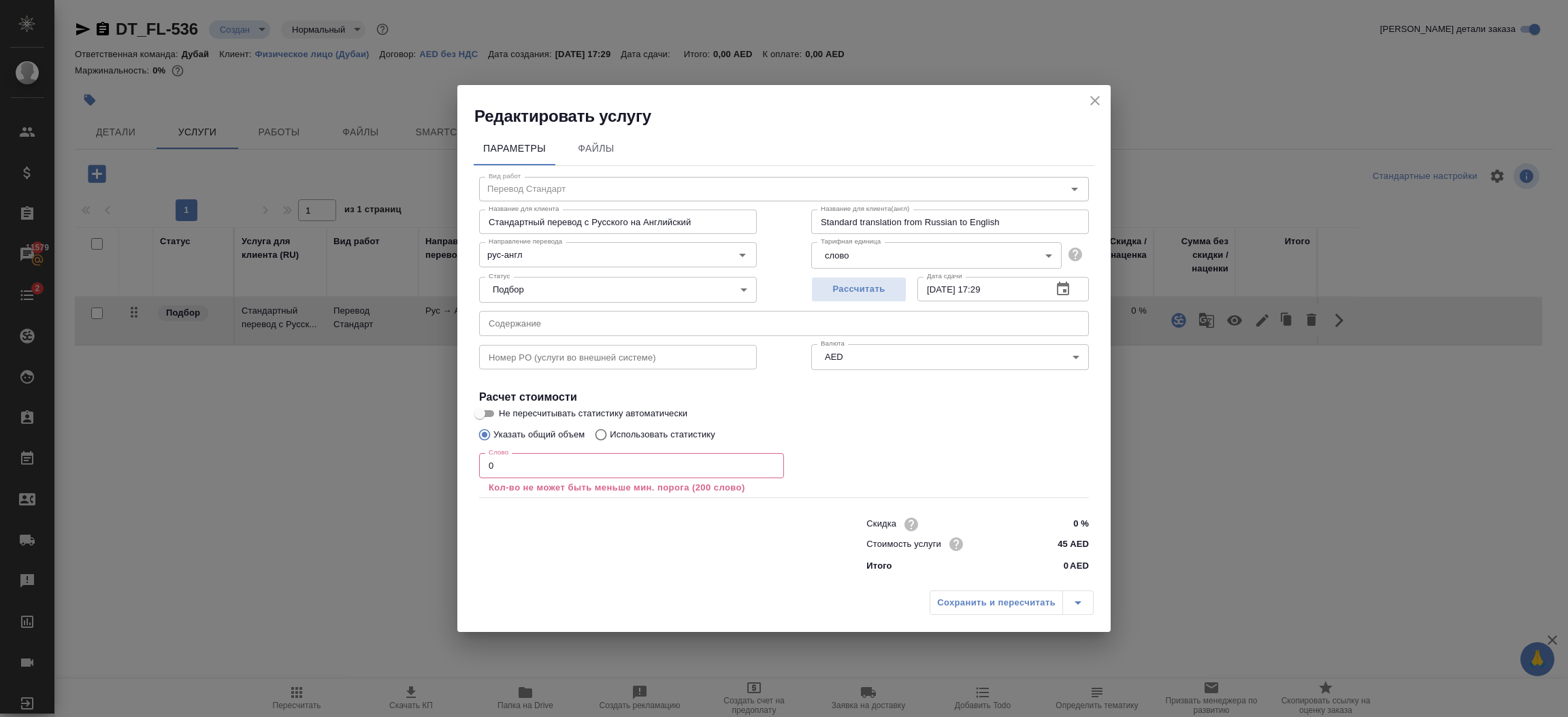
click at [585, 473] on input "0" at bounding box center [632, 465] width 305 height 25
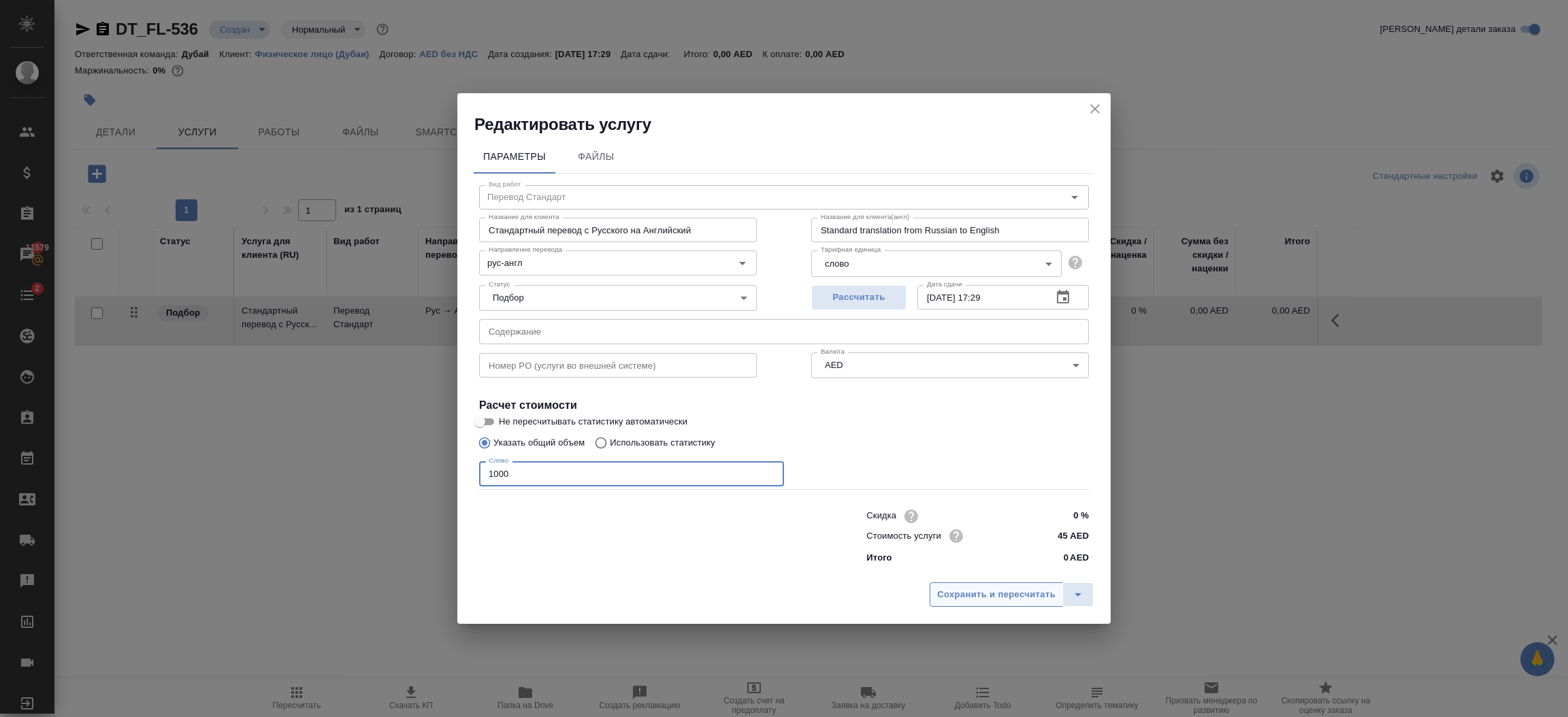
type input "1000"
click at [989, 591] on span "Сохранить и пересчитать" at bounding box center [996, 595] width 118 height 16
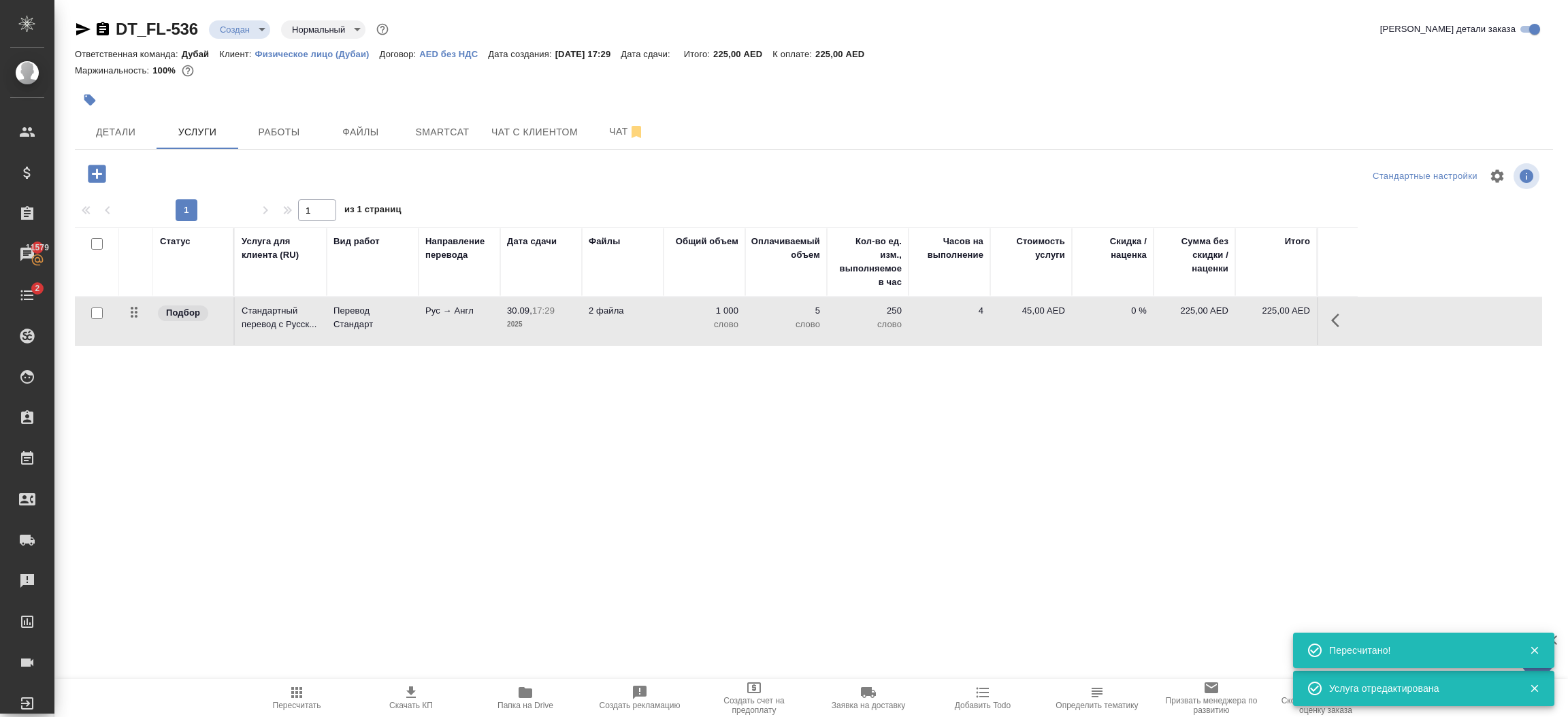
click at [96, 175] on icon "button" at bounding box center [96, 174] width 24 height 24
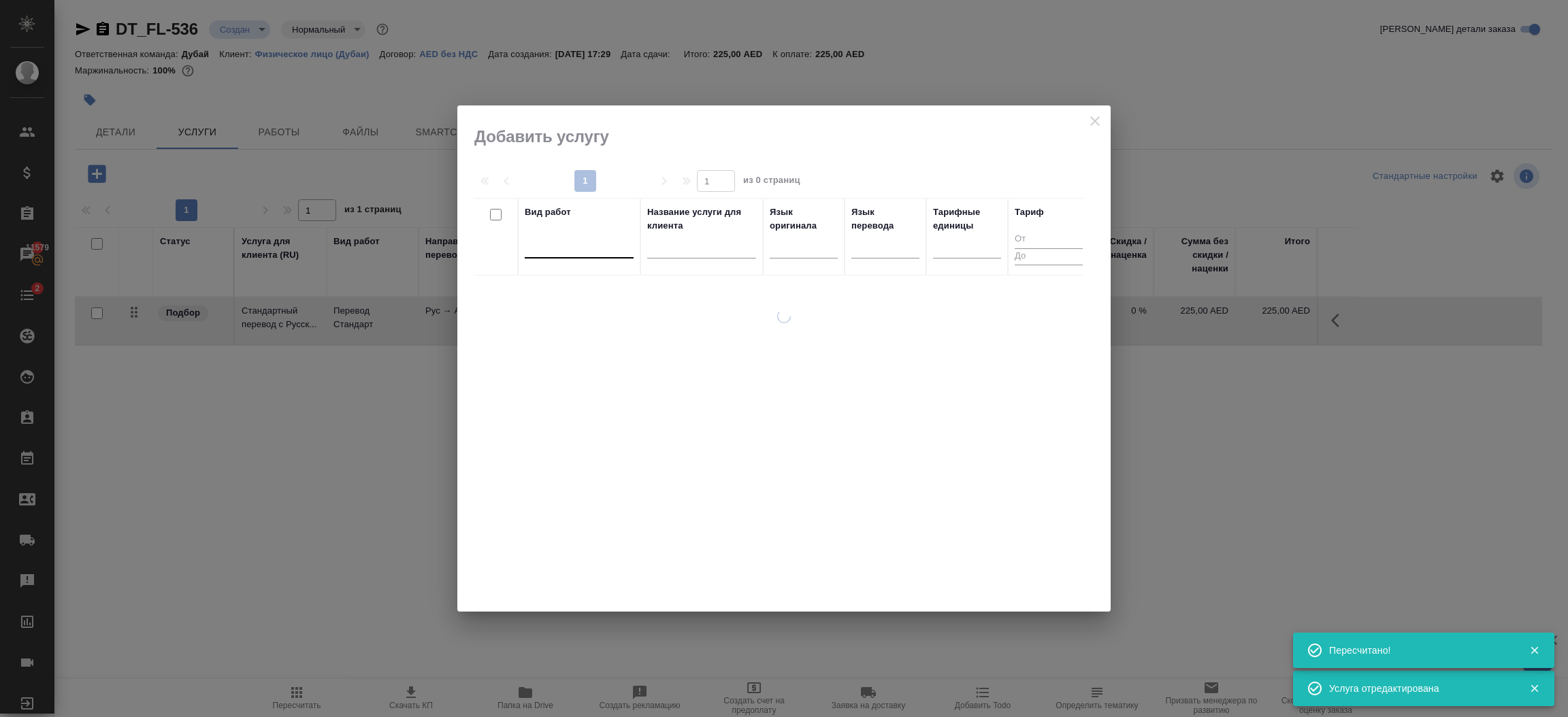
click at [557, 256] on div at bounding box center [579, 245] width 109 height 25
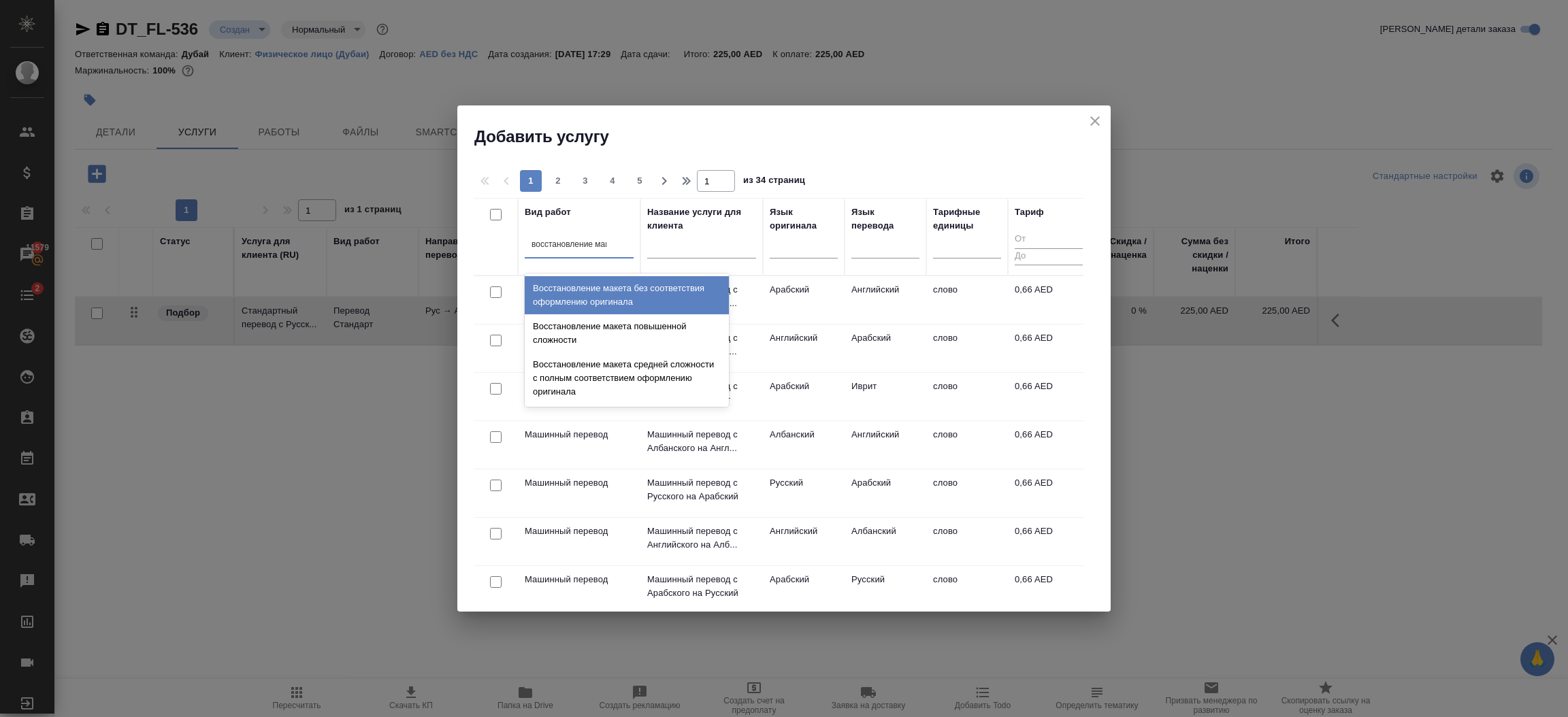
type input "восстановление маке"
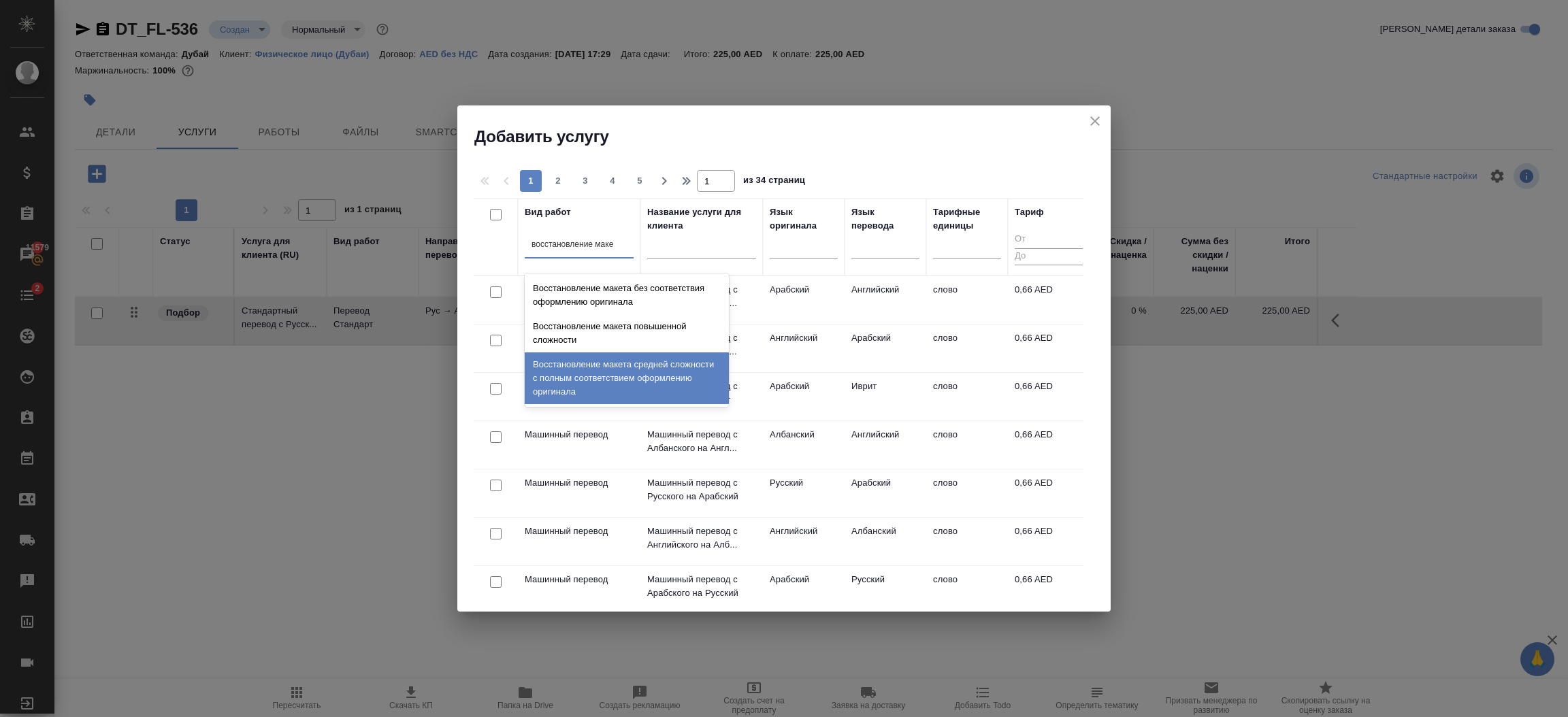
click at [664, 366] on div "Восстановление макета средней сложности с полным соответствием оформлению ориги…" at bounding box center [627, 378] width 204 height 52
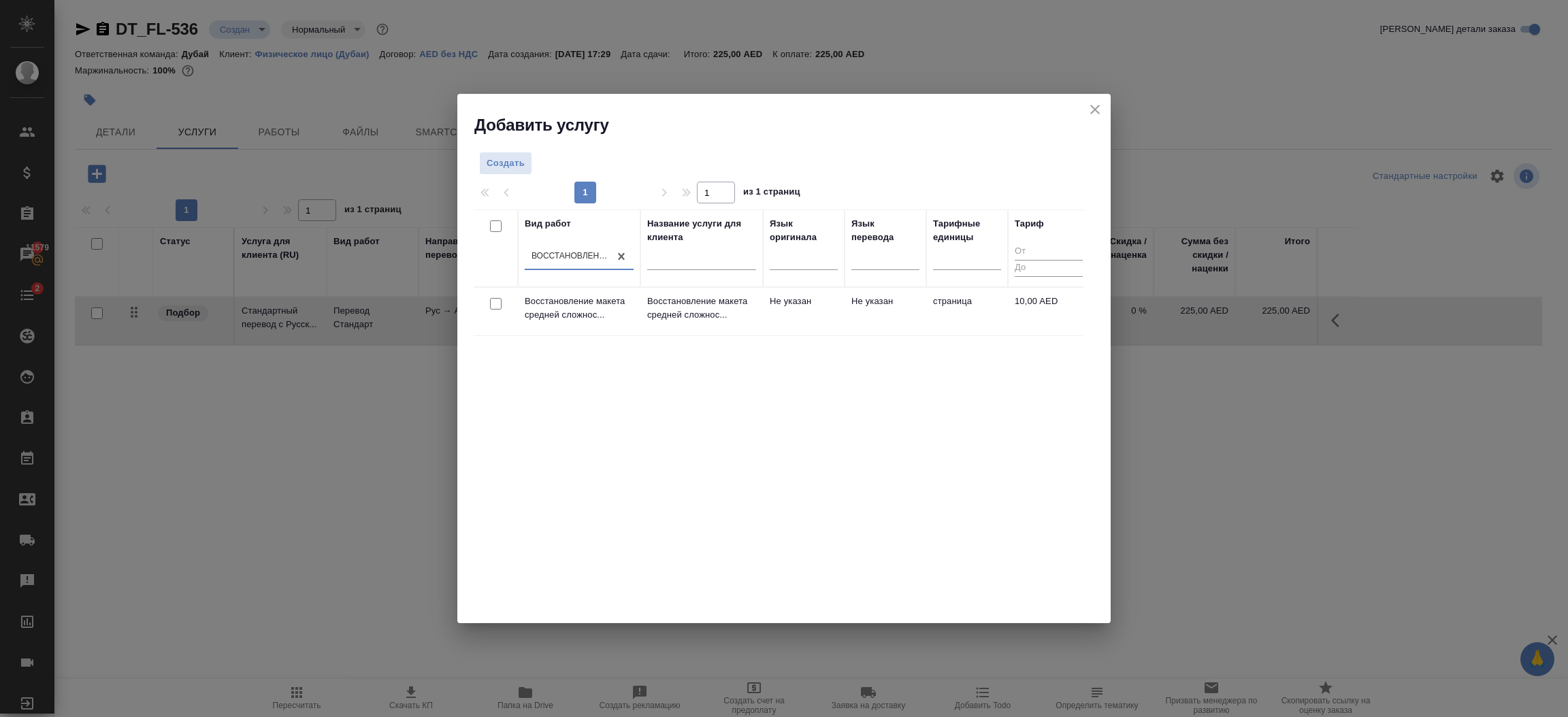
click at [491, 301] on input "checkbox" at bounding box center [495, 303] width 11 height 11
checkbox input "true"
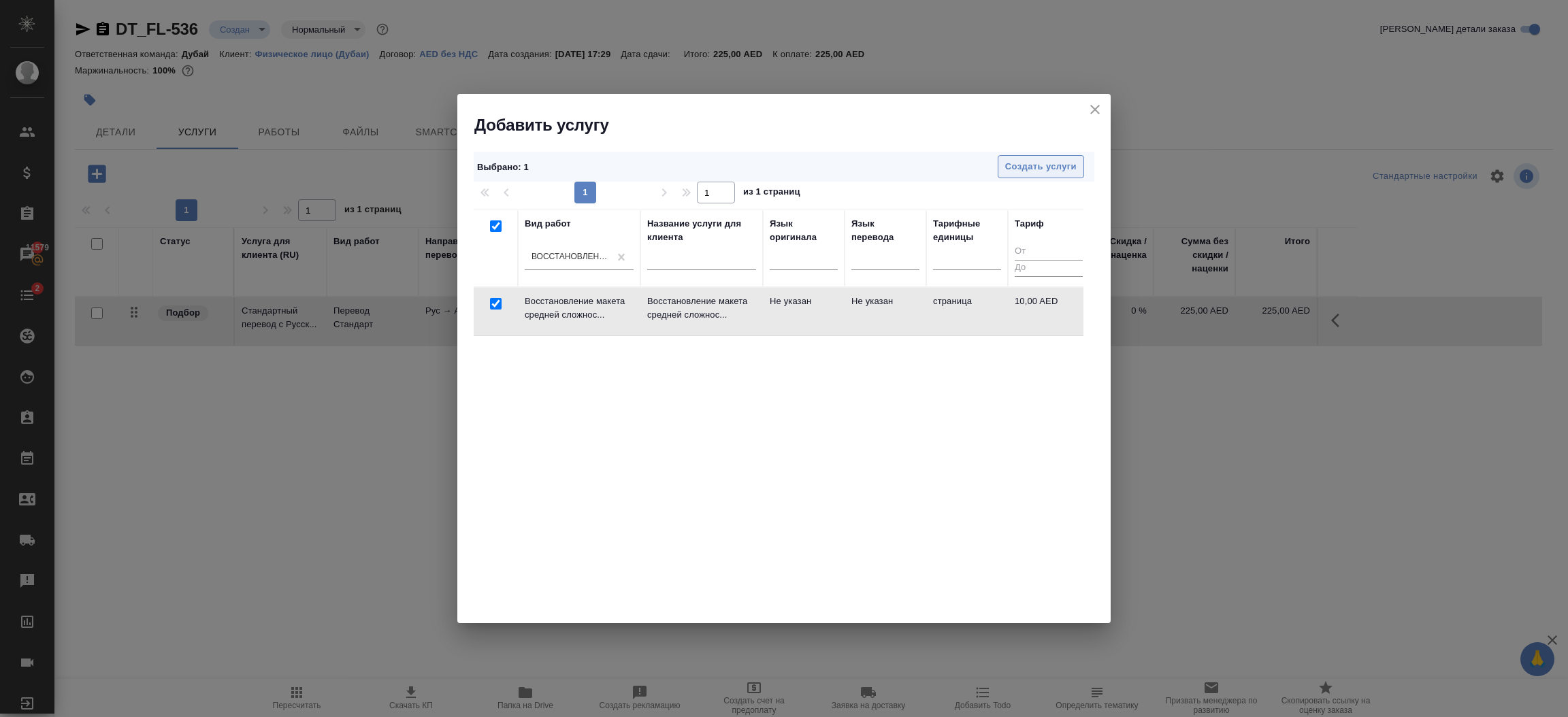
click at [1045, 161] on span "Создать услуги" at bounding box center [1041, 167] width 72 height 16
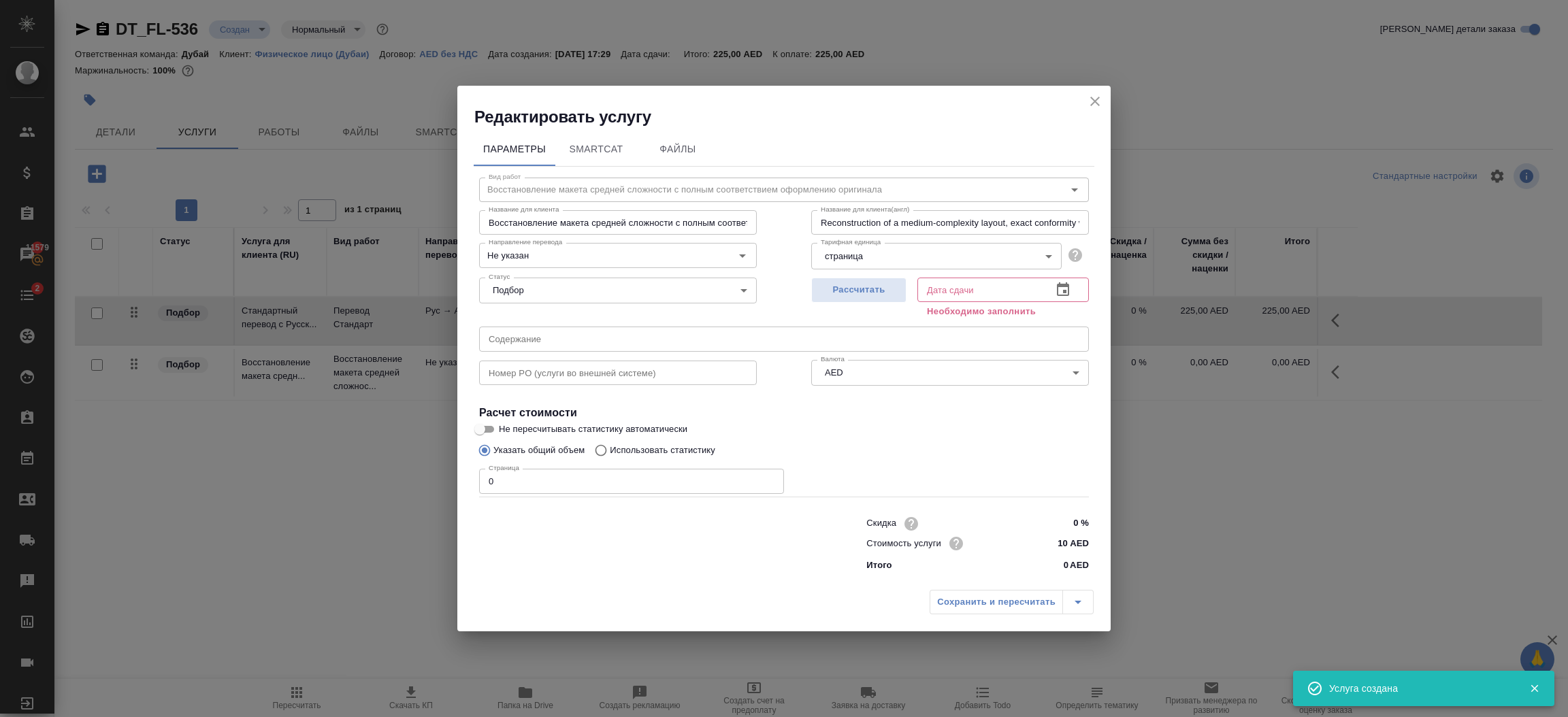
click at [580, 475] on input "0" at bounding box center [632, 481] width 305 height 25
type input "9"
click at [1054, 284] on icon "button" at bounding box center [1062, 289] width 17 height 17
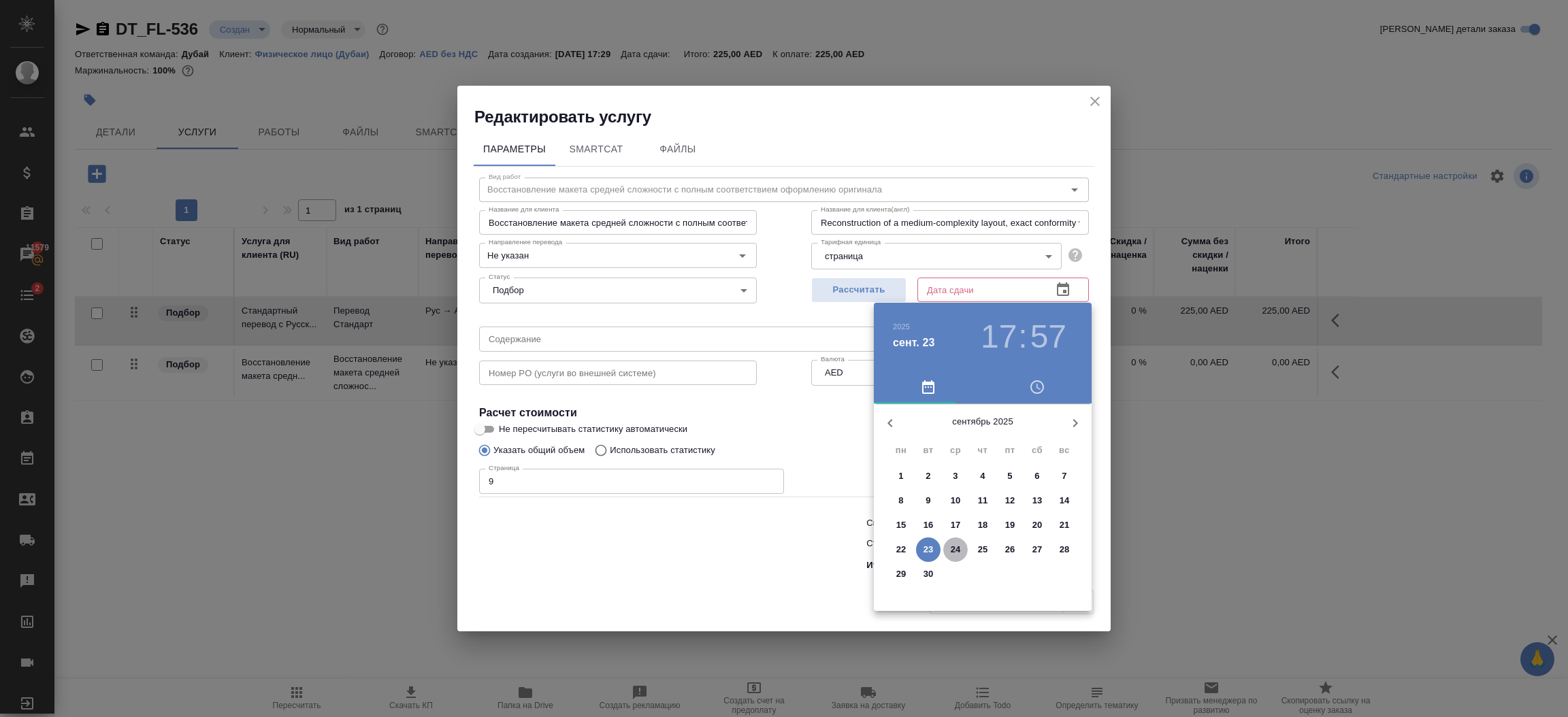
click at [951, 549] on p "24" at bounding box center [956, 550] width 11 height 14
type input "24.09.2025 17:57"
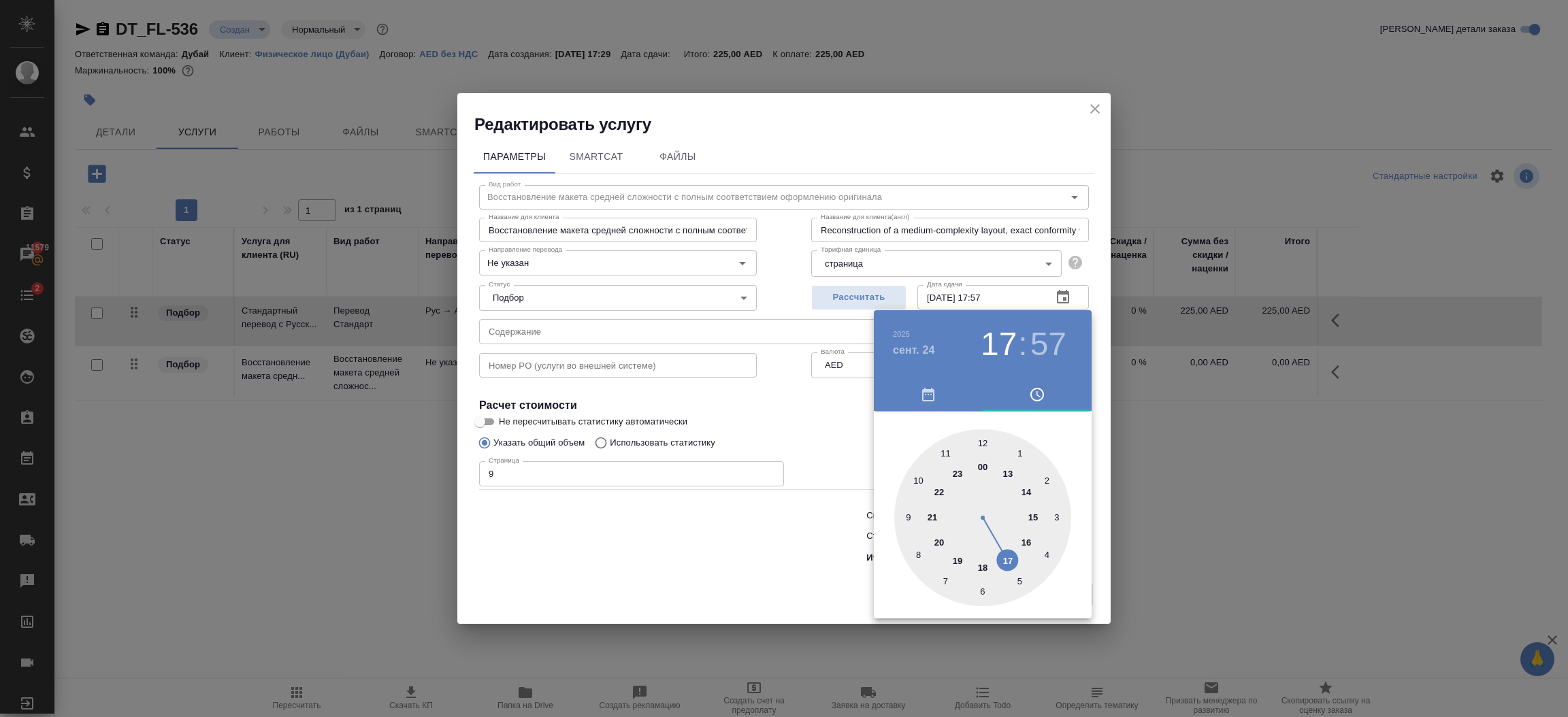
click at [760, 583] on div at bounding box center [784, 358] width 1568 height 717
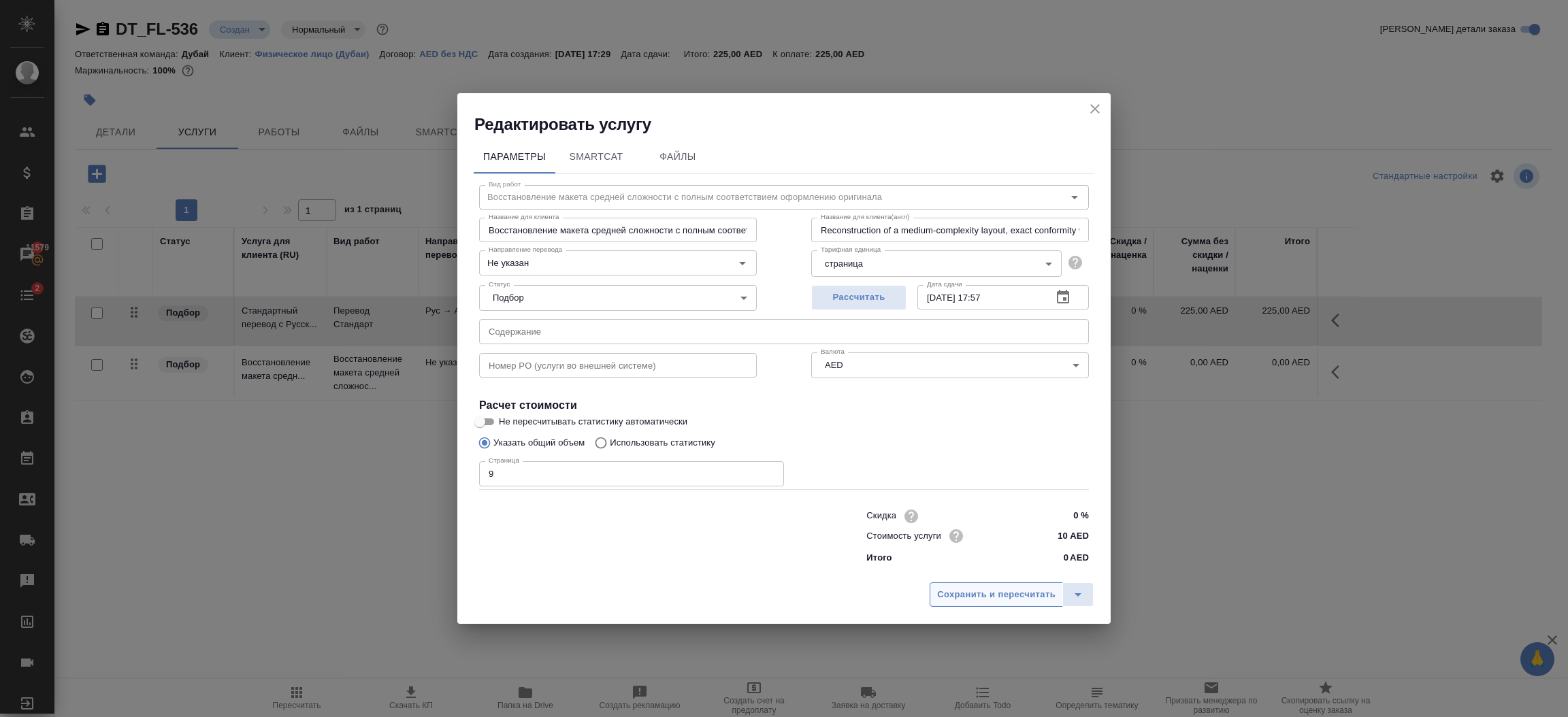
click at [985, 590] on span "Сохранить и пересчитать" at bounding box center [996, 595] width 118 height 16
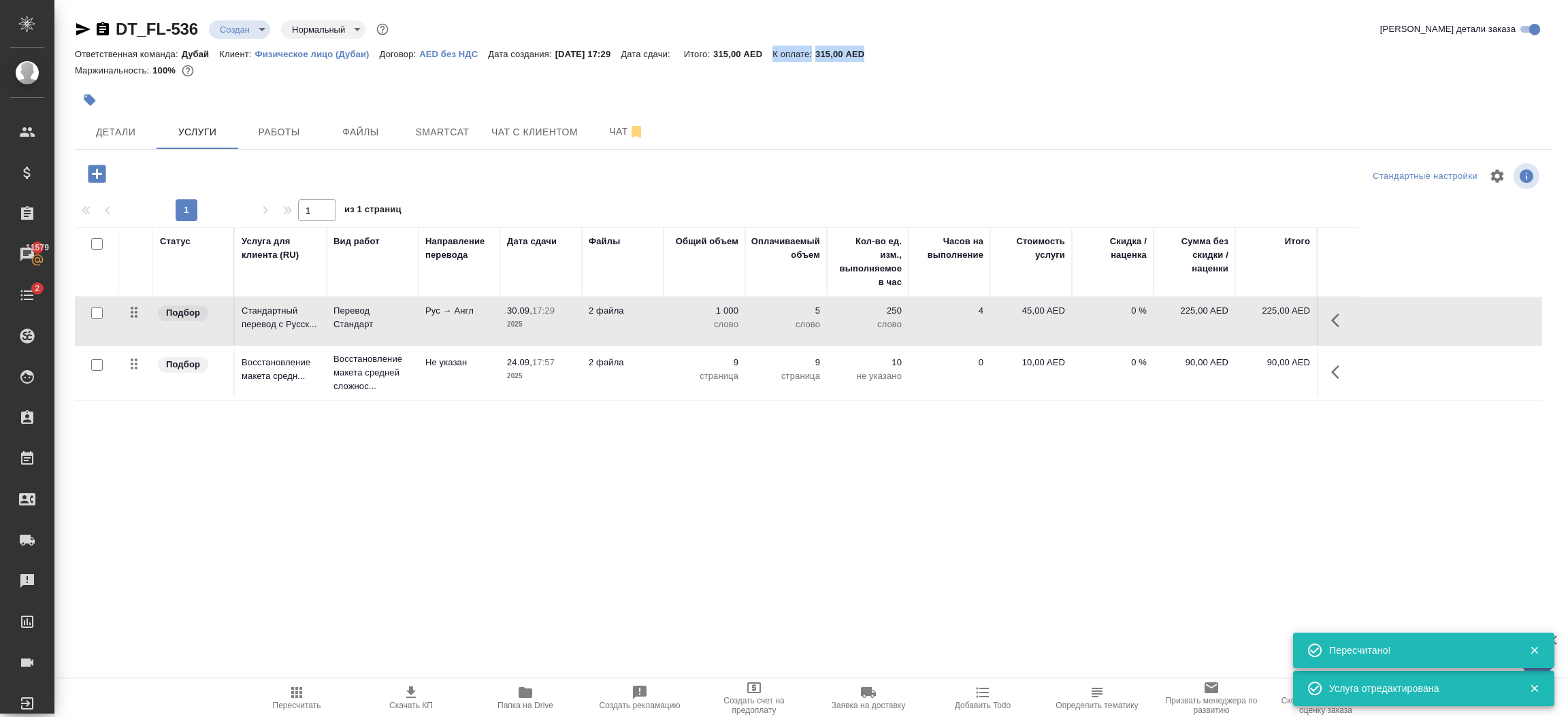
drag, startPoint x: 892, startPoint y: 49, endPoint x: 786, endPoint y: 50, distance: 106.0
click at [786, 50] on div "Ответственная команда: Дубай Клиент: Физическое лицо (Дубаи) Договор: AED без Н…" at bounding box center [813, 53] width 1478 height 17
copy div "К оплате: 315,00 AED"
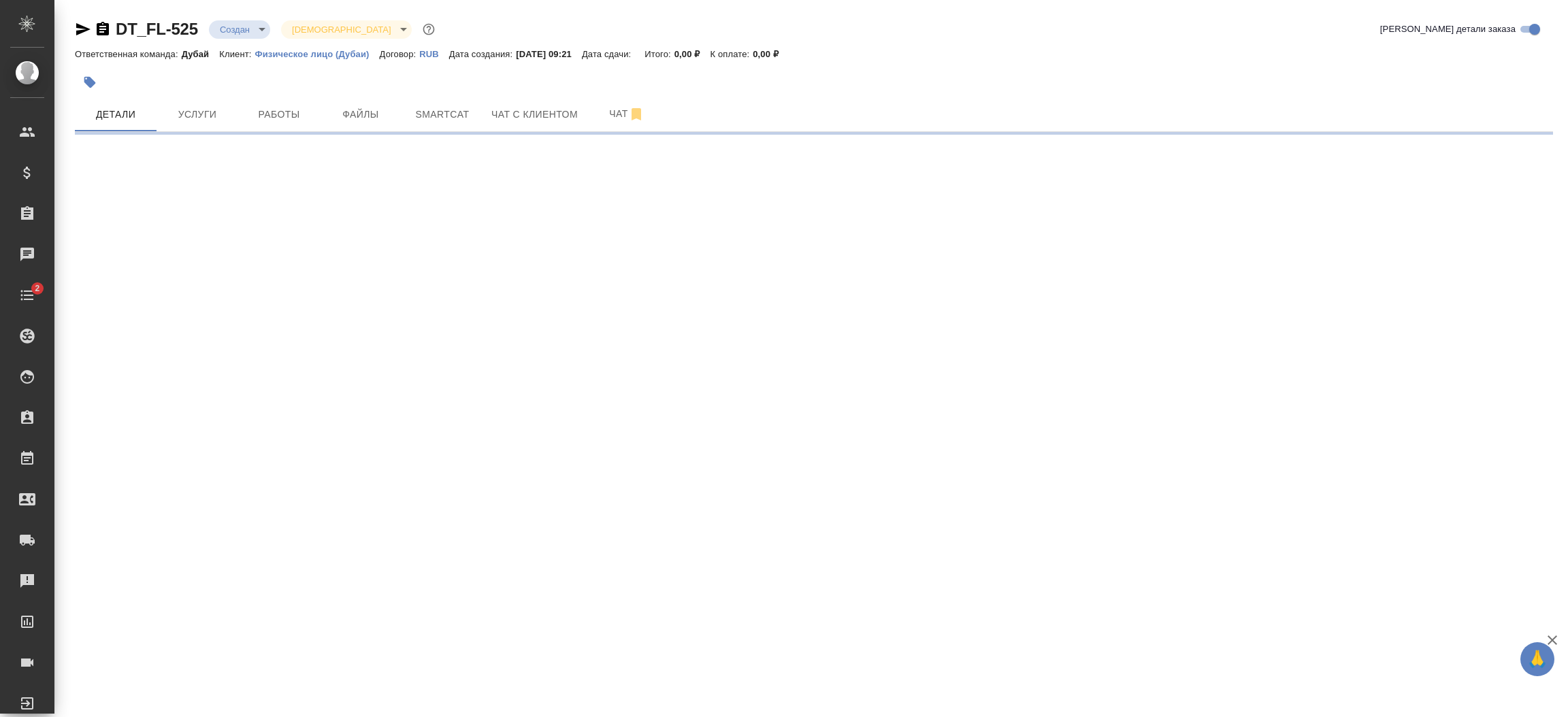
select select "RU"
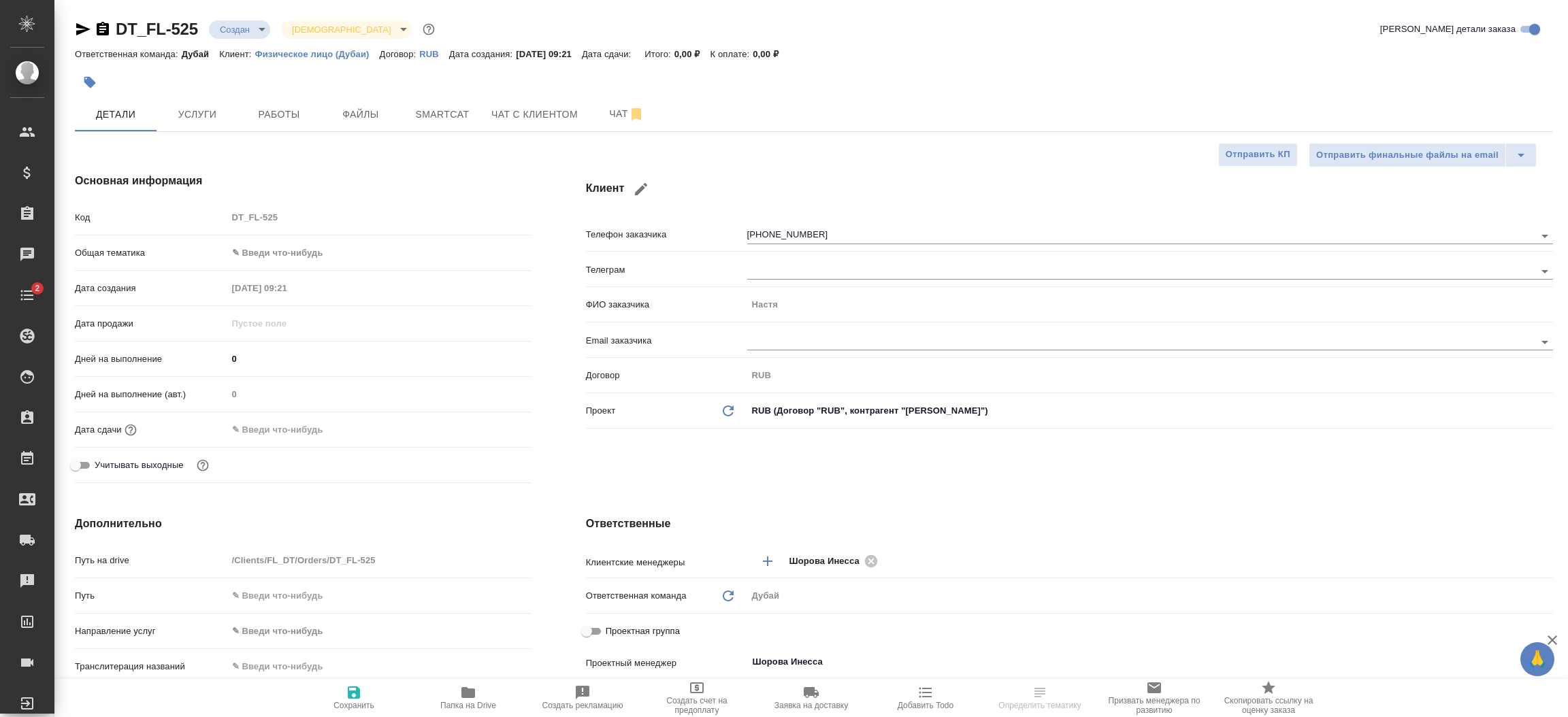
type textarea "x"
